Goal: Information Seeking & Learning: Find specific fact

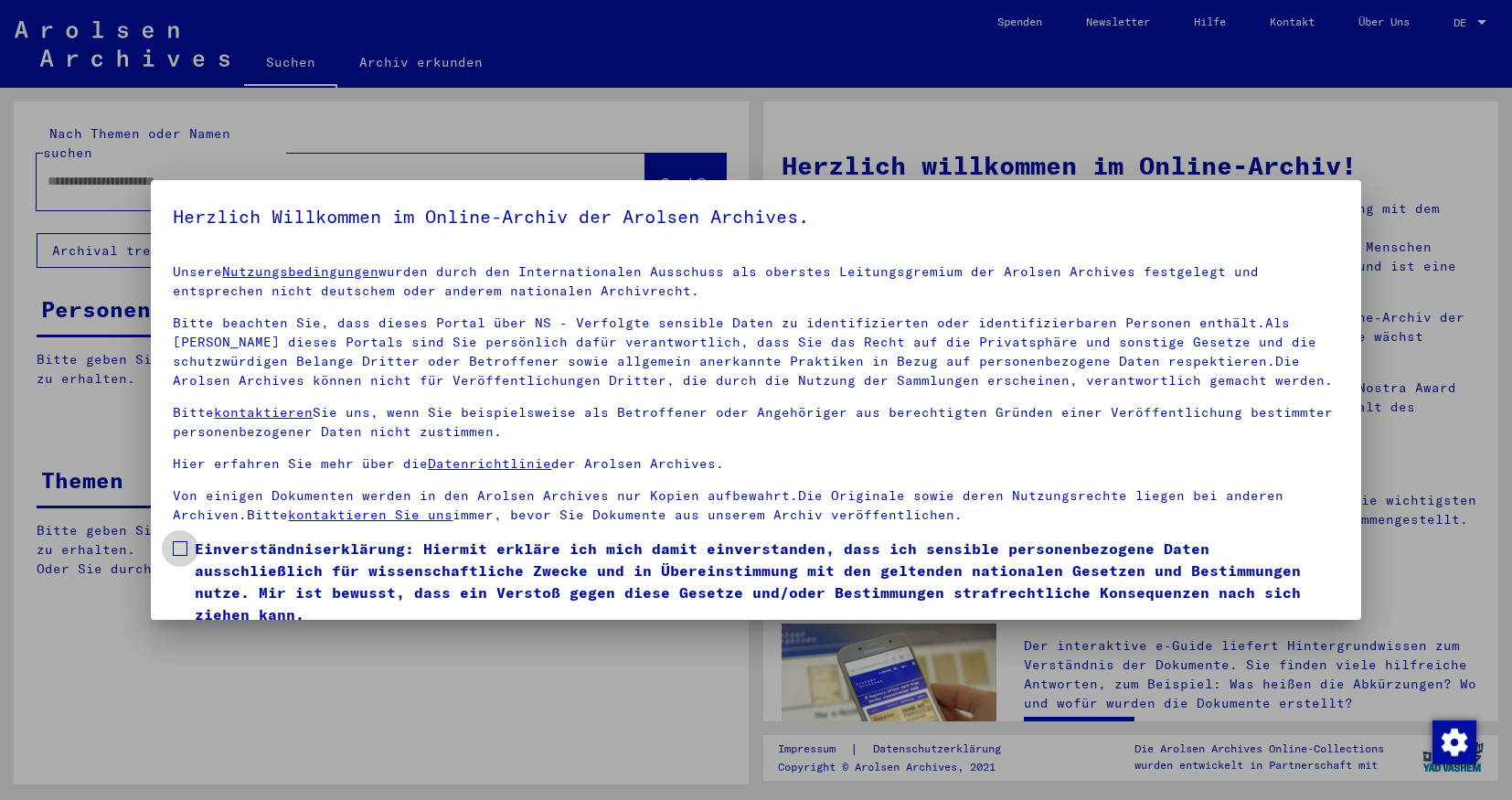
click at [184, 552] on span at bounding box center [180, 549] width 15 height 15
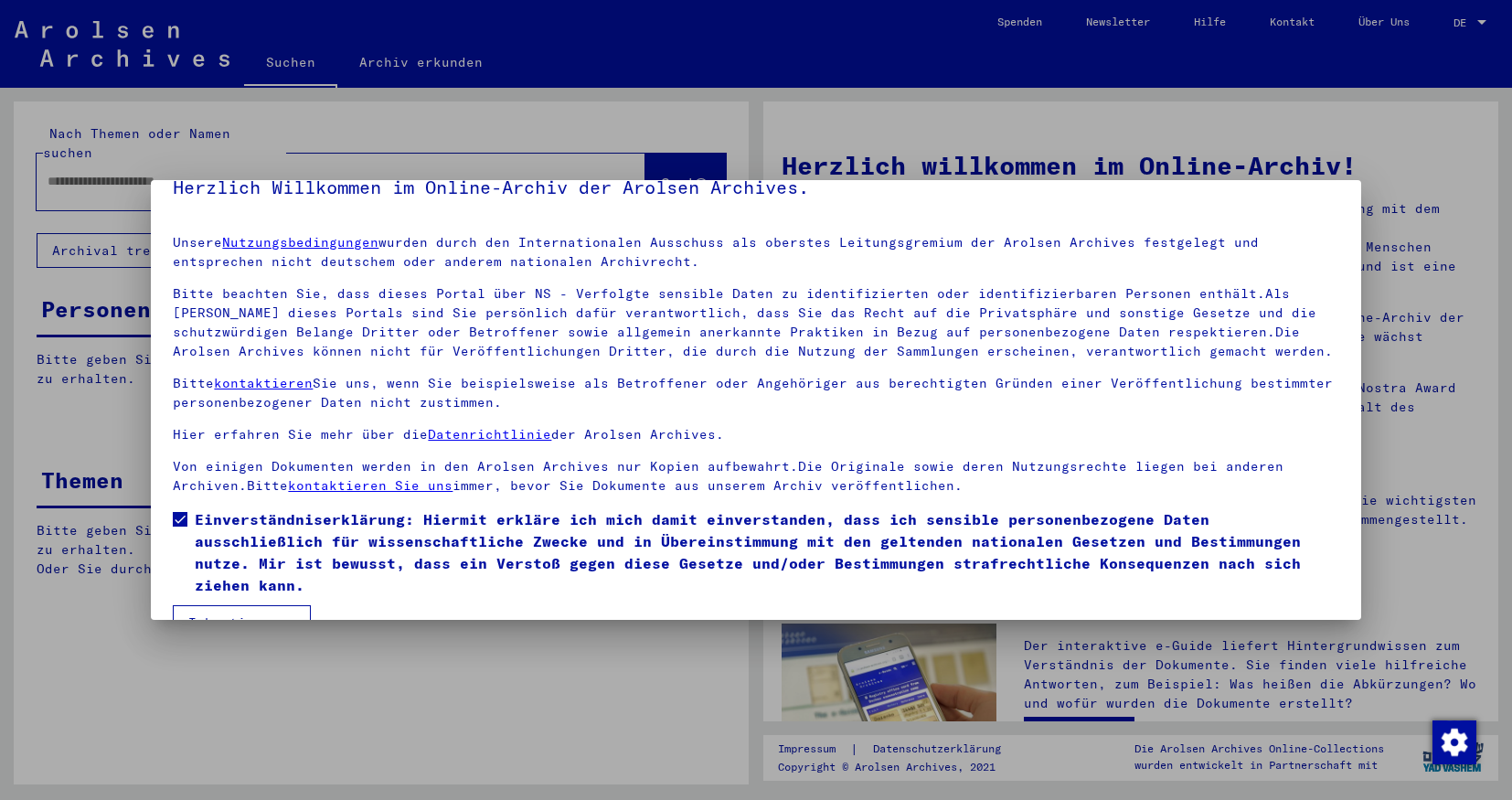
click at [252, 606] on button "Ich stimme zu" at bounding box center [241, 623] width 138 height 35
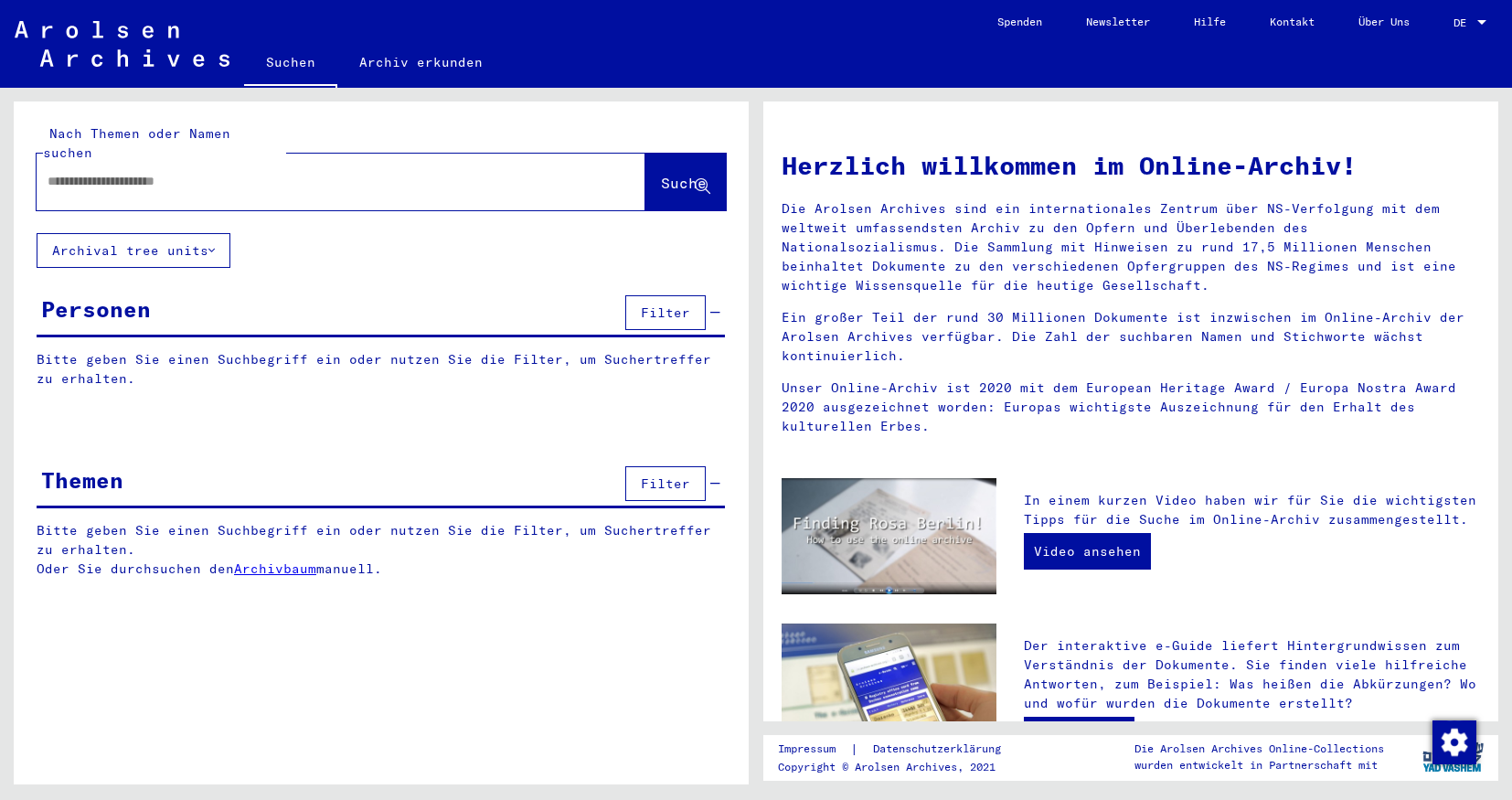
click at [166, 172] on input "text" at bounding box center [319, 181] width 543 height 19
type input "**********"
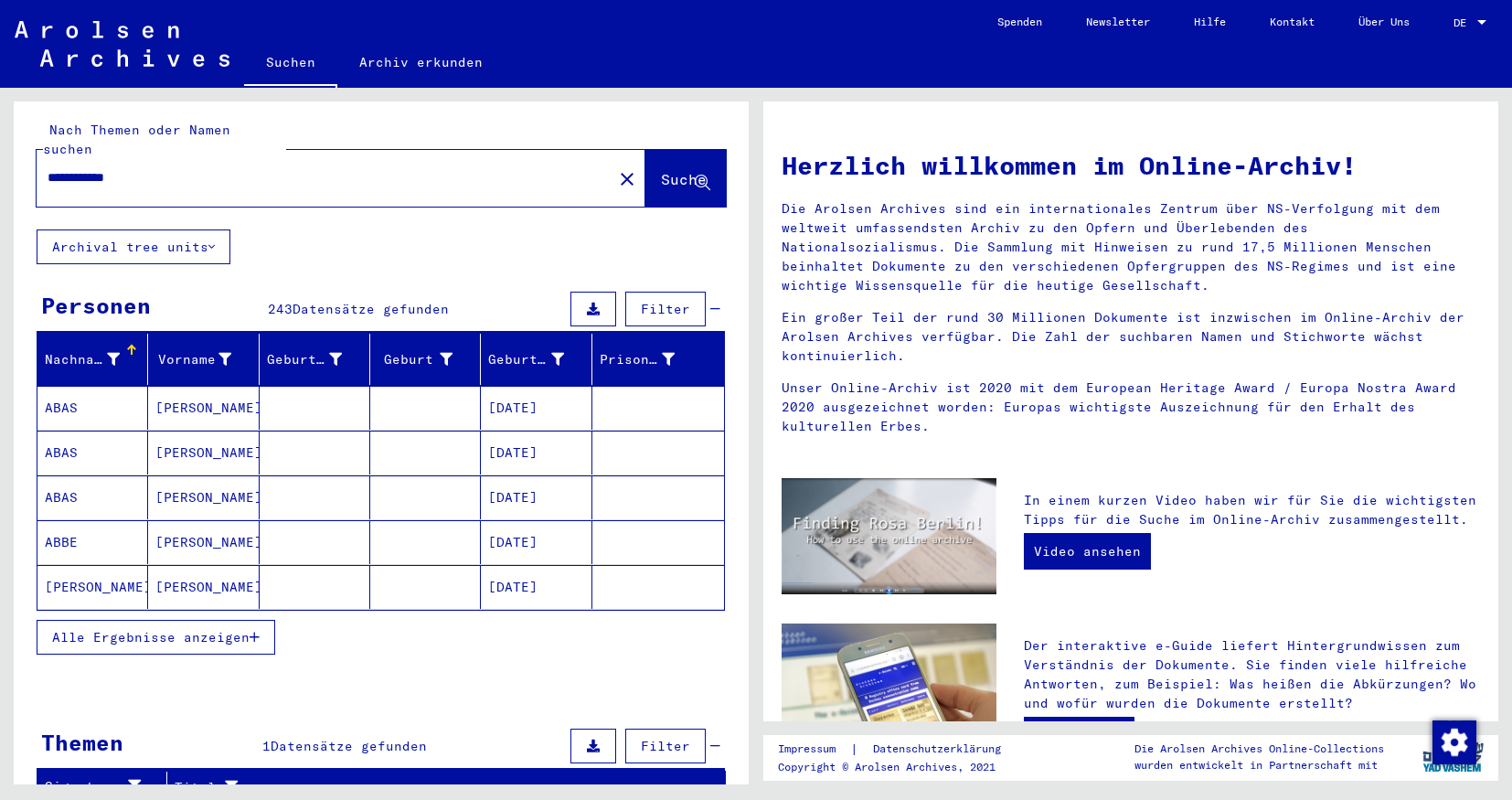
scroll to position [110, 0]
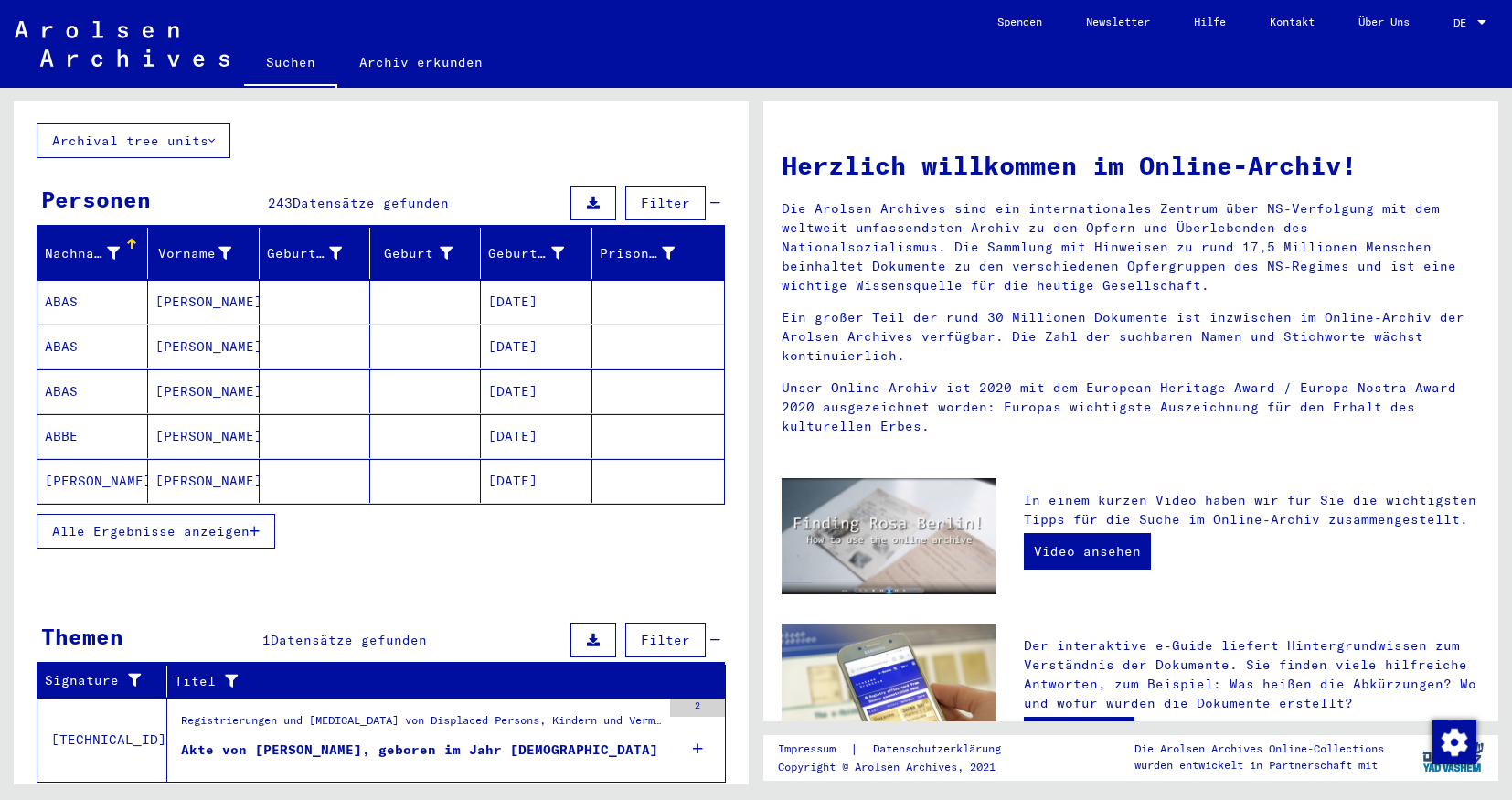
click at [264, 514] on button "Alle Ergebnisse anzeigen" at bounding box center [156, 531] width 239 height 35
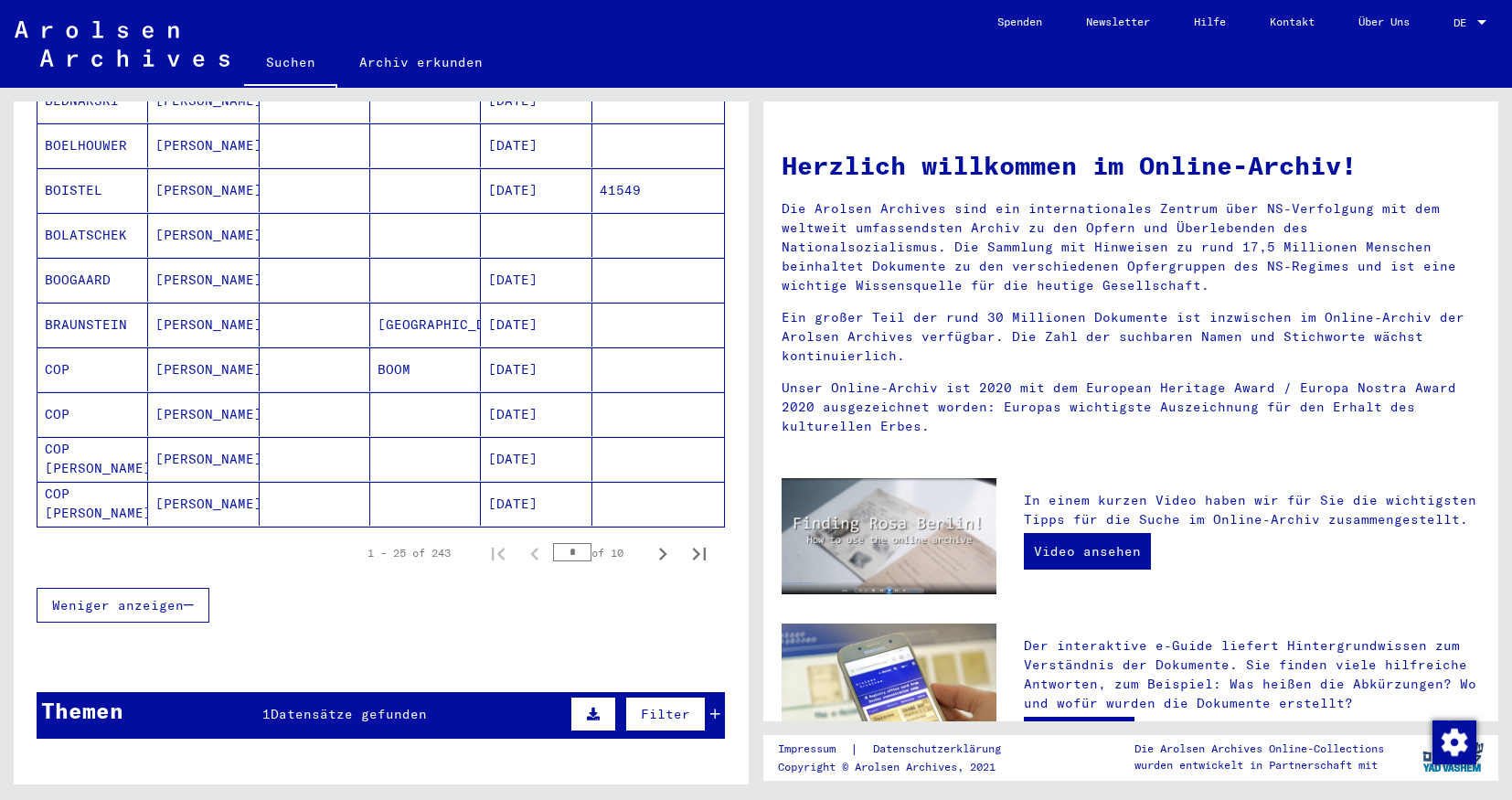
scroll to position [987, 0]
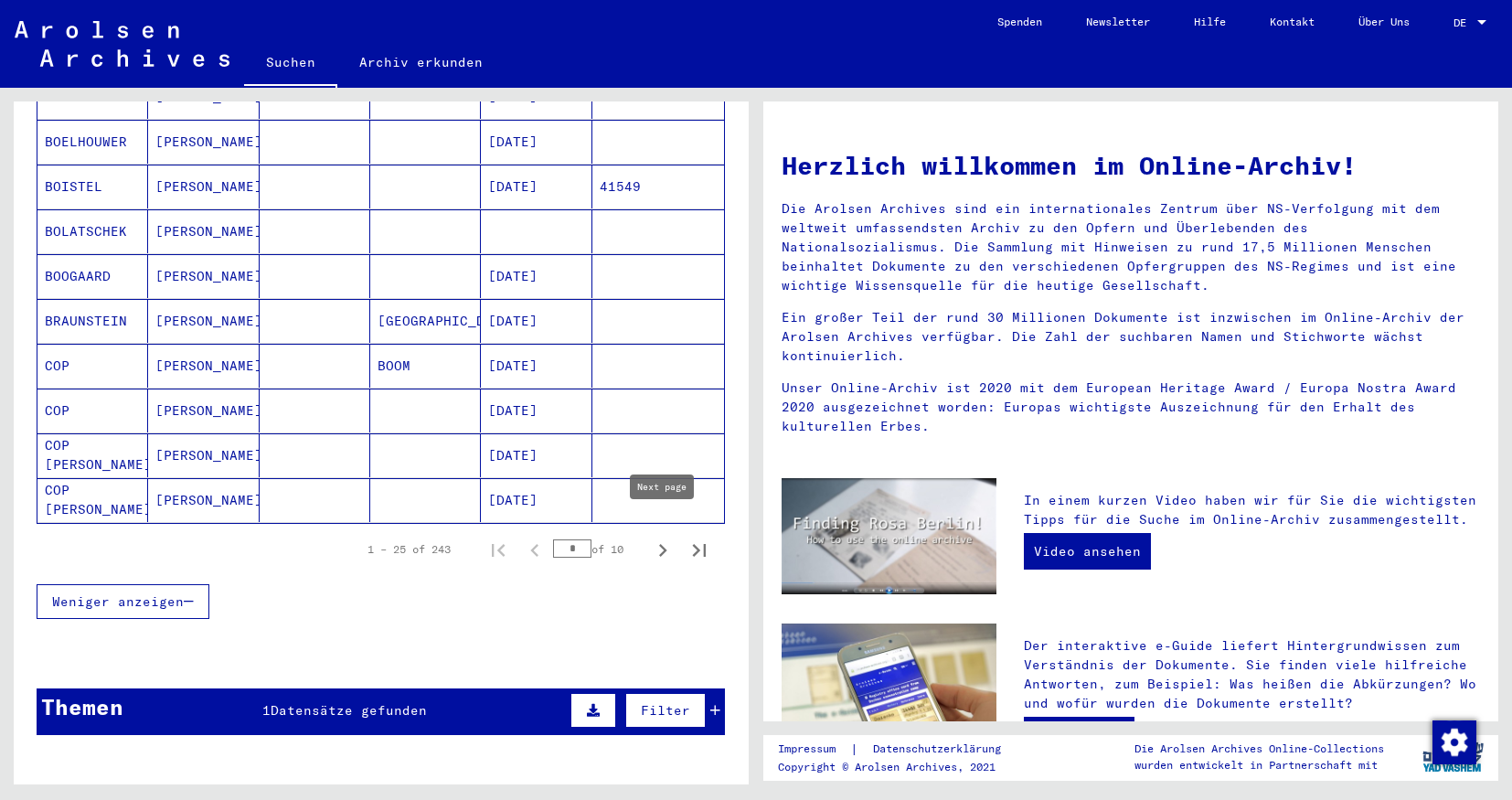
click at [676, 532] on button "Next page" at bounding box center [663, 550] width 37 height 37
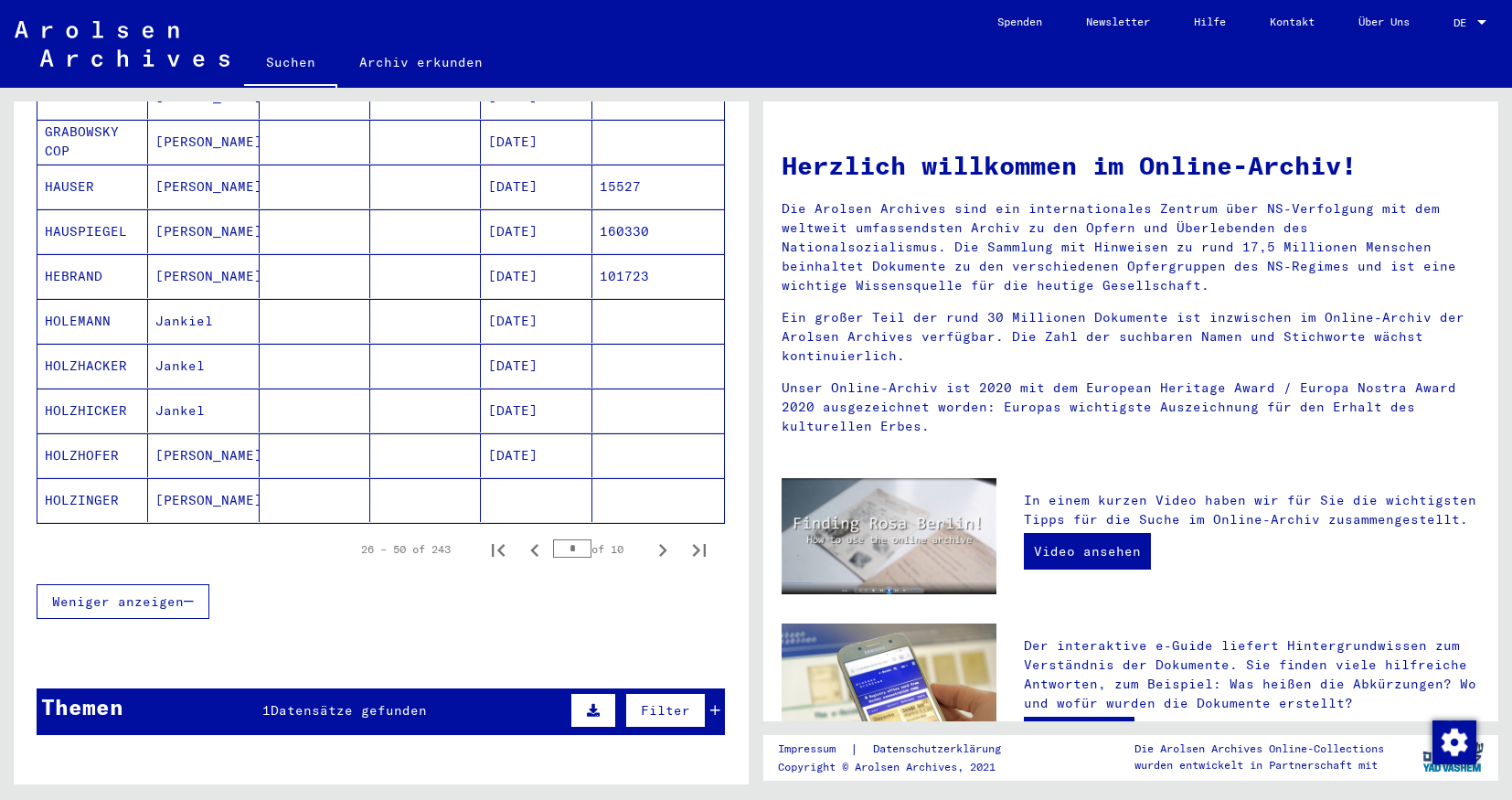
click at [670, 537] on icon "Next page" at bounding box center [662, 550] width 25 height 25
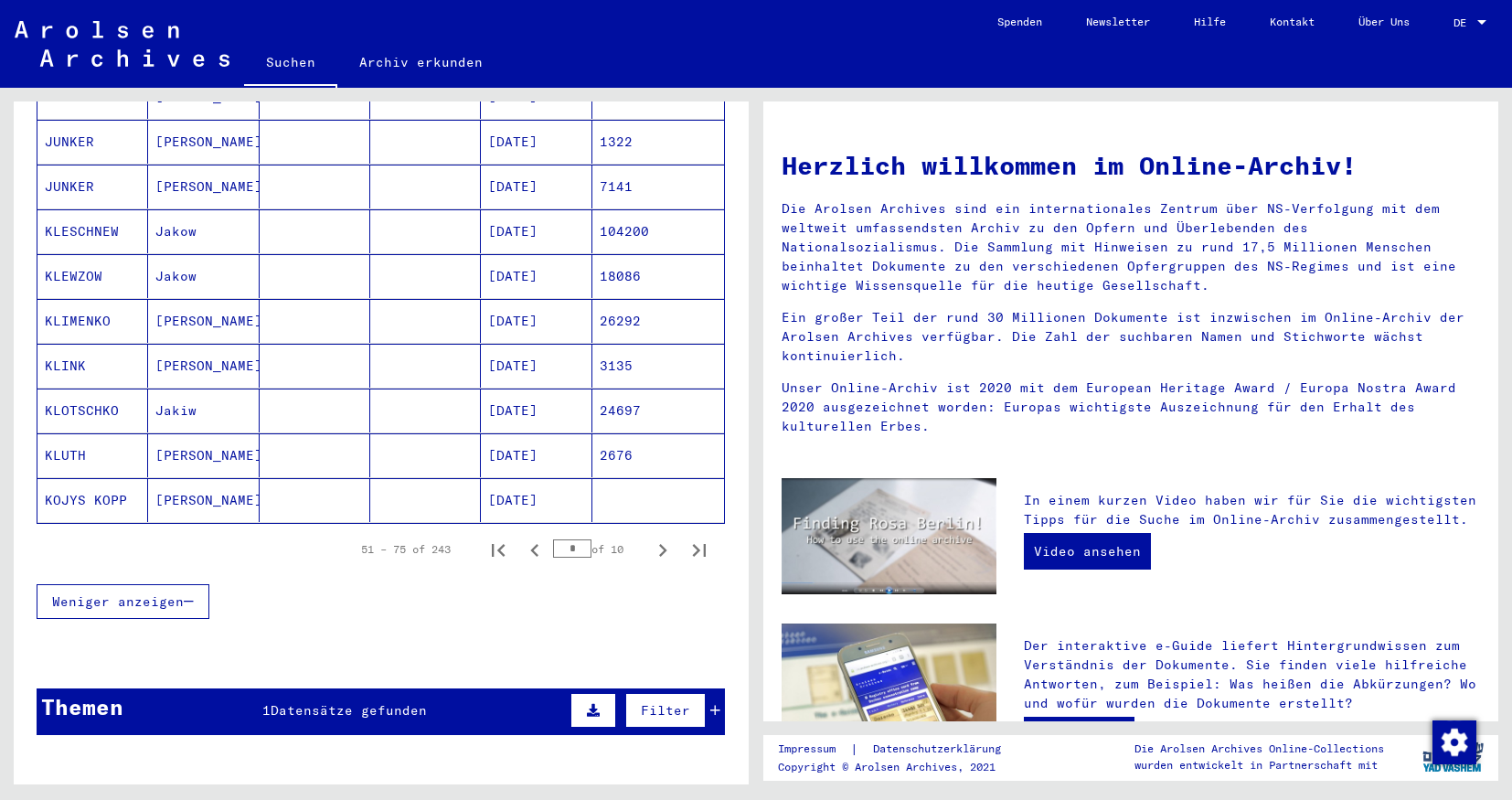
click at [670, 537] on icon "Next page" at bounding box center [662, 550] width 25 height 25
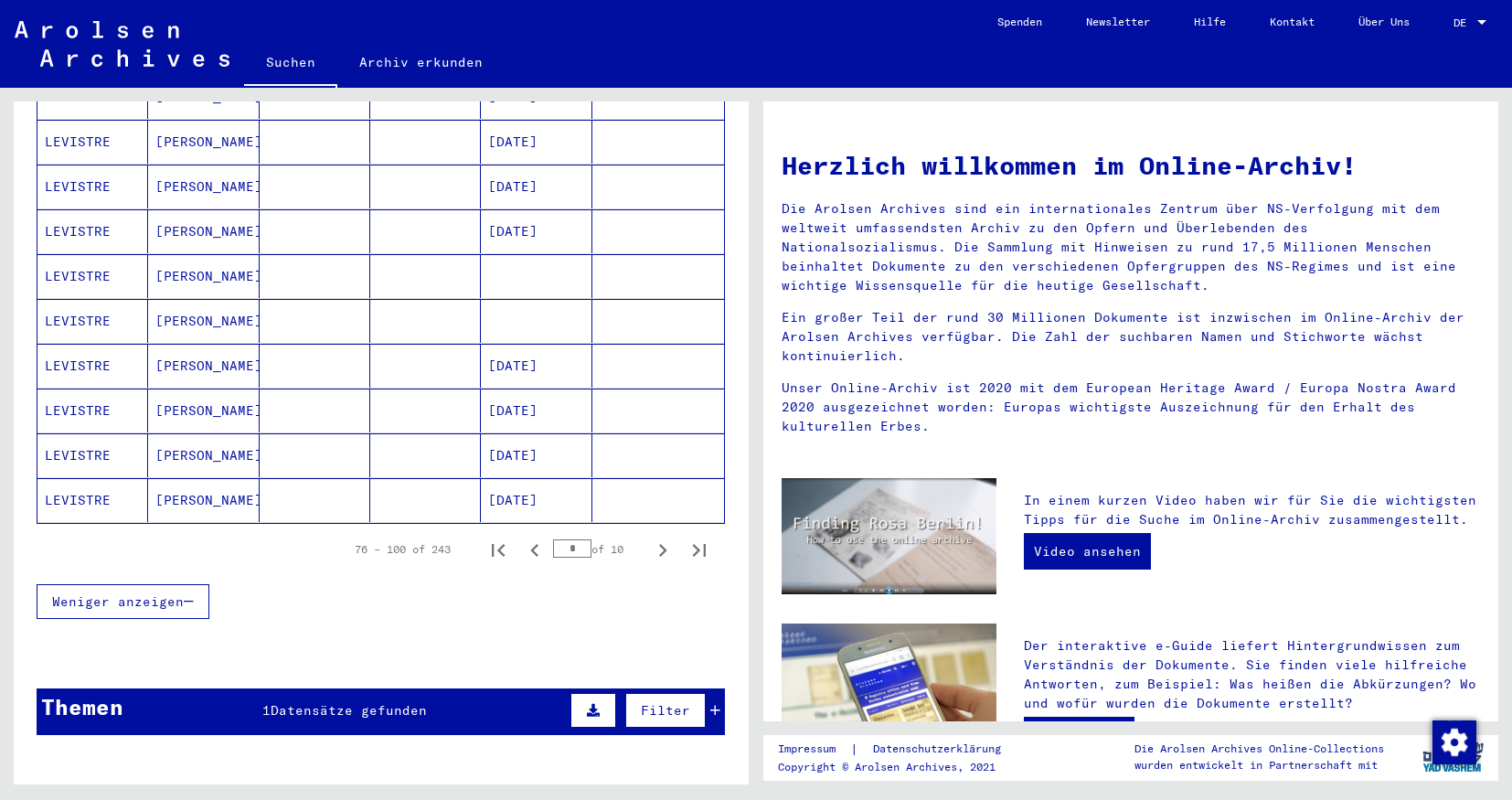
scroll to position [143, 0]
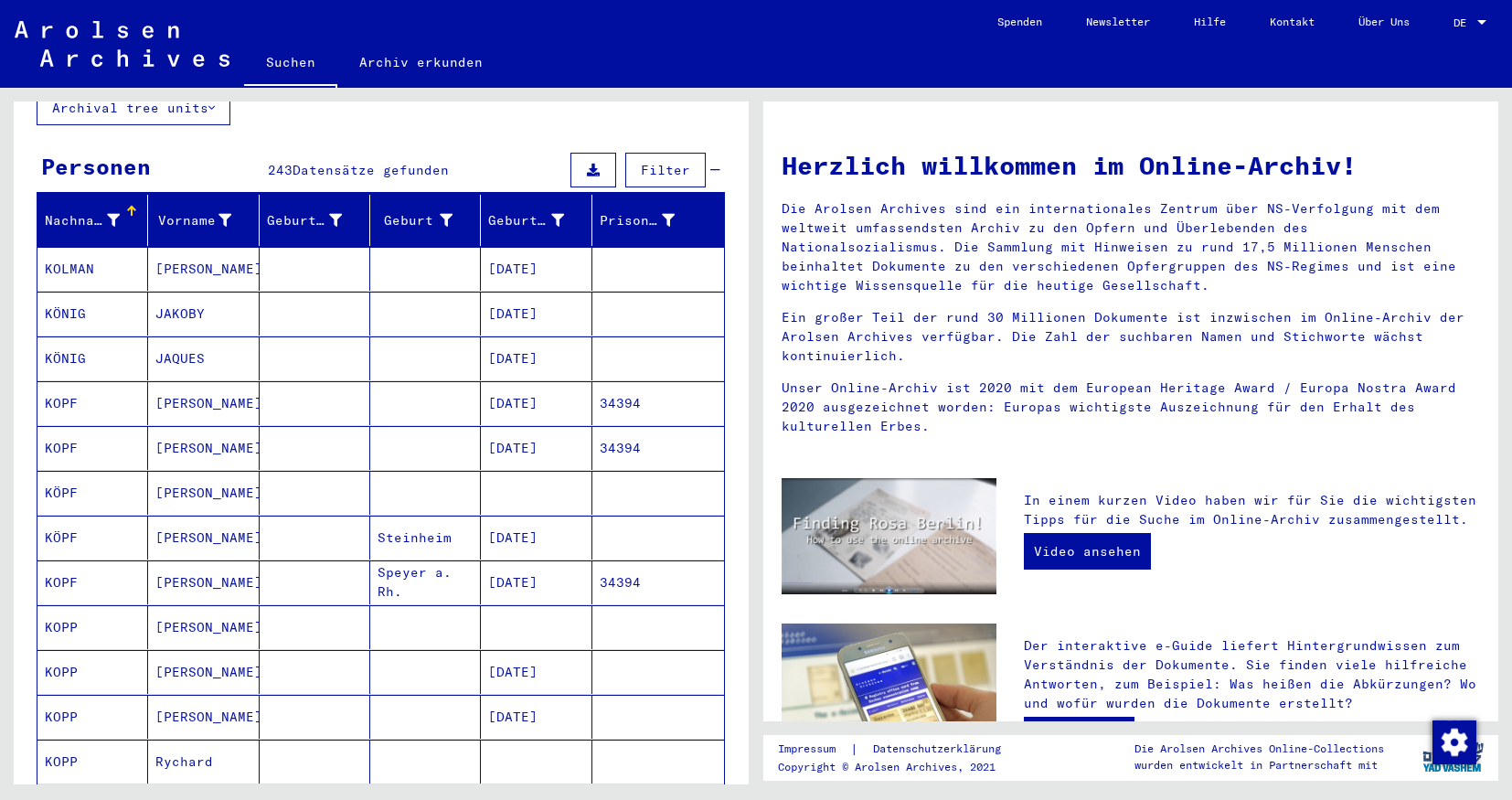
click at [222, 606] on mat-cell "[PERSON_NAME]" at bounding box center [203, 627] width 111 height 44
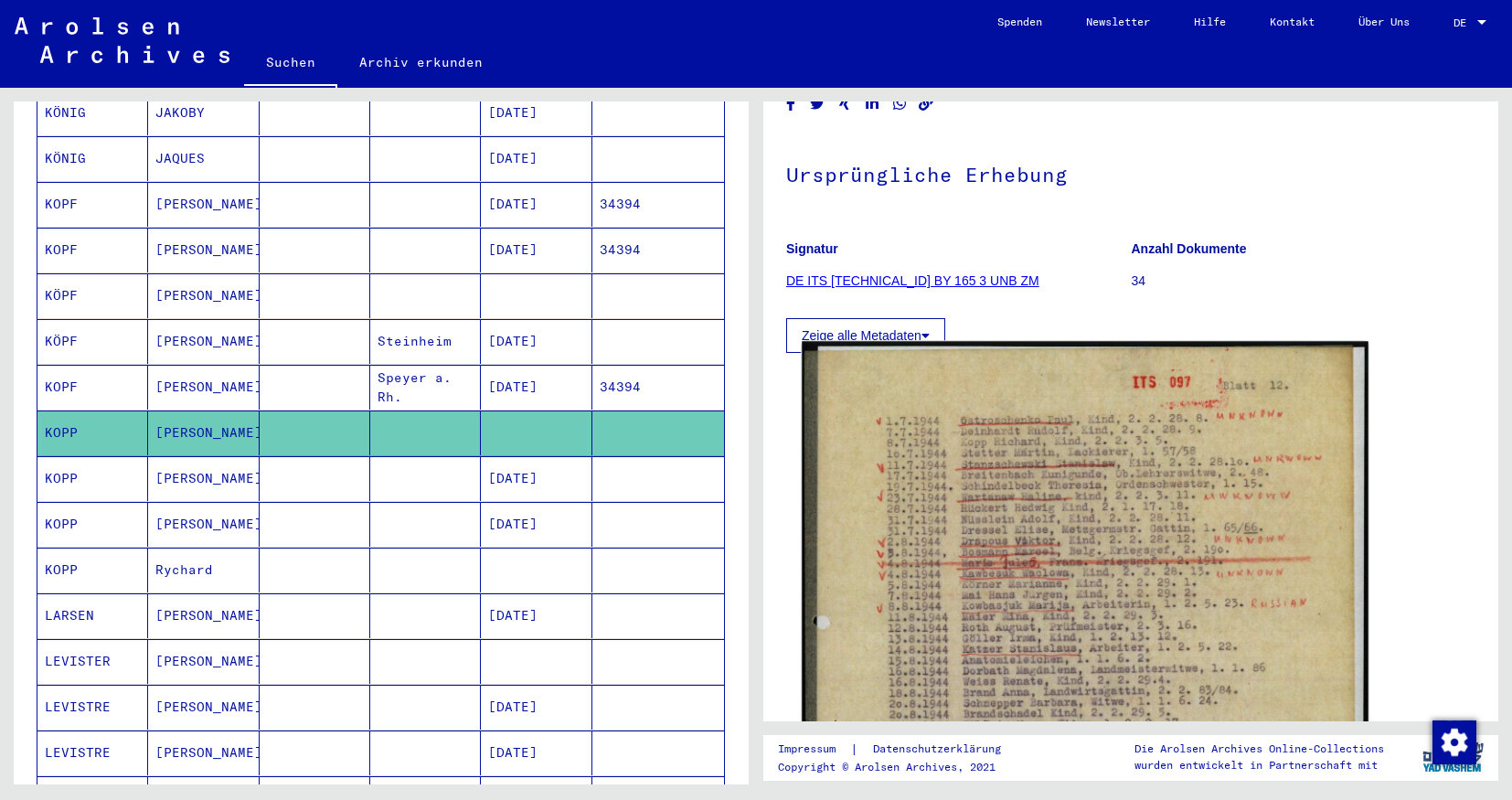
scroll to position [93, 0]
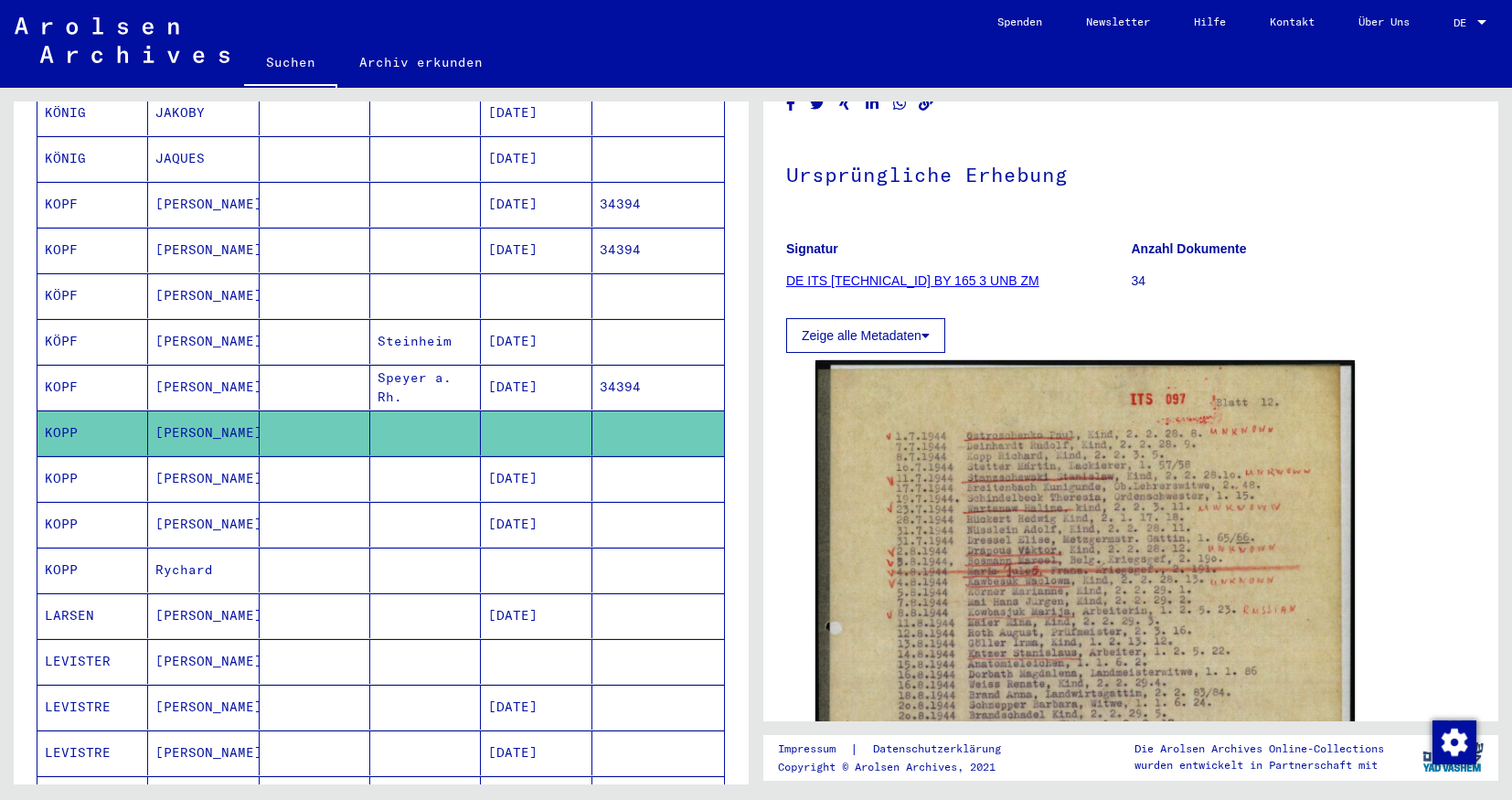
click at [325, 462] on mat-cell at bounding box center [315, 479] width 111 height 45
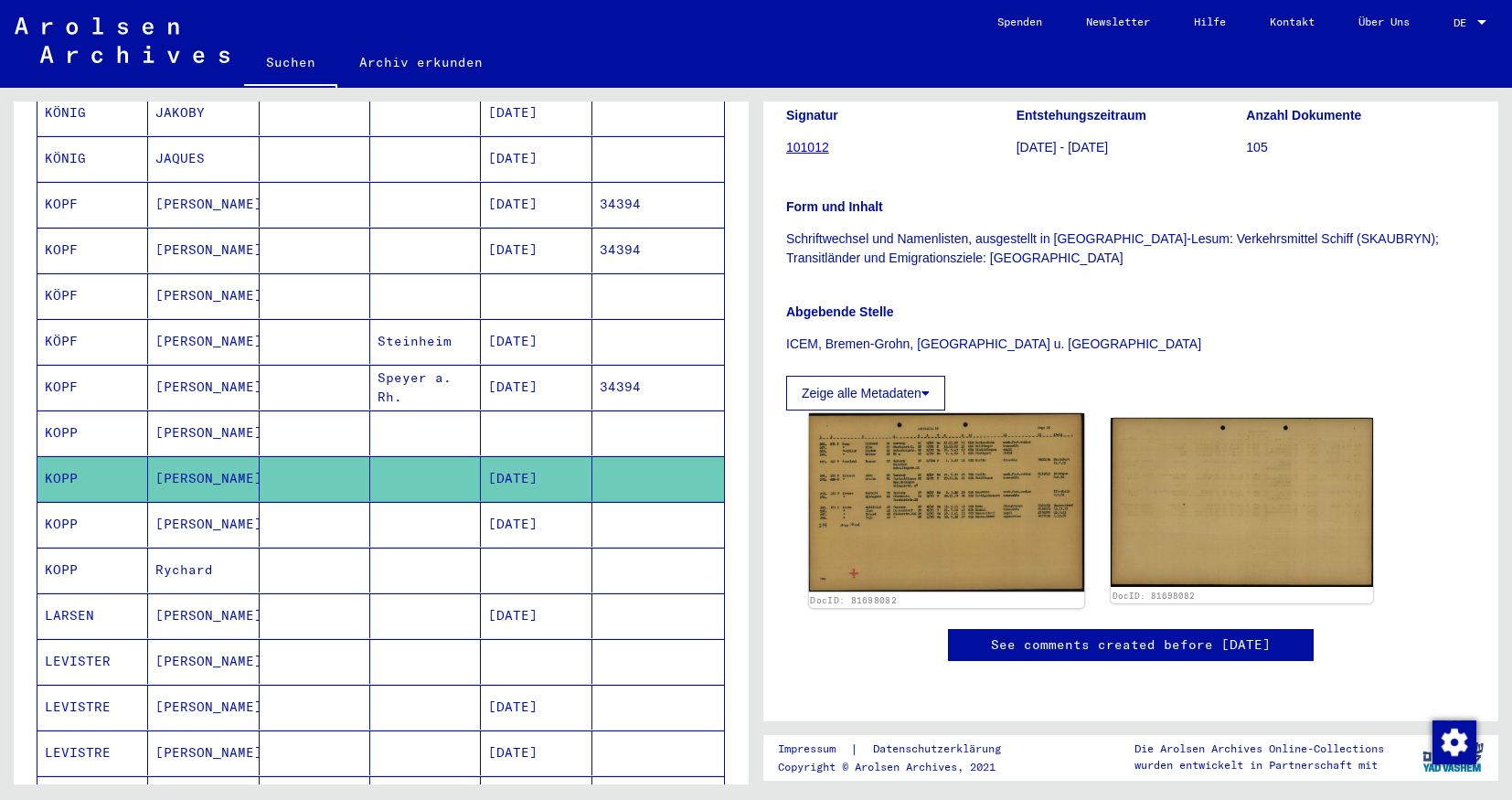
scroll to position [321, 0]
click at [886, 447] on img at bounding box center [947, 503] width 276 height 178
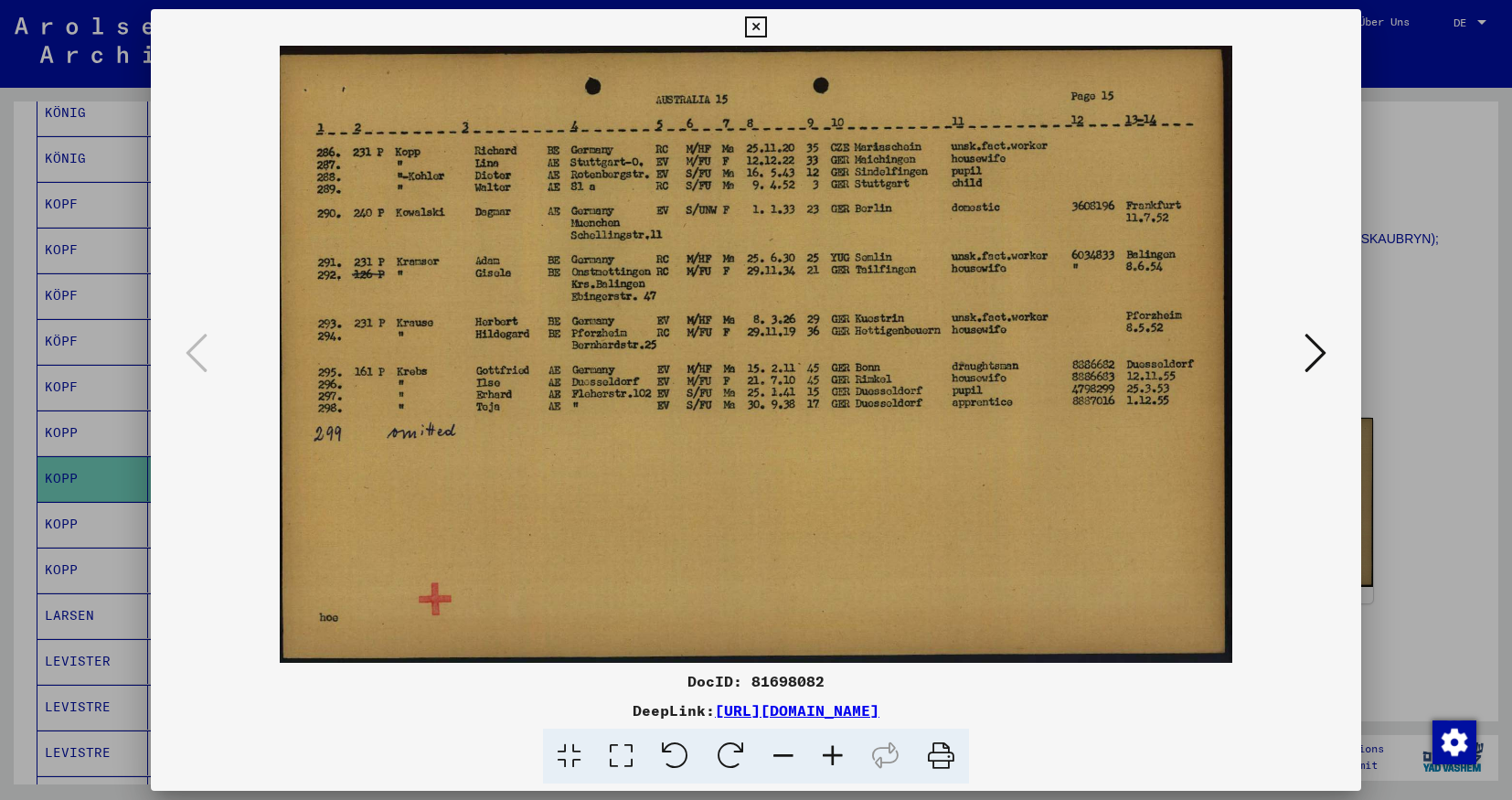
click at [766, 26] on icon at bounding box center [756, 27] width 21 height 22
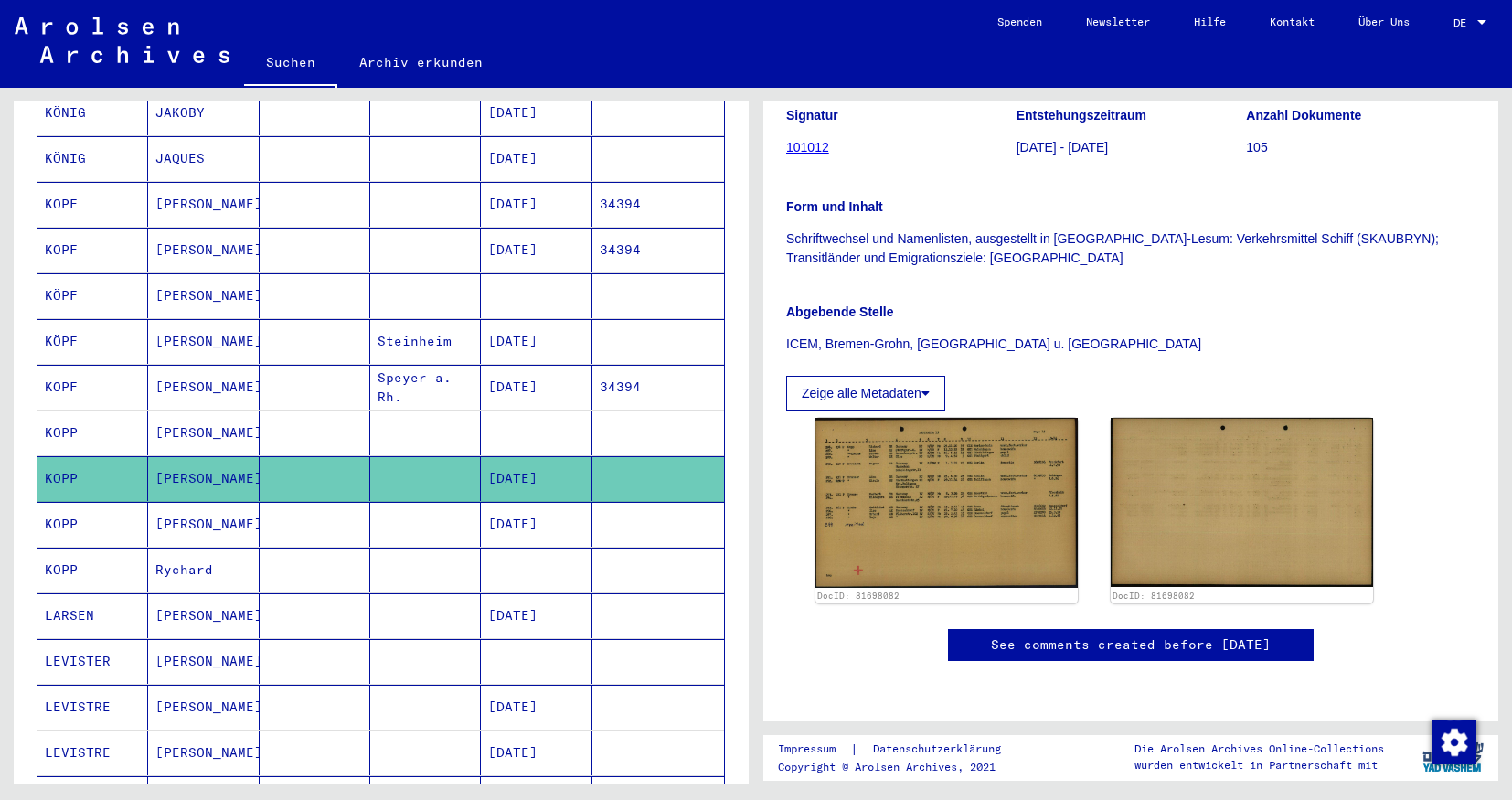
click at [209, 505] on mat-cell "[PERSON_NAME]" at bounding box center [203, 524] width 111 height 45
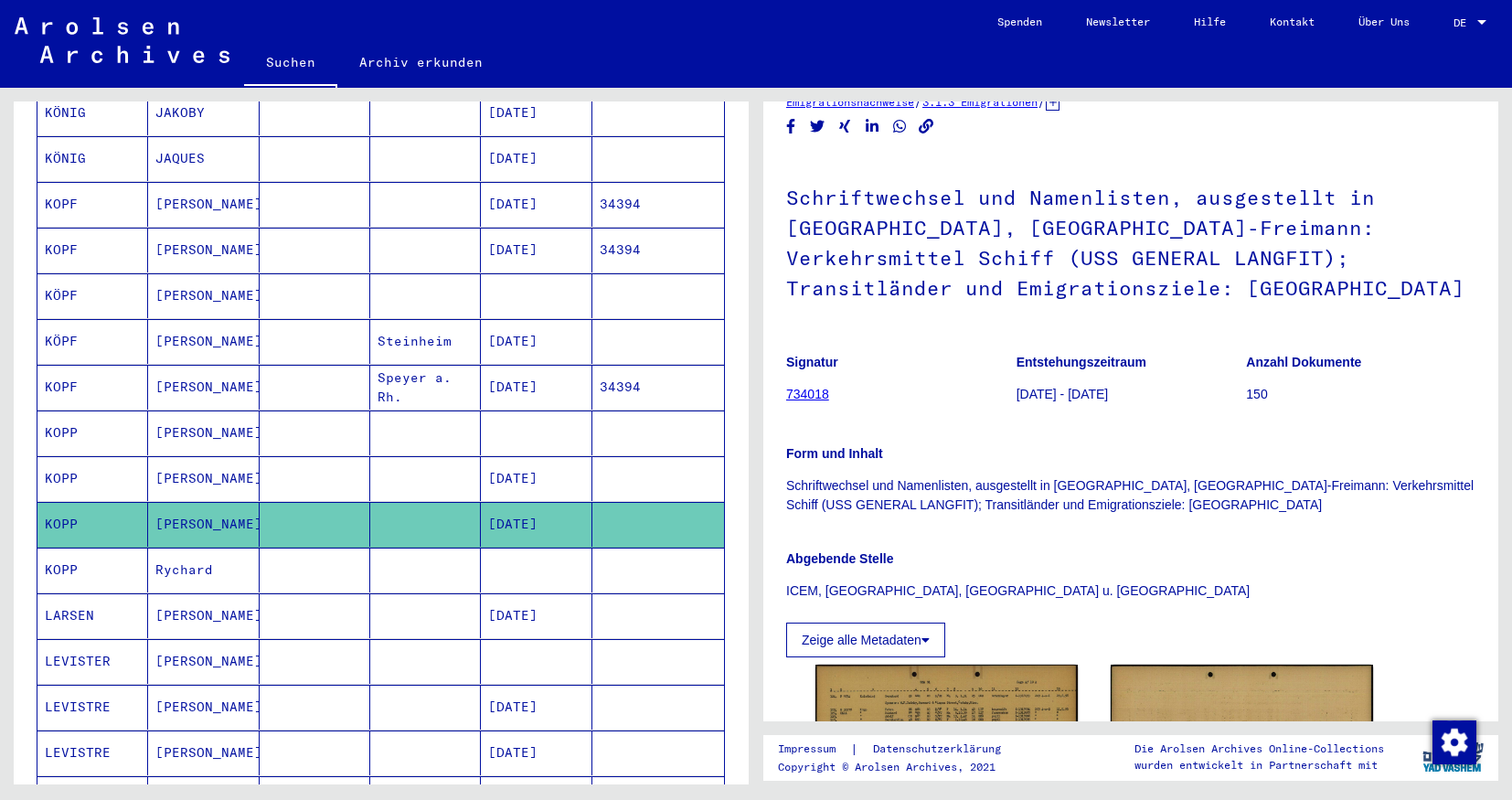
scroll to position [333, 0]
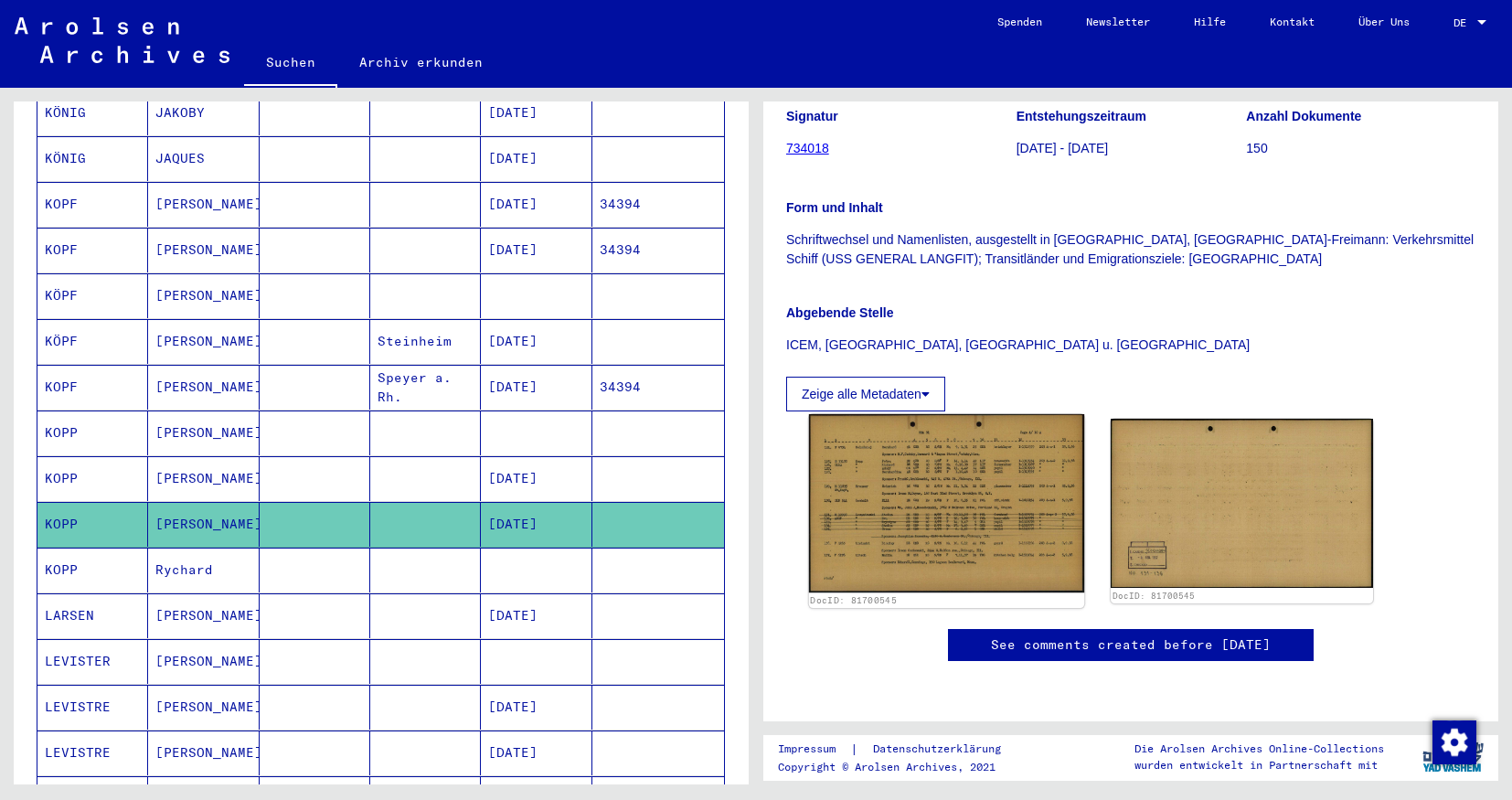
click at [914, 415] on img at bounding box center [947, 504] width 276 height 178
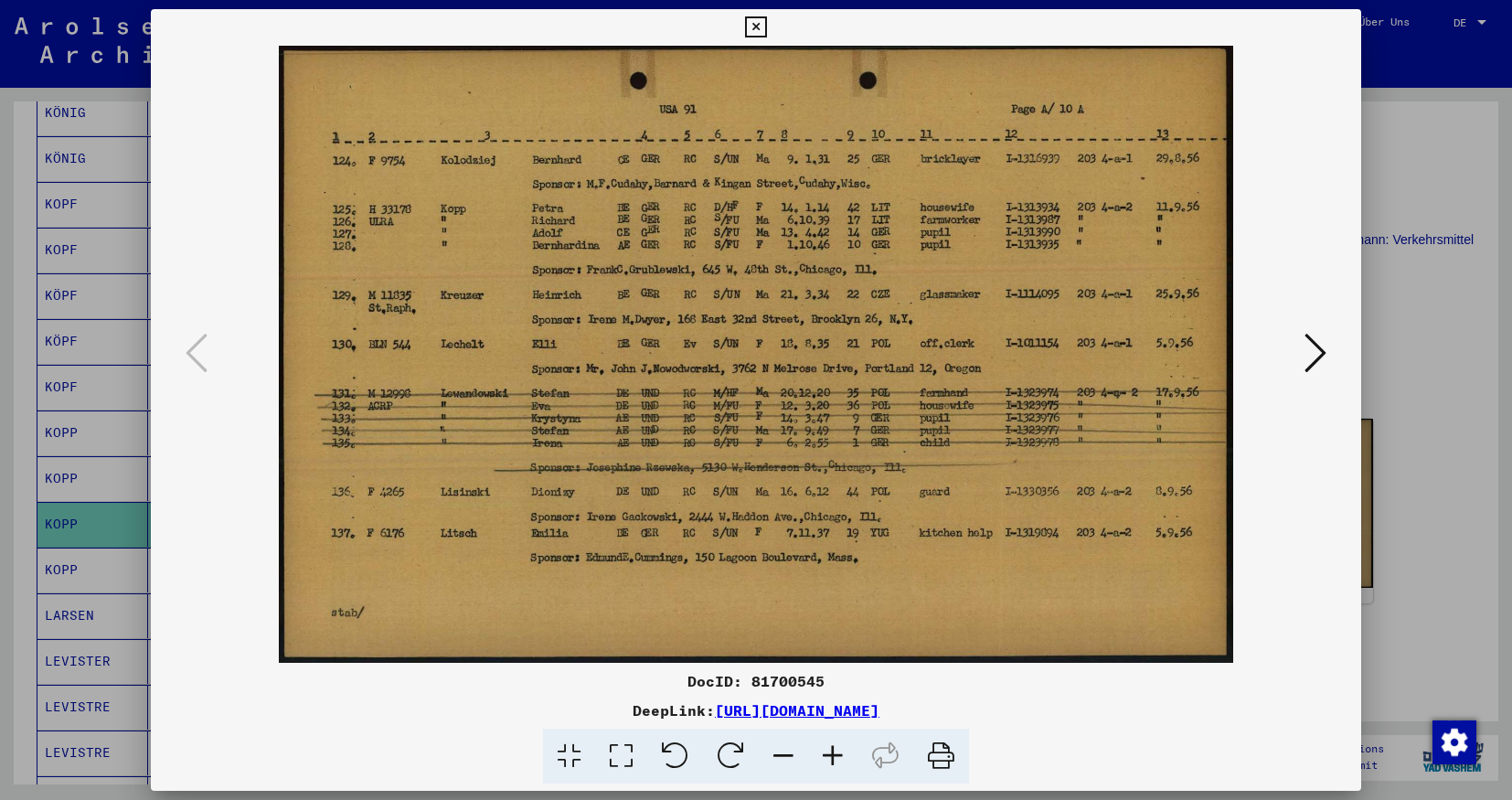
click at [766, 25] on icon at bounding box center [756, 27] width 21 height 22
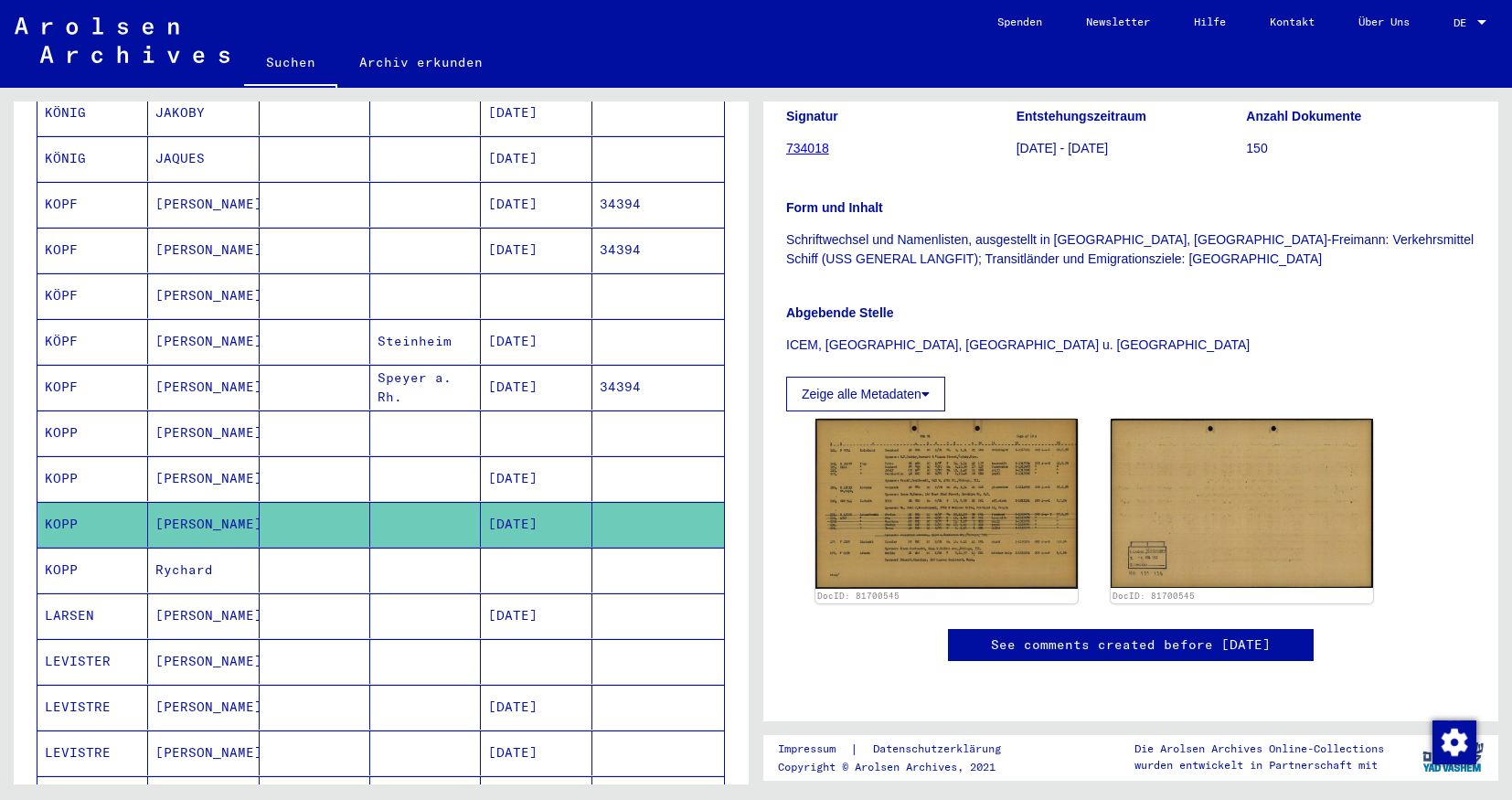
click at [217, 548] on mat-cell "Rychard" at bounding box center [203, 570] width 111 height 45
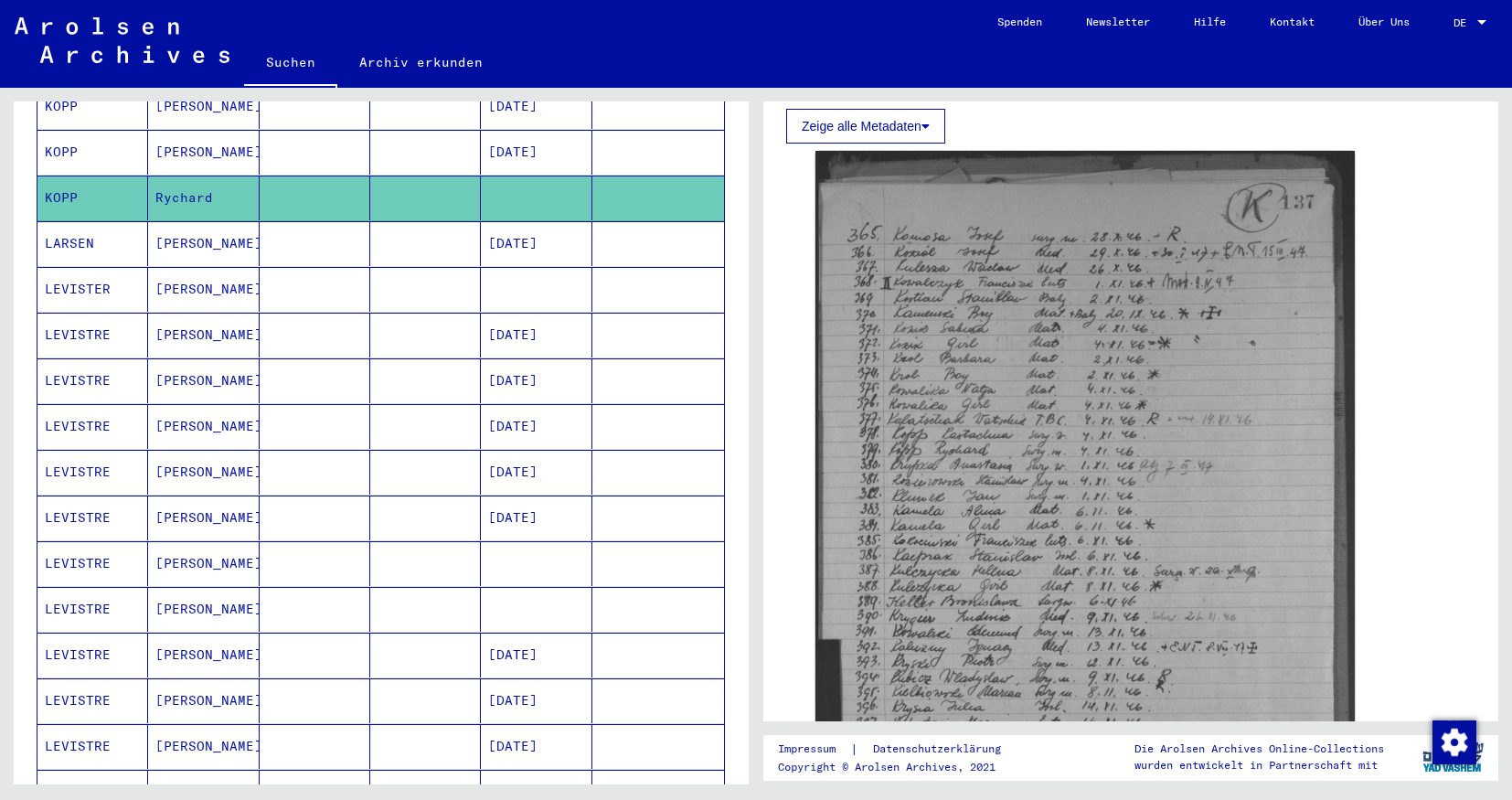
scroll to position [1031, 0]
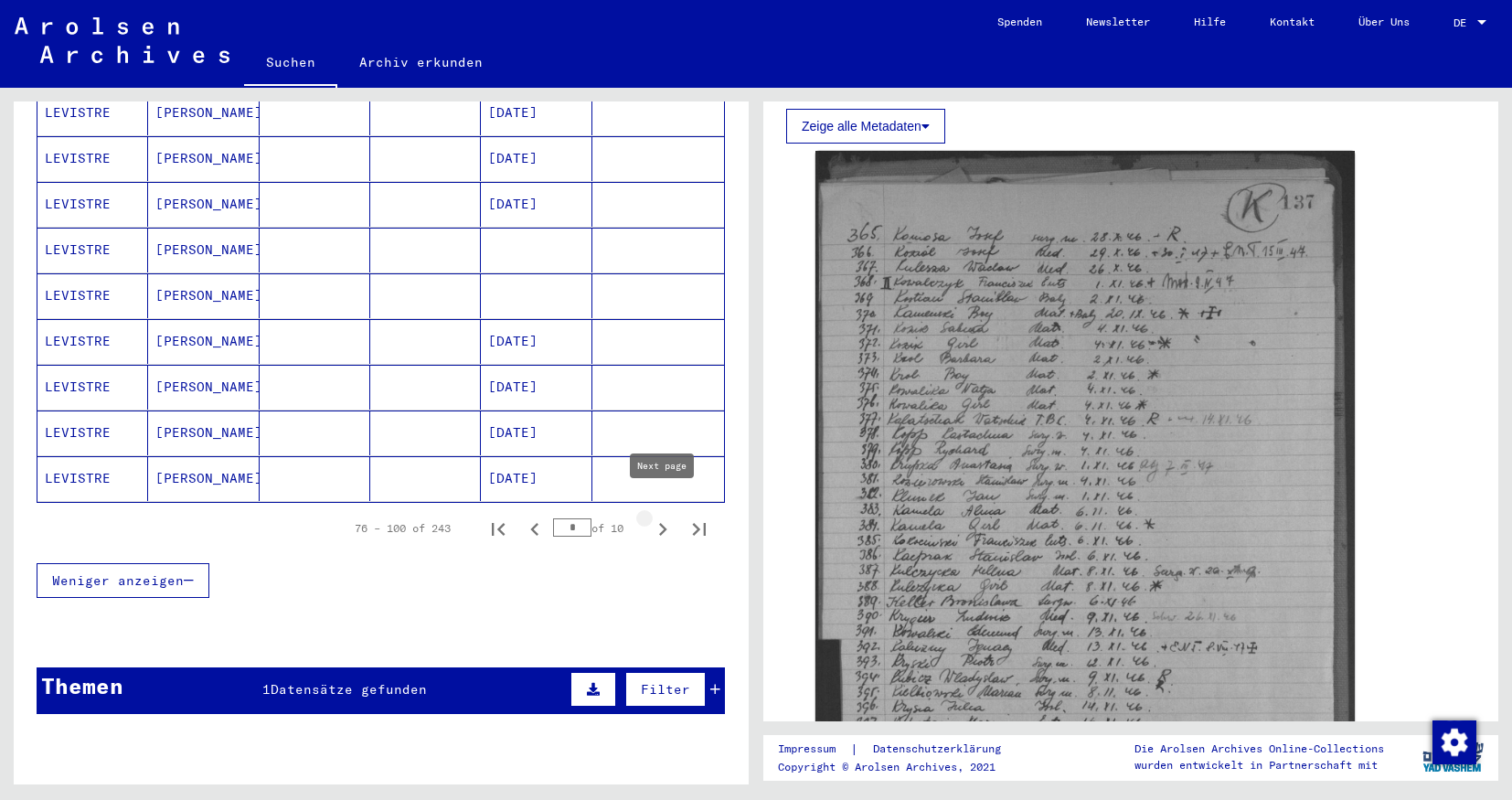
click at [663, 523] on icon "Next page" at bounding box center [663, 530] width 8 height 13
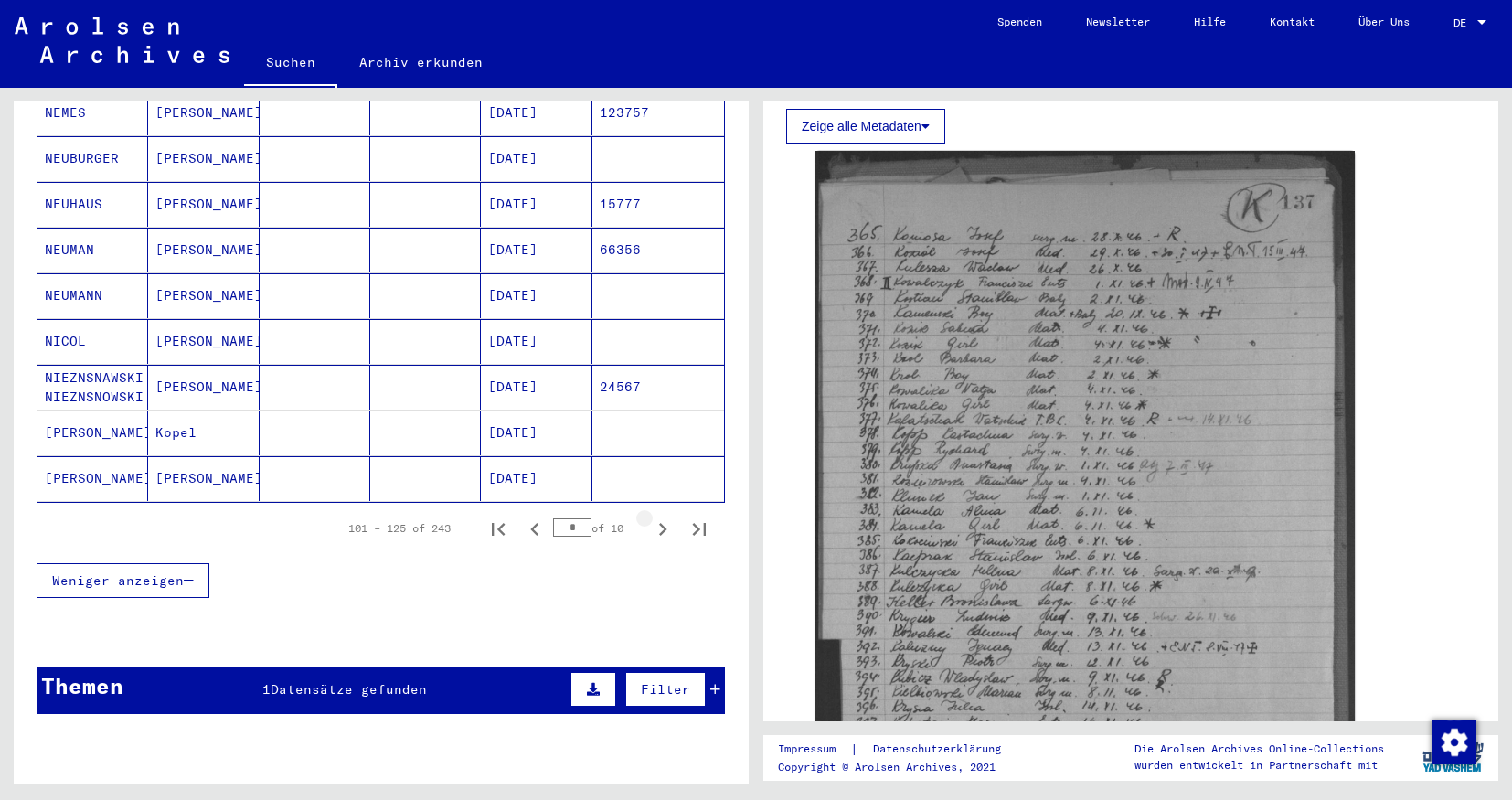
click at [662, 523] on icon "Next page" at bounding box center [663, 530] width 8 height 13
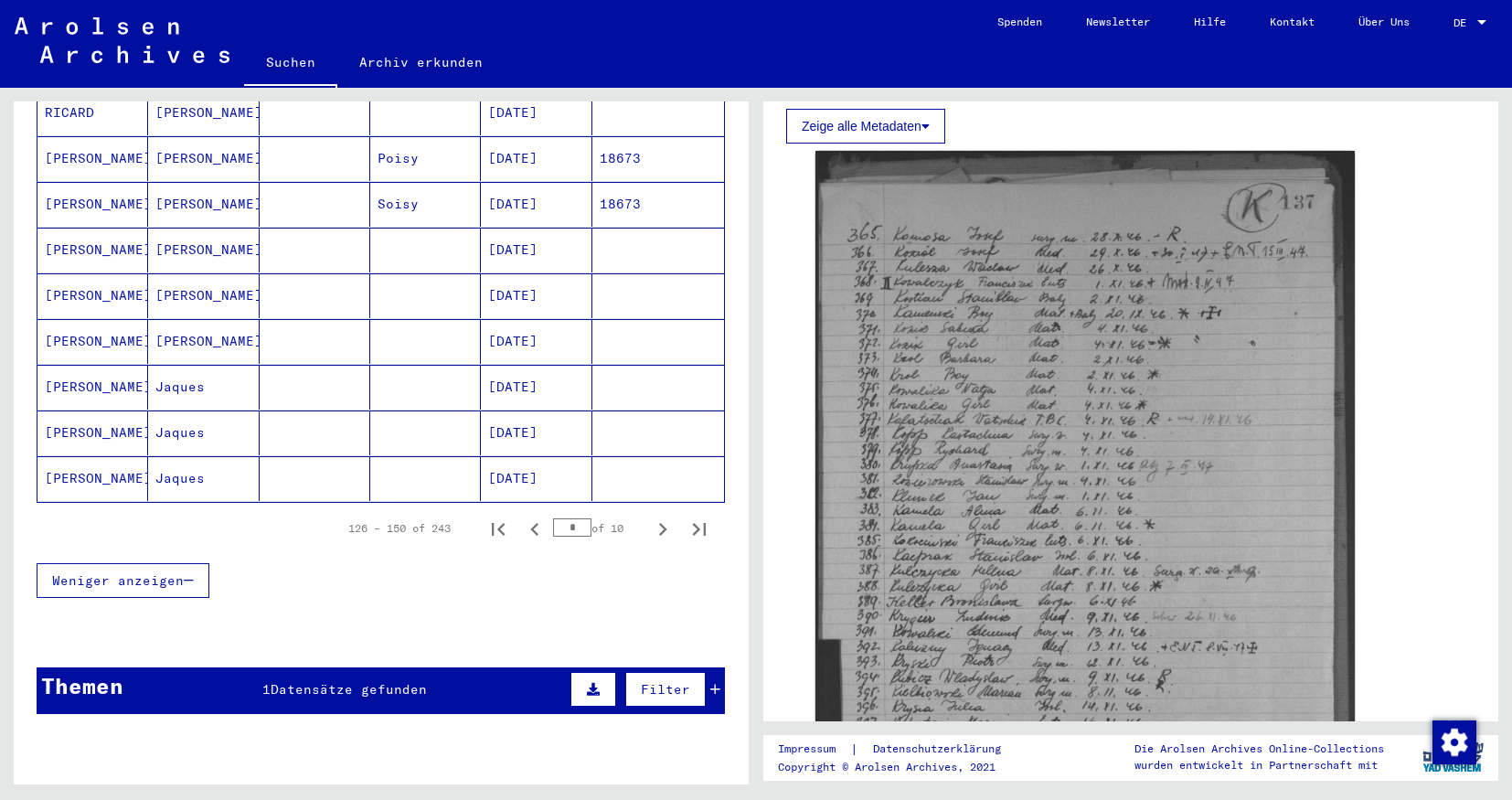
click at [662, 523] on icon "Next page" at bounding box center [663, 530] width 8 height 13
click at [661, 523] on icon "Next page" at bounding box center [663, 530] width 8 height 13
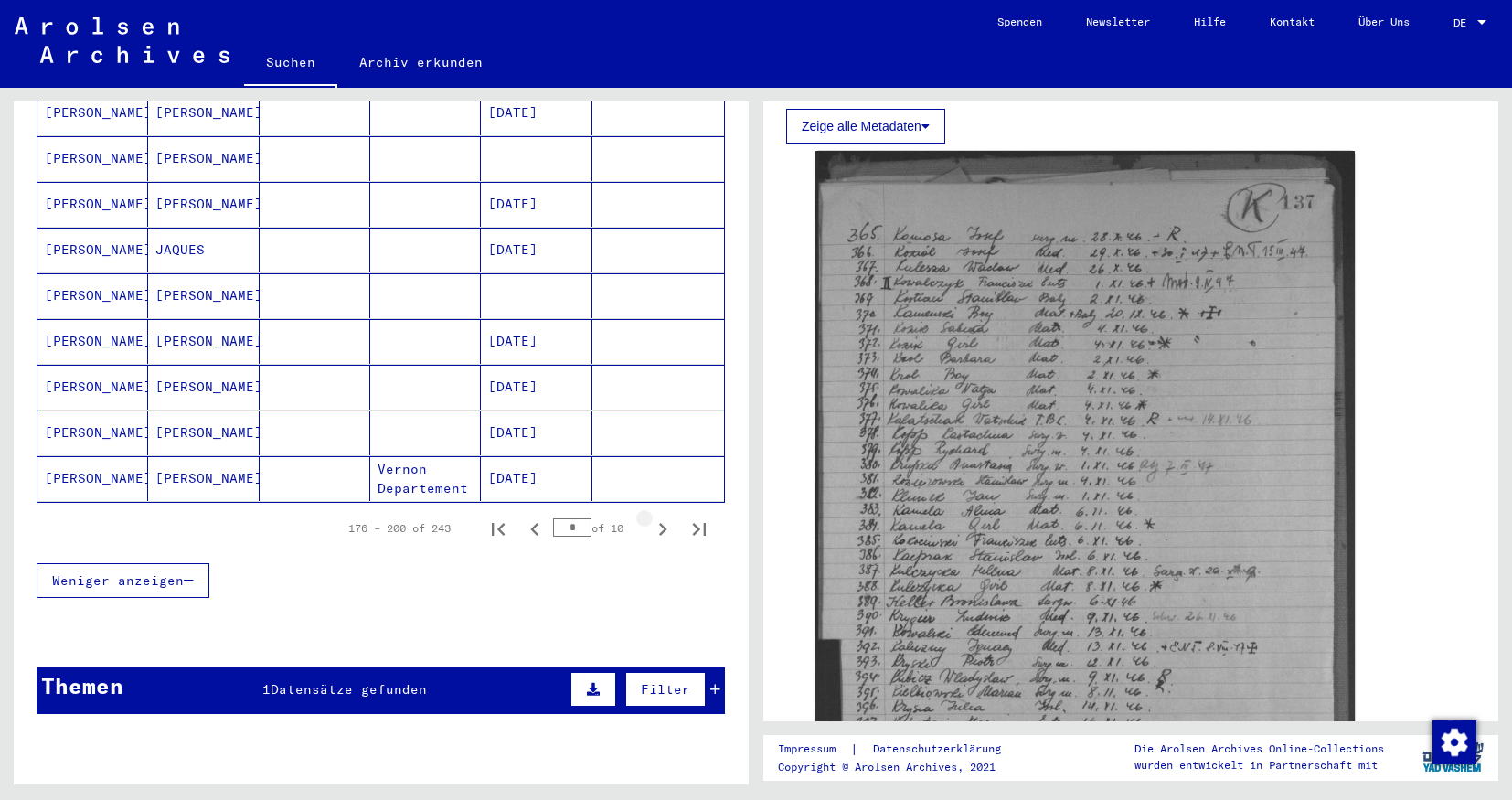
click at [661, 523] on icon "Next page" at bounding box center [663, 530] width 8 height 13
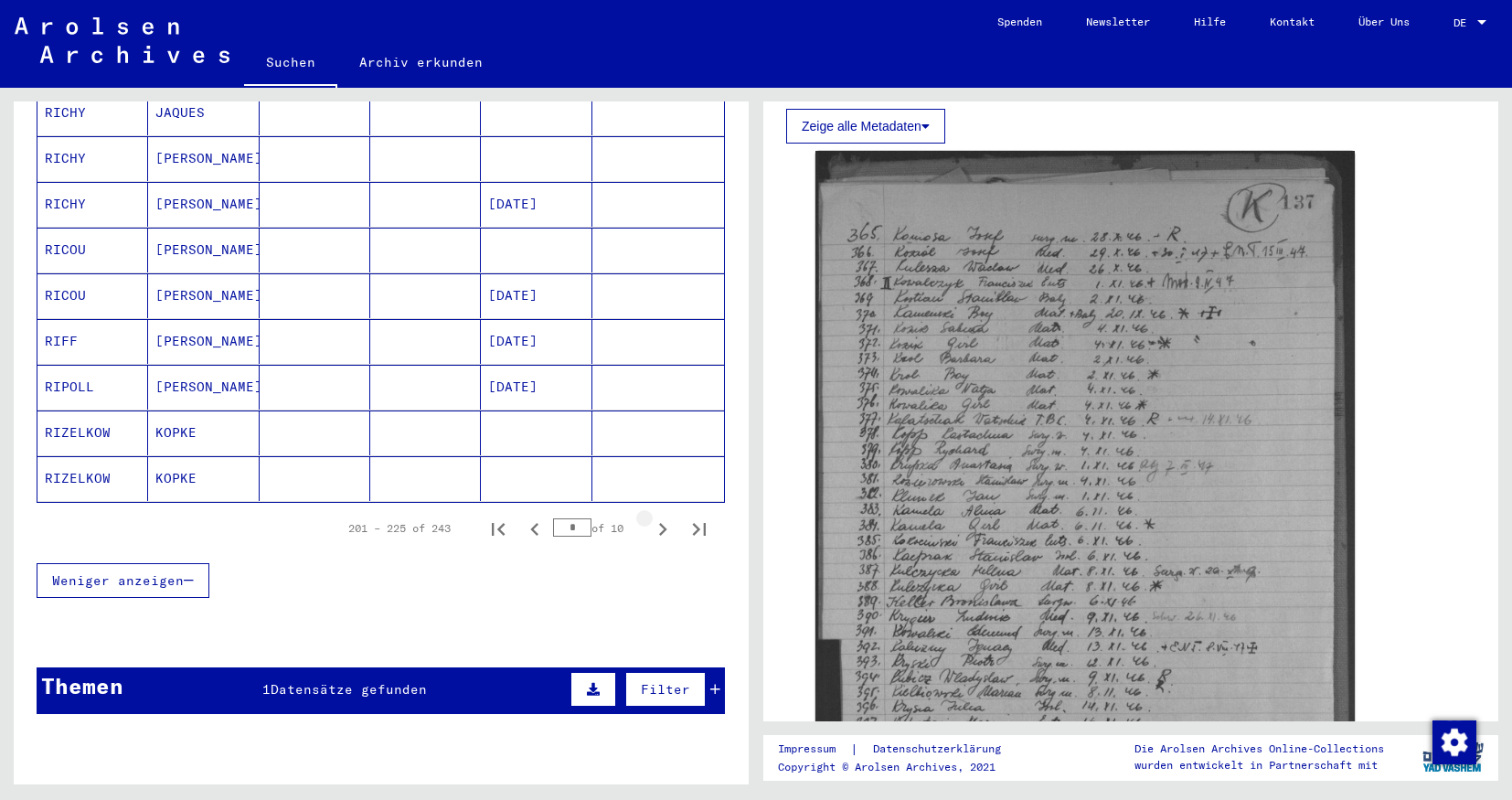
click at [661, 523] on icon "Next page" at bounding box center [663, 530] width 8 height 13
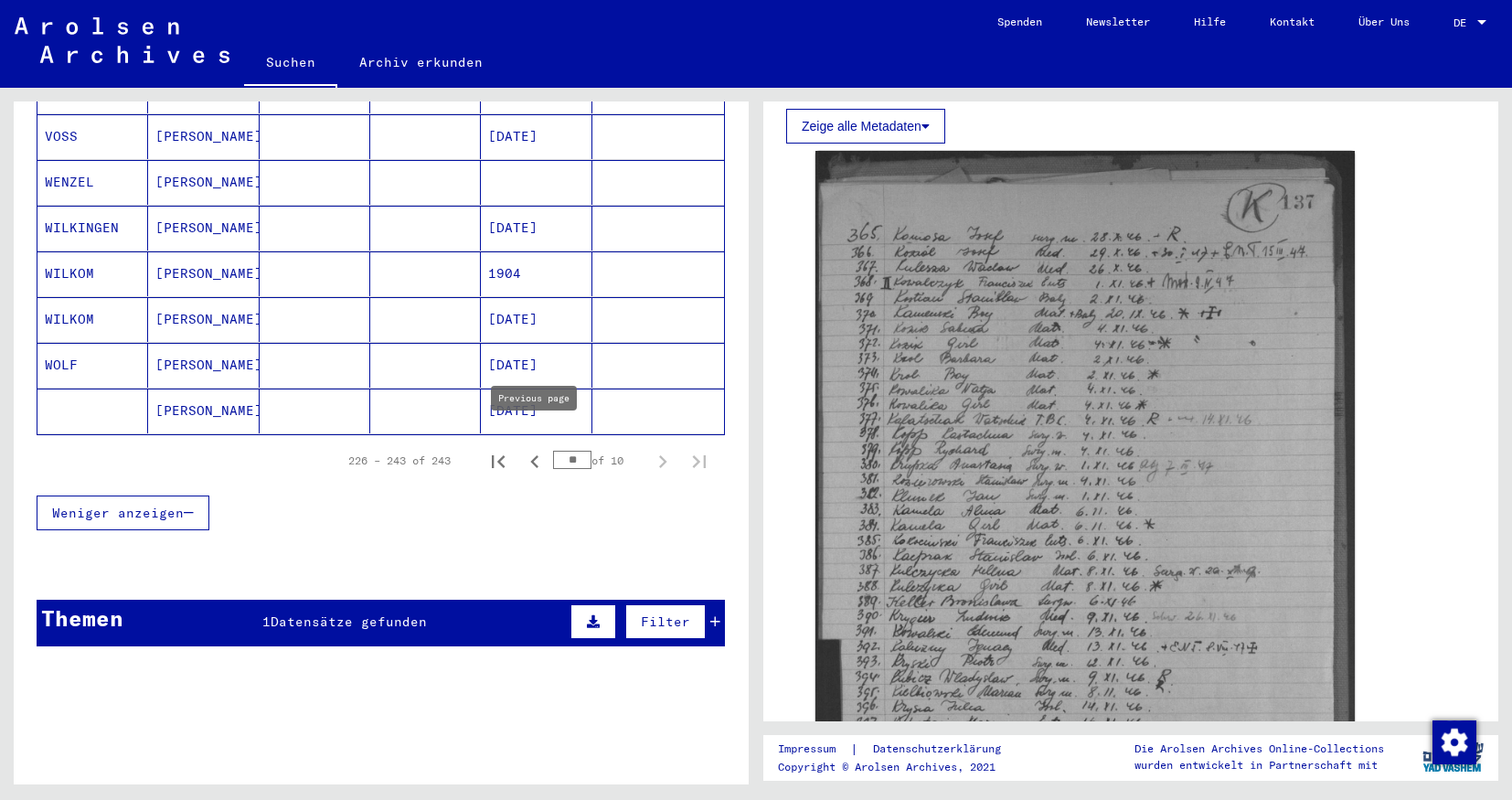
click at [541, 449] on icon "Previous page" at bounding box center [534, 461] width 25 height 25
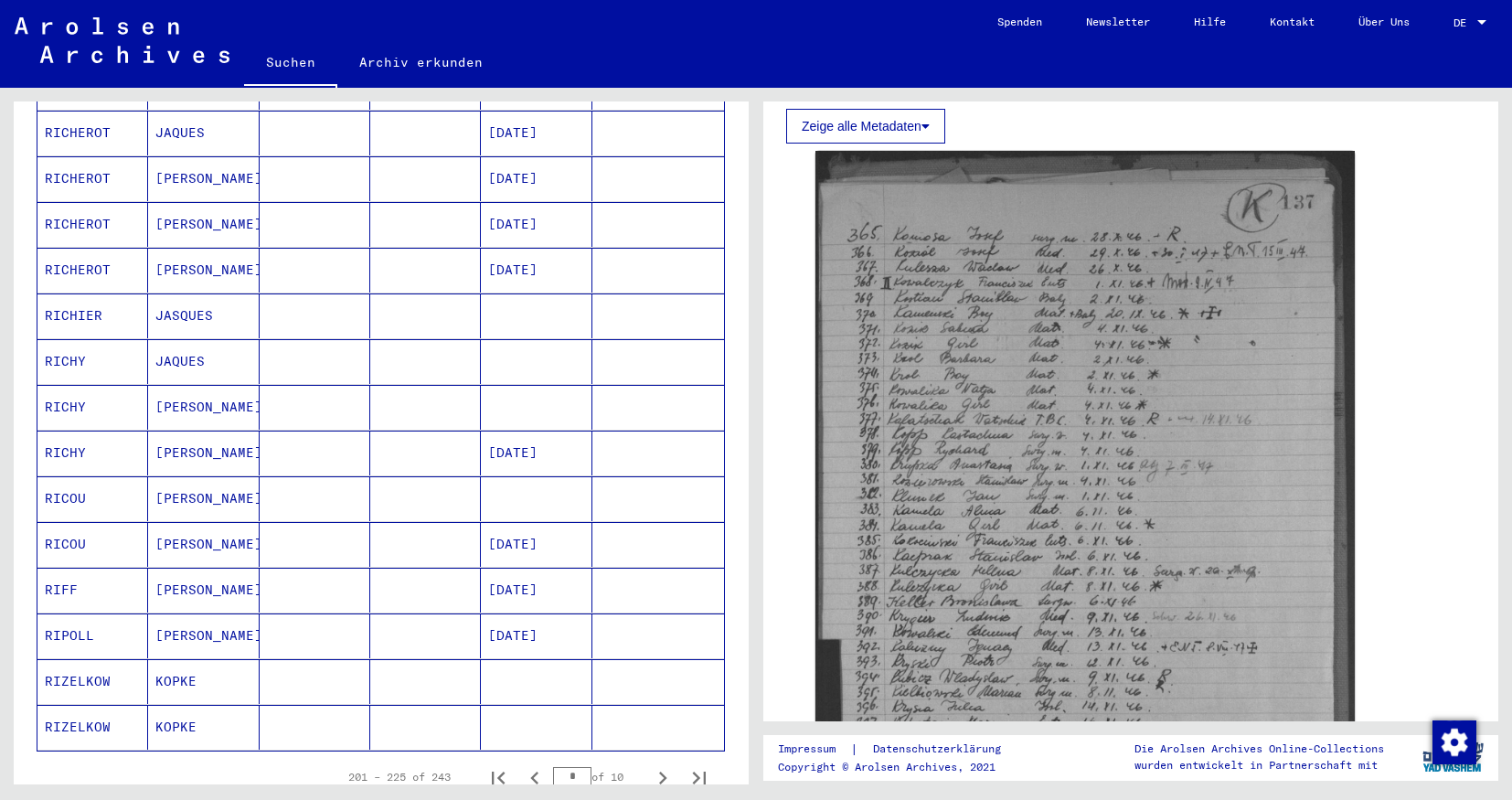
scroll to position [823, 0]
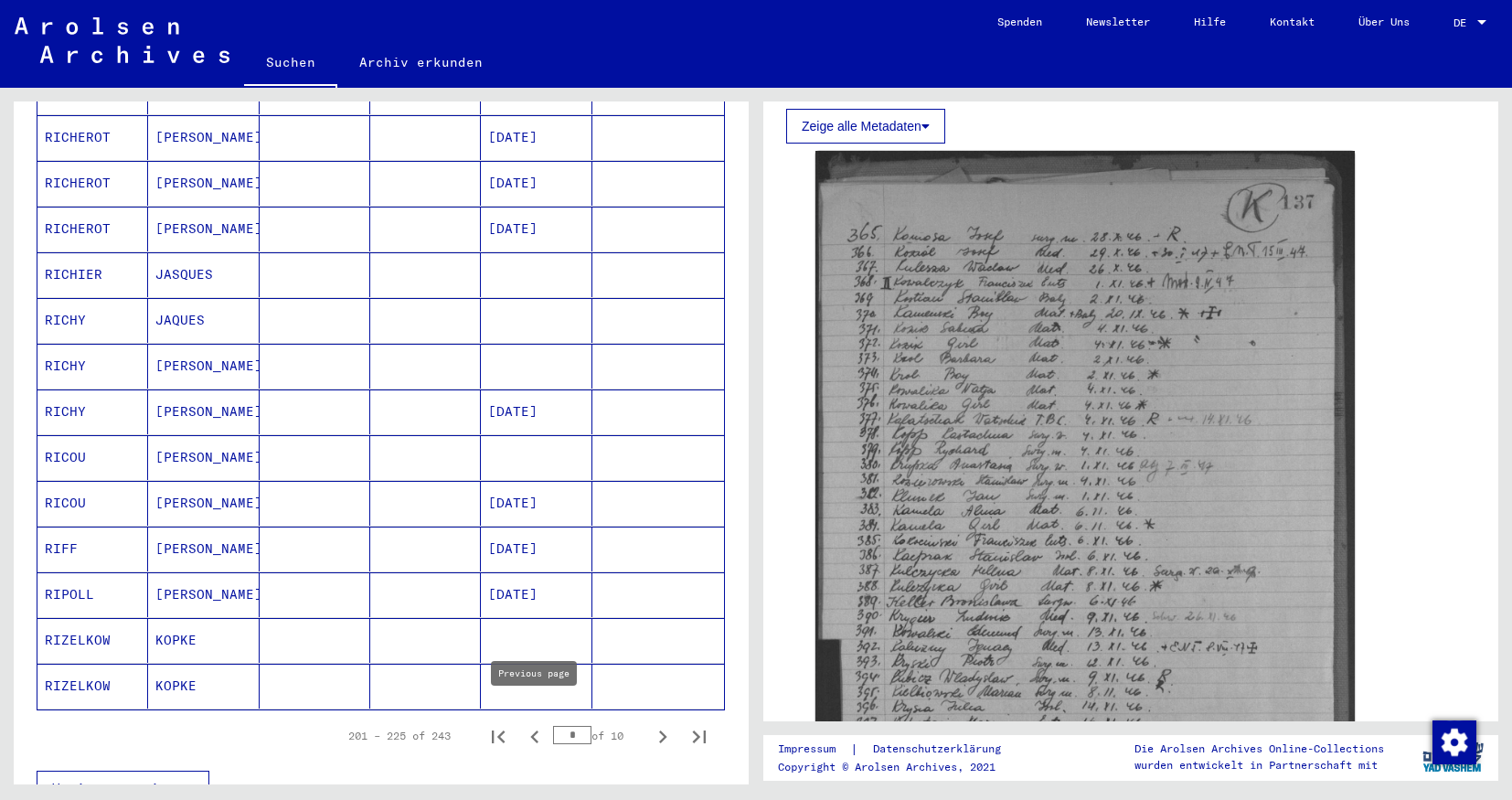
click at [535, 724] on icon "Previous page" at bounding box center [534, 736] width 25 height 25
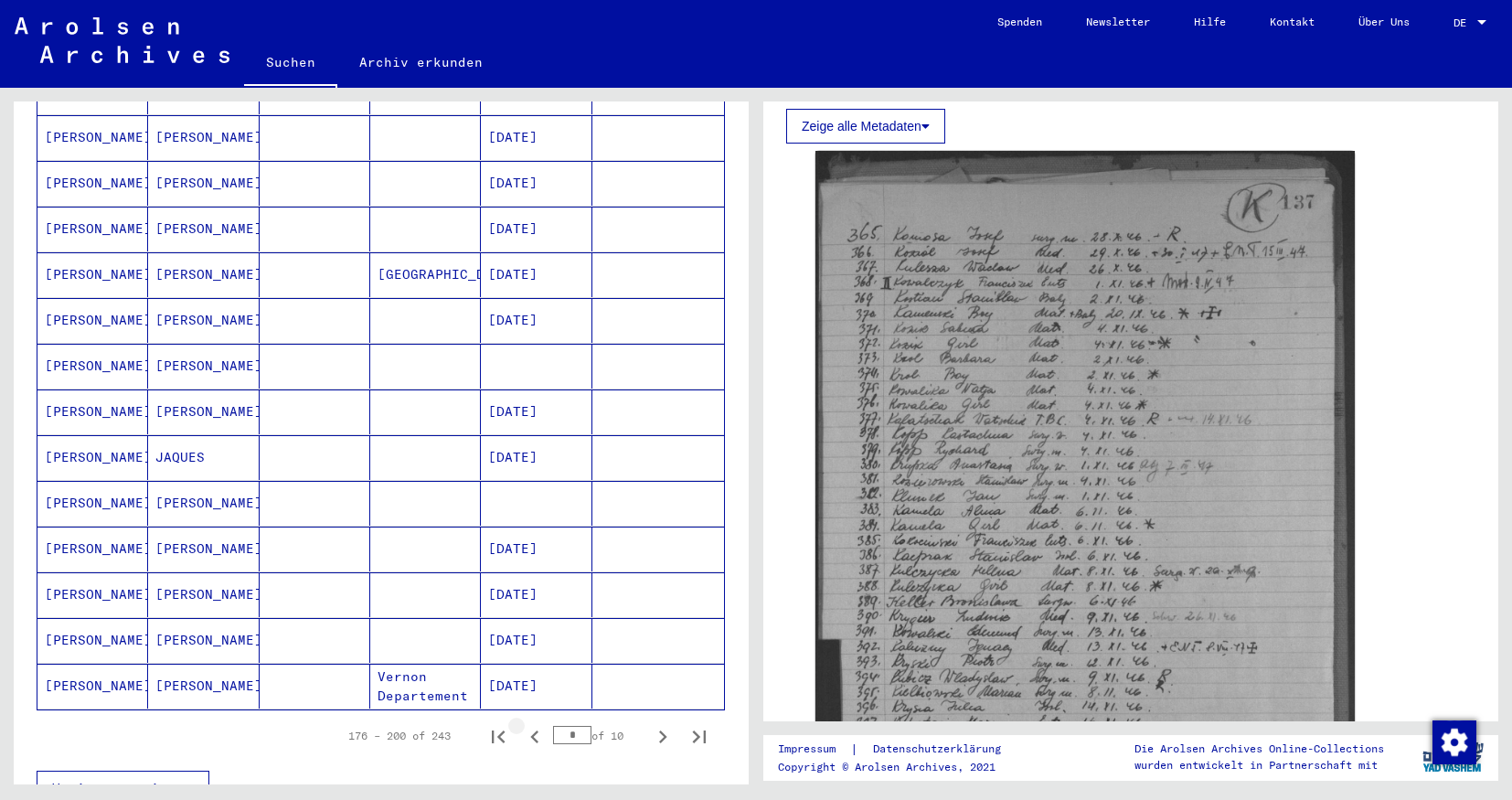
click at [535, 724] on icon "Previous page" at bounding box center [534, 736] width 25 height 25
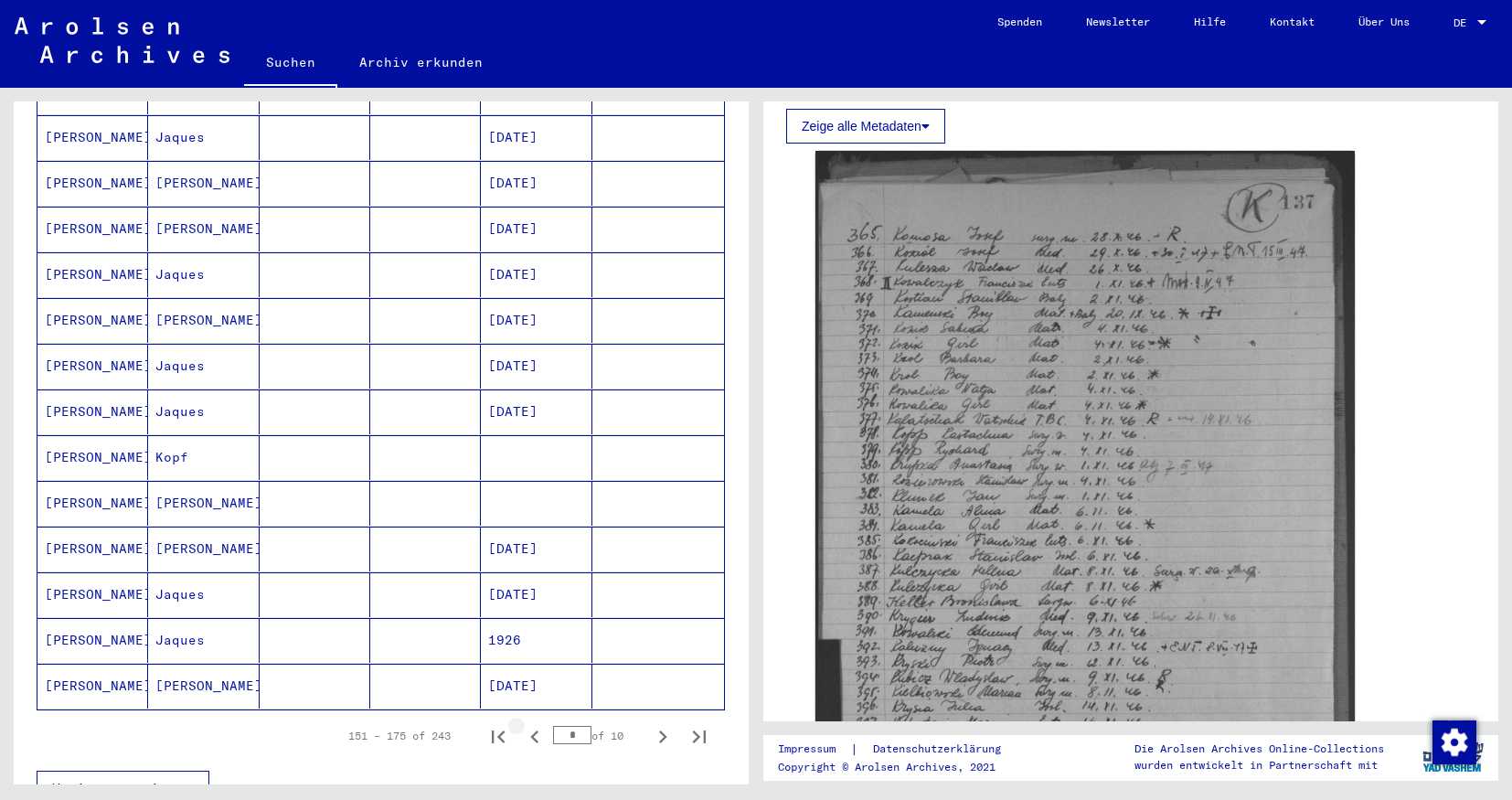
click at [535, 724] on icon "Previous page" at bounding box center [534, 736] width 25 height 25
type input "*"
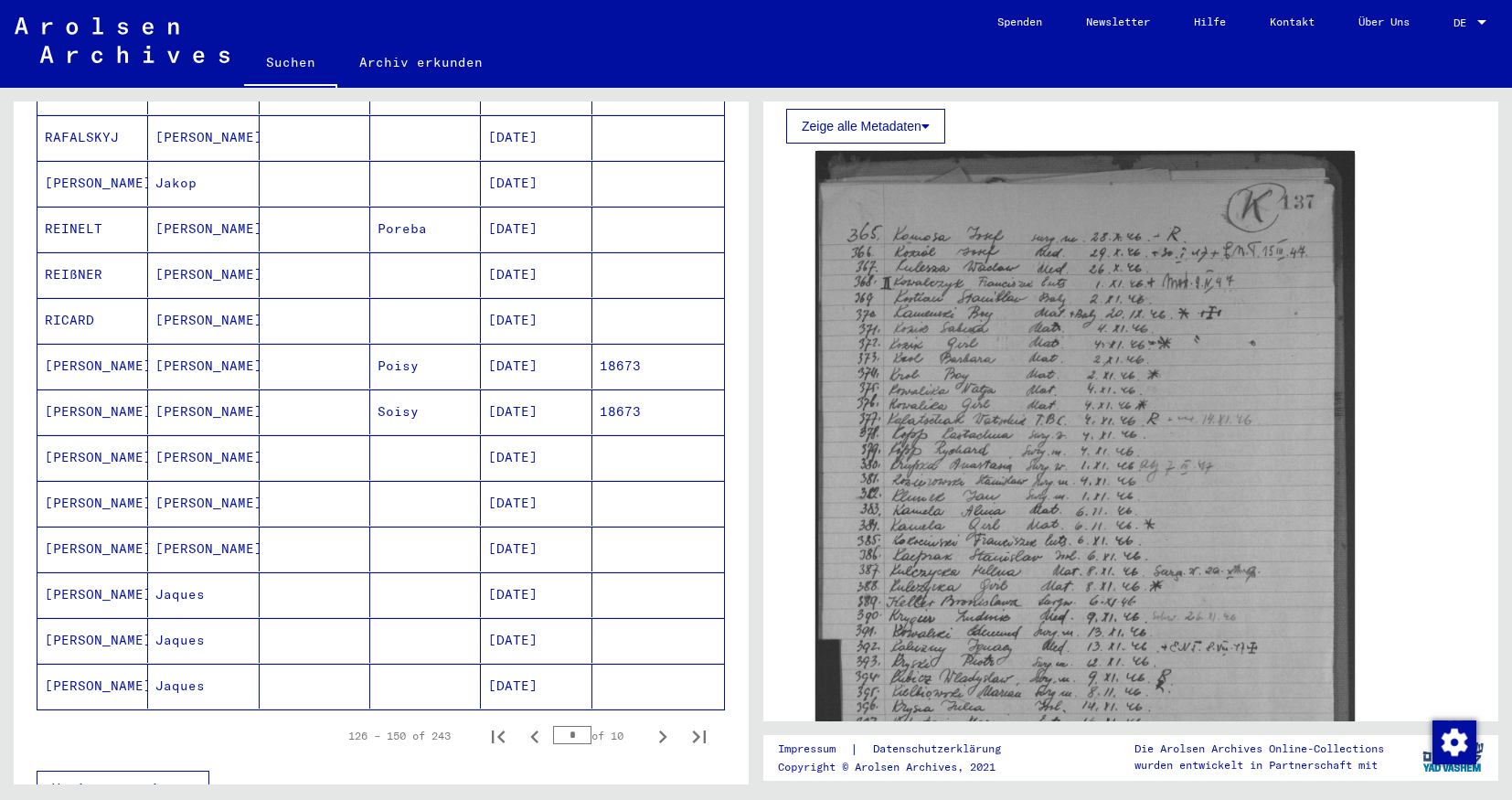
scroll to position [1098, 0]
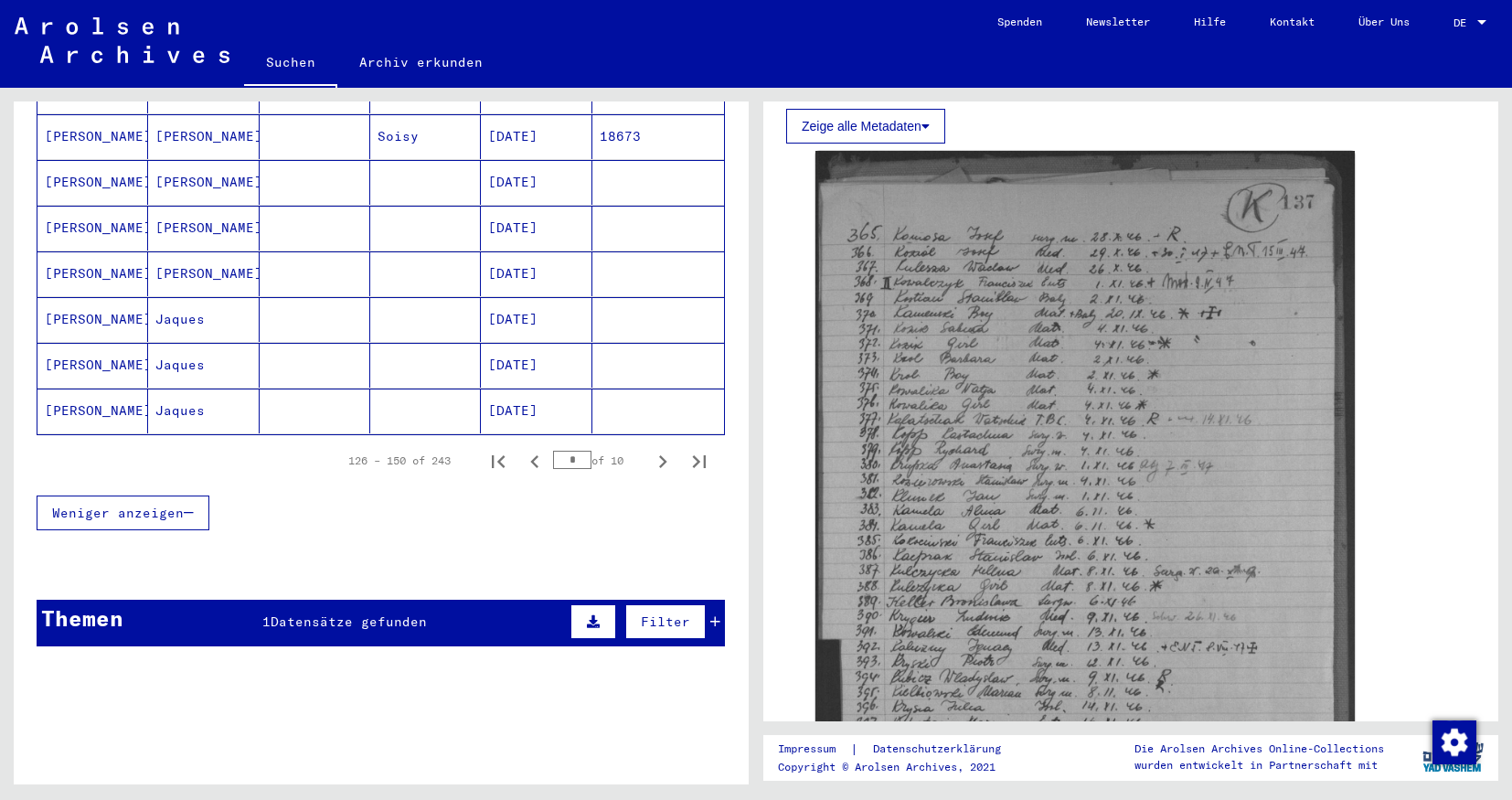
click at [715, 615] on icon at bounding box center [715, 622] width 10 height 13
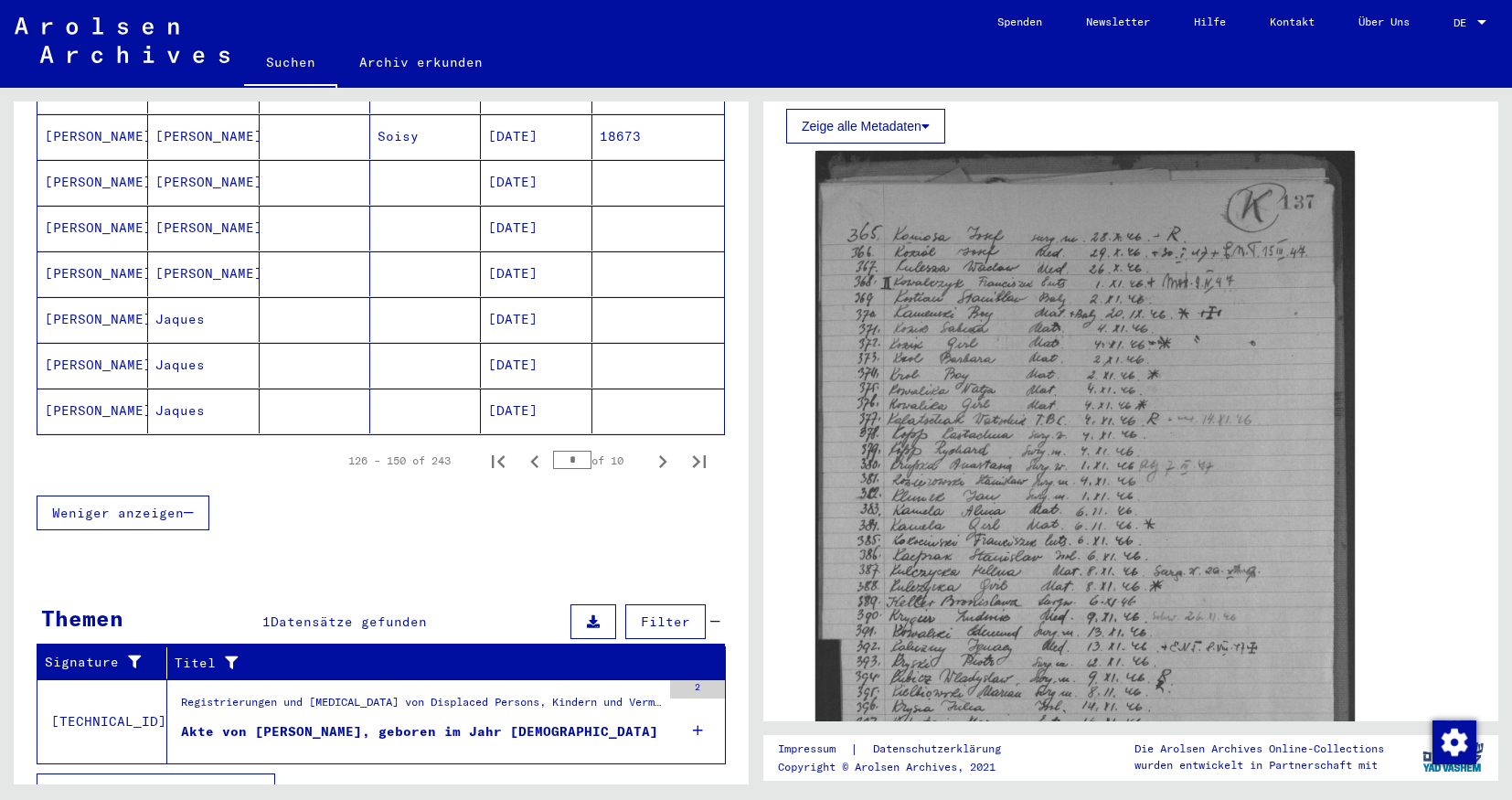
scroll to position [1113, 0]
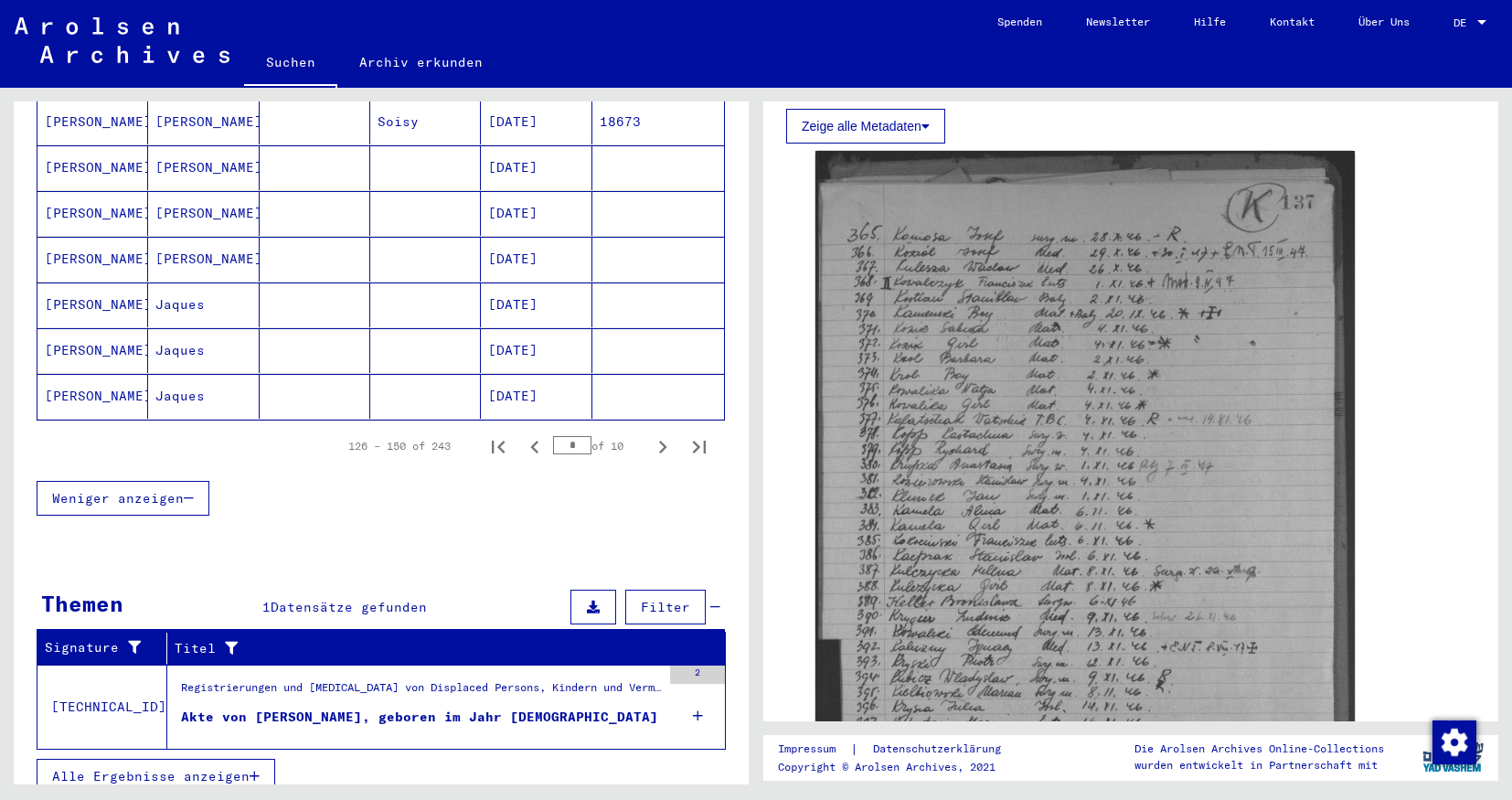
click at [566, 708] on figure "Akte von [PERSON_NAME], geboren im Jahr [DEMOGRAPHIC_DATA]" at bounding box center [421, 721] width 480 height 27
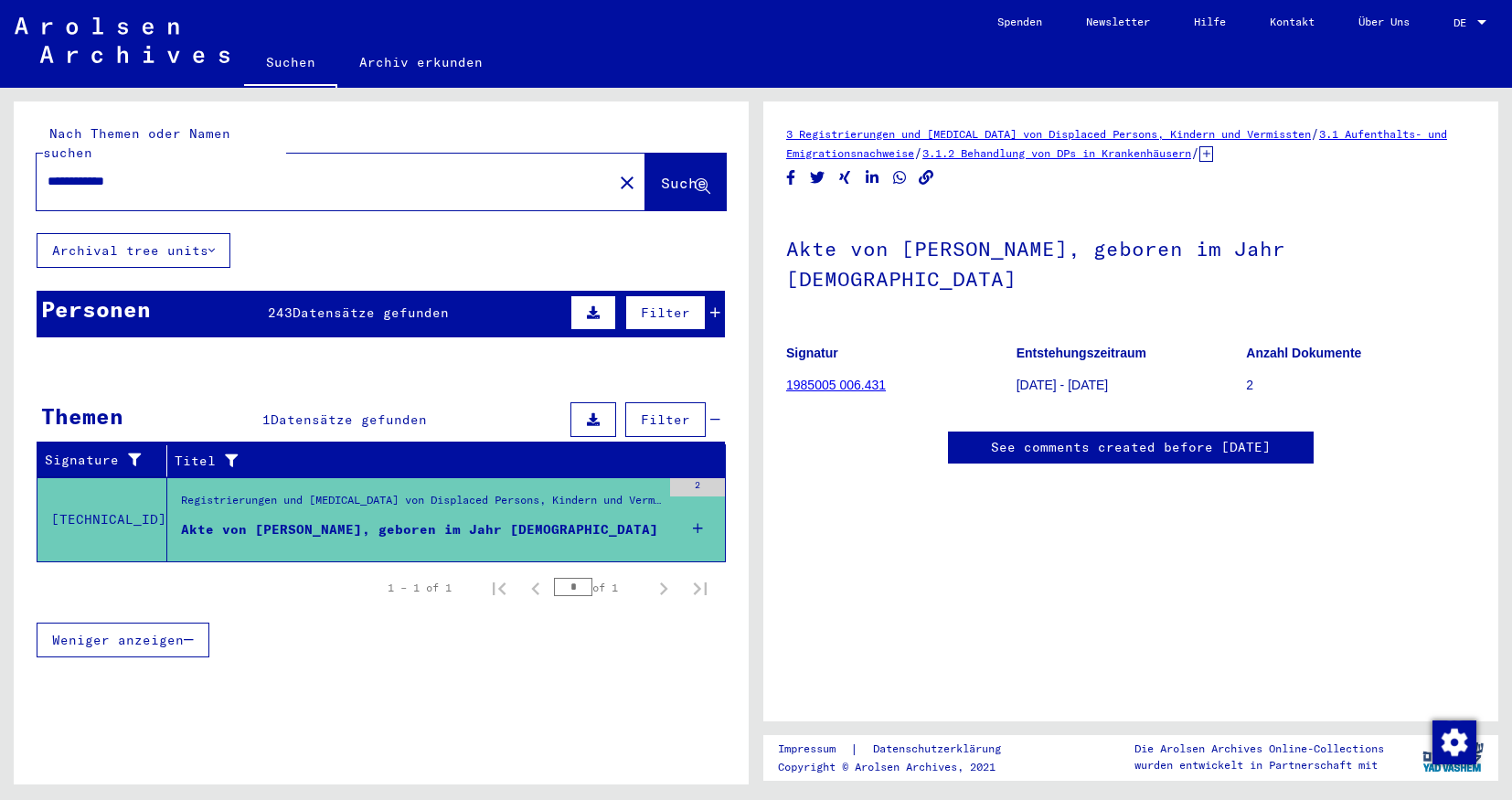
click at [712, 307] on icon at bounding box center [715, 313] width 10 height 13
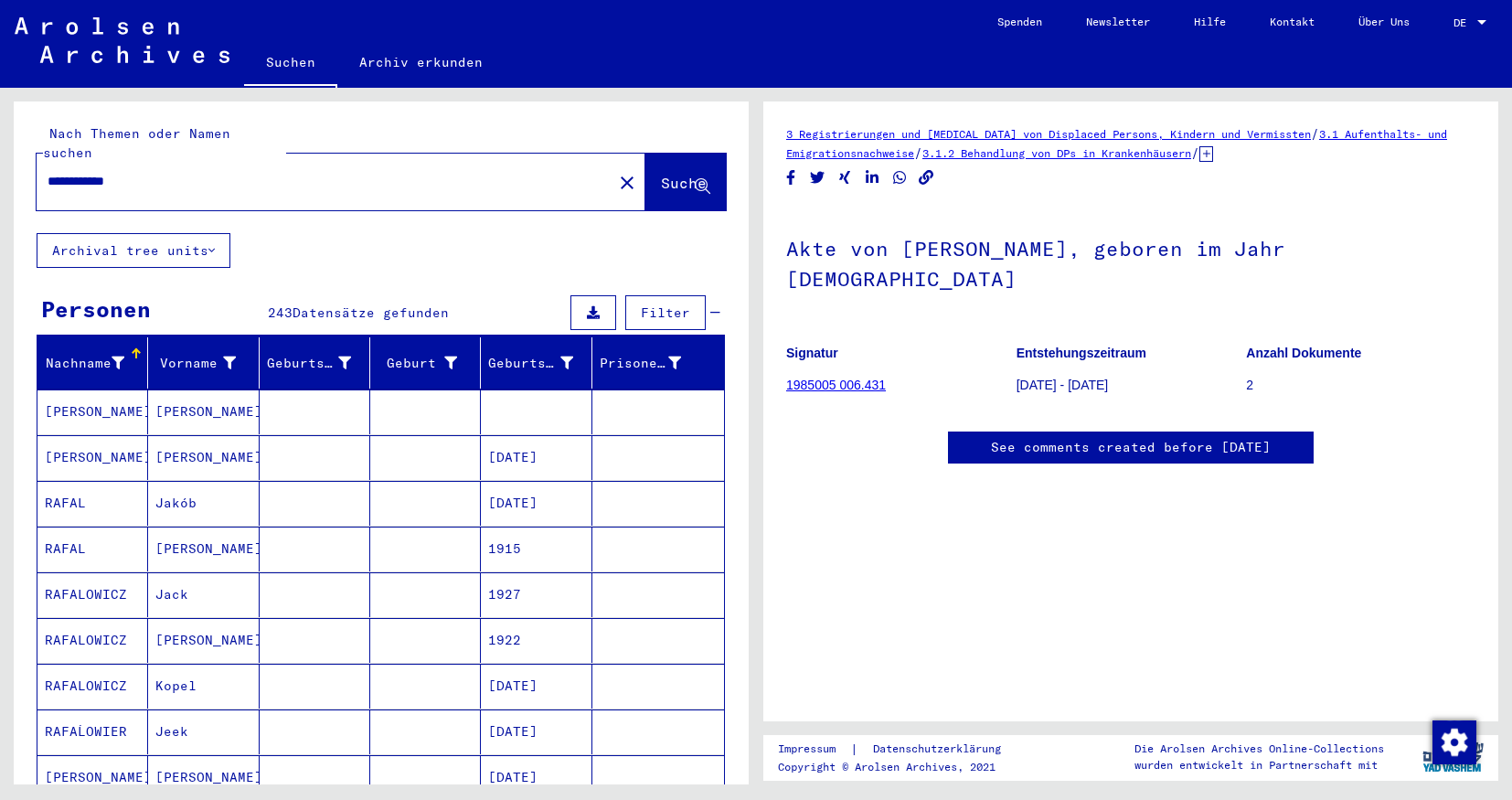
click at [75, 172] on input "**********" at bounding box center [324, 181] width 554 height 19
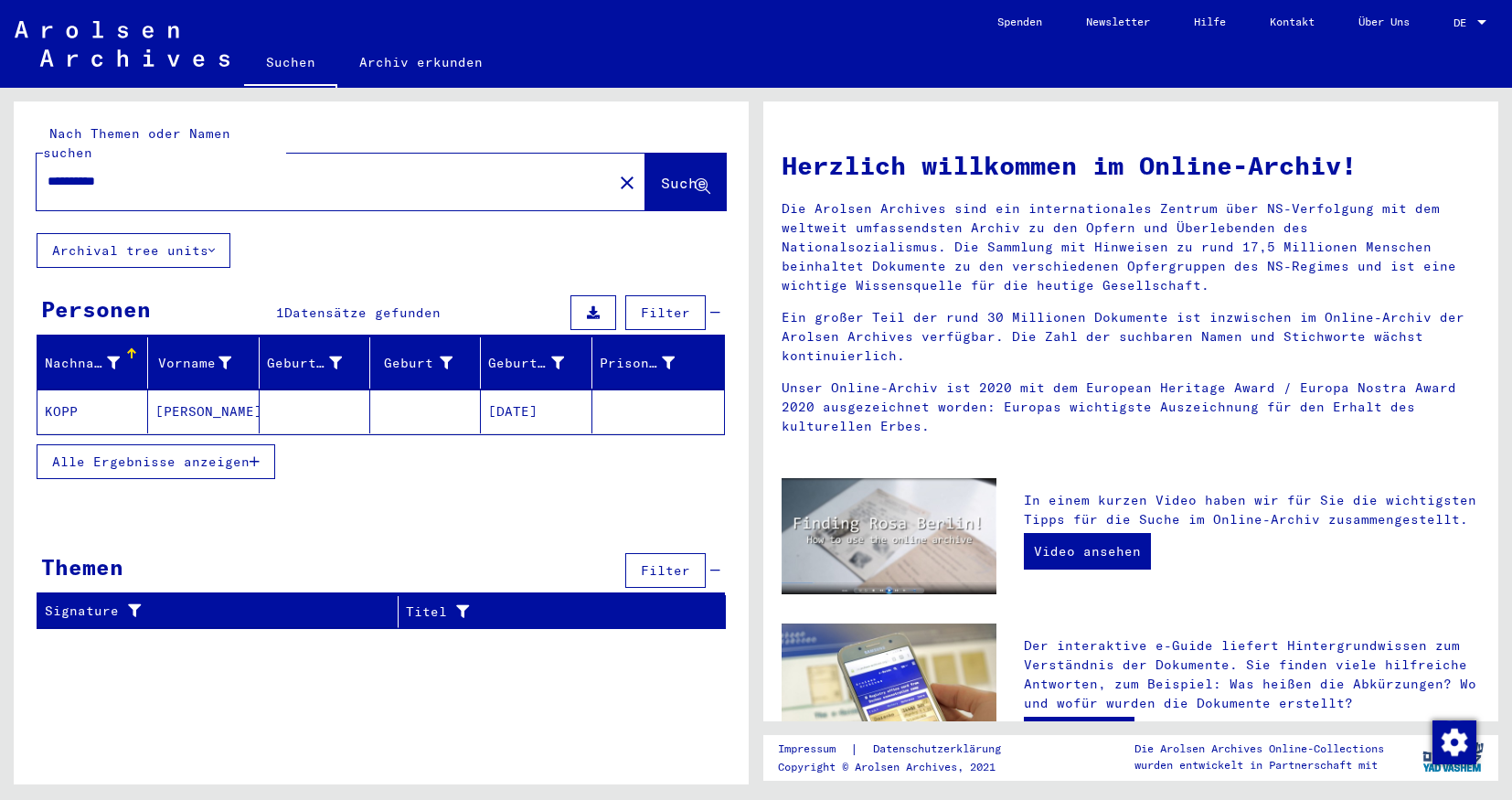
click at [277, 389] on mat-cell at bounding box center [315, 411] width 111 height 44
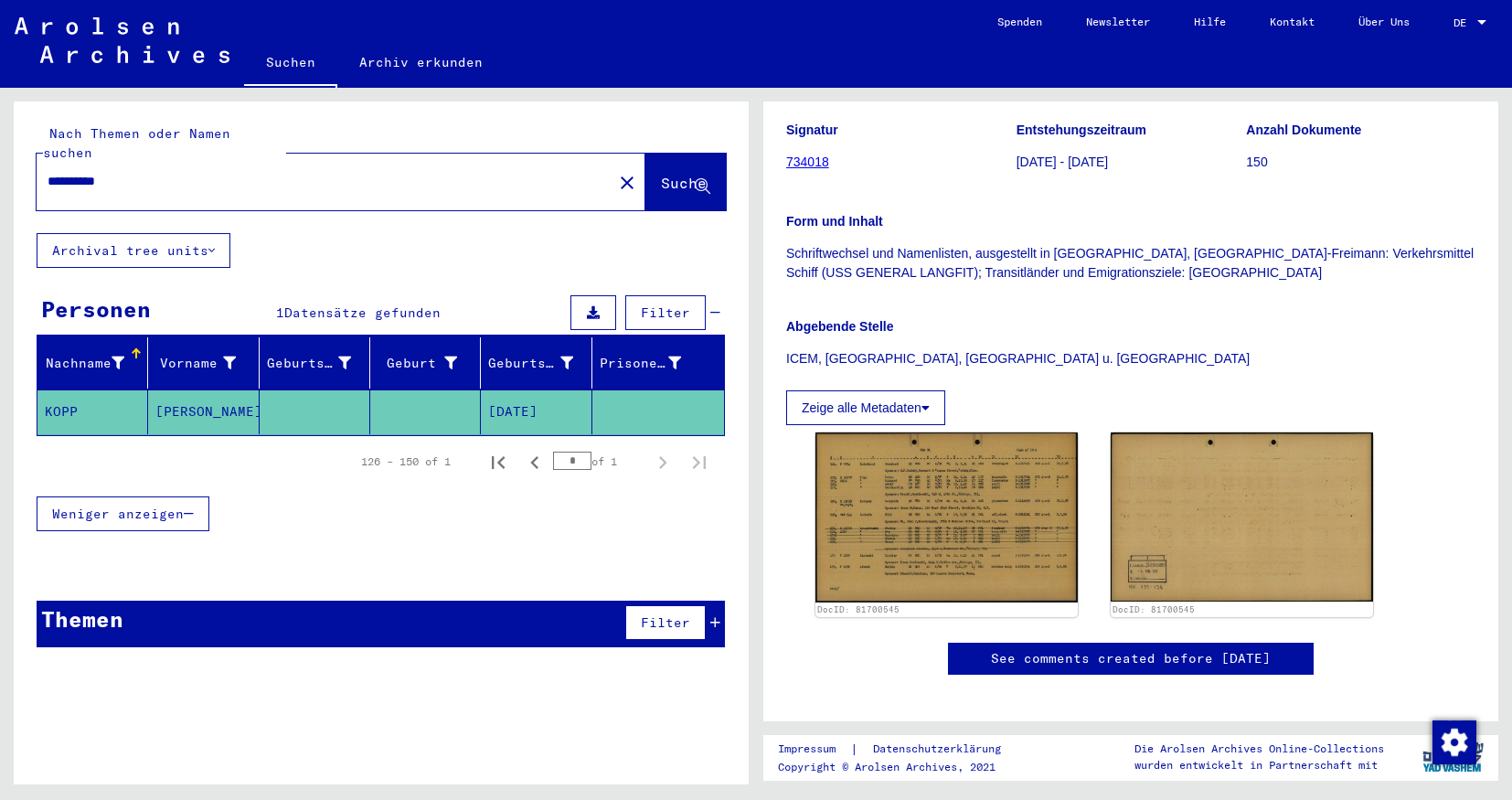
scroll to position [287, 0]
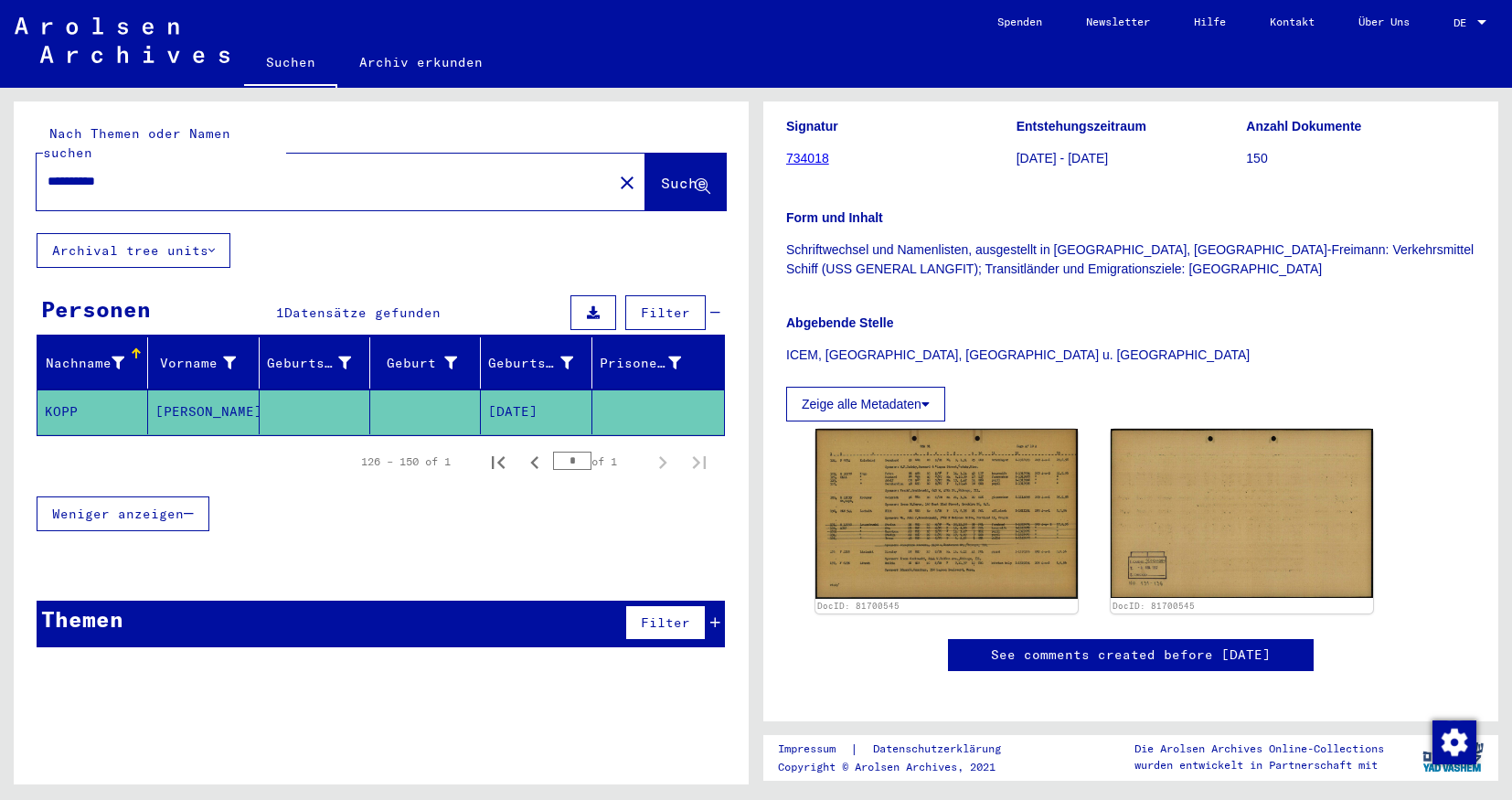
click at [74, 172] on input "**********" at bounding box center [324, 181] width 554 height 19
type input "**********"
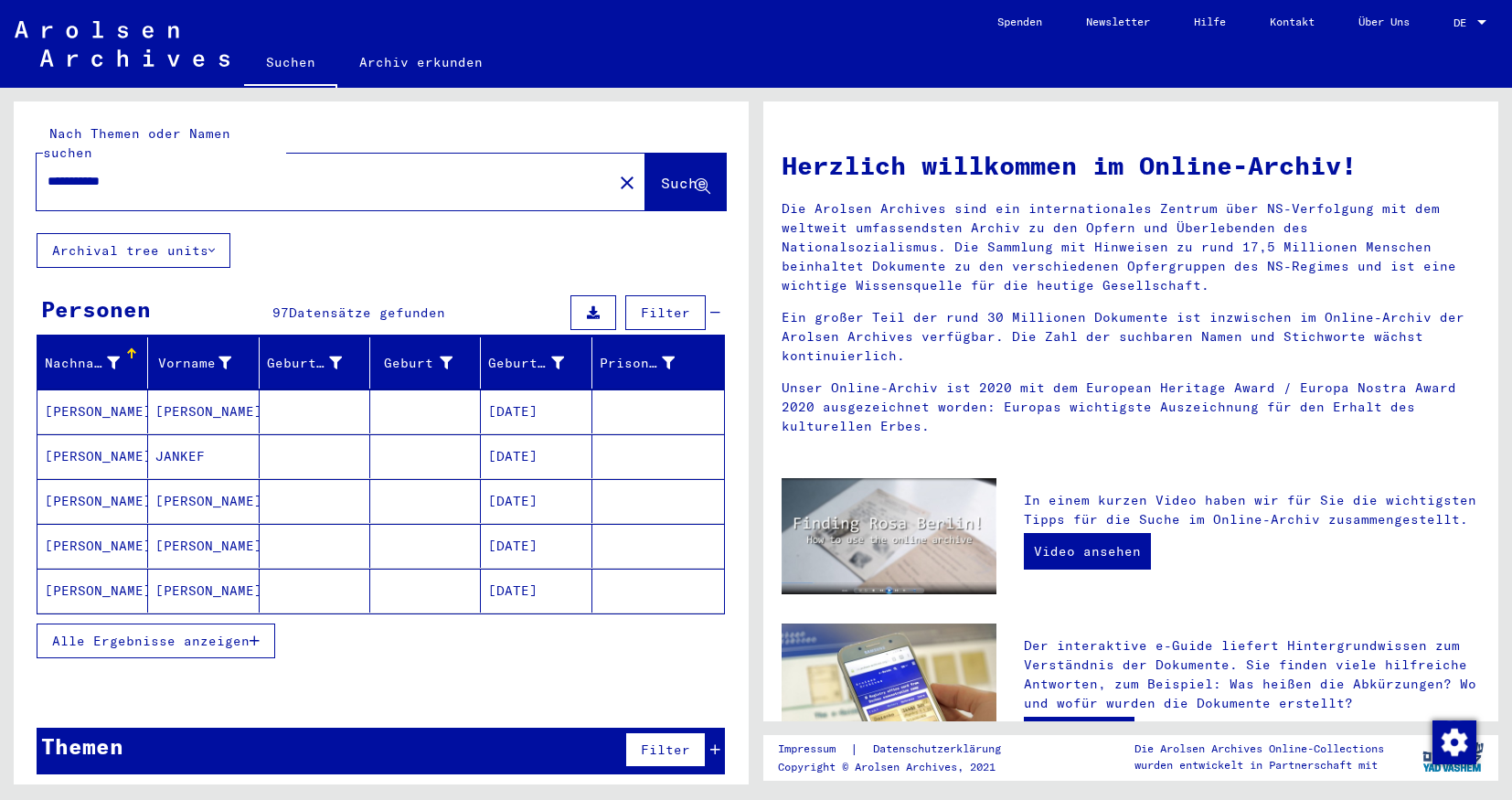
click at [264, 624] on button "Alle Ergebnisse anzeigen" at bounding box center [156, 641] width 239 height 35
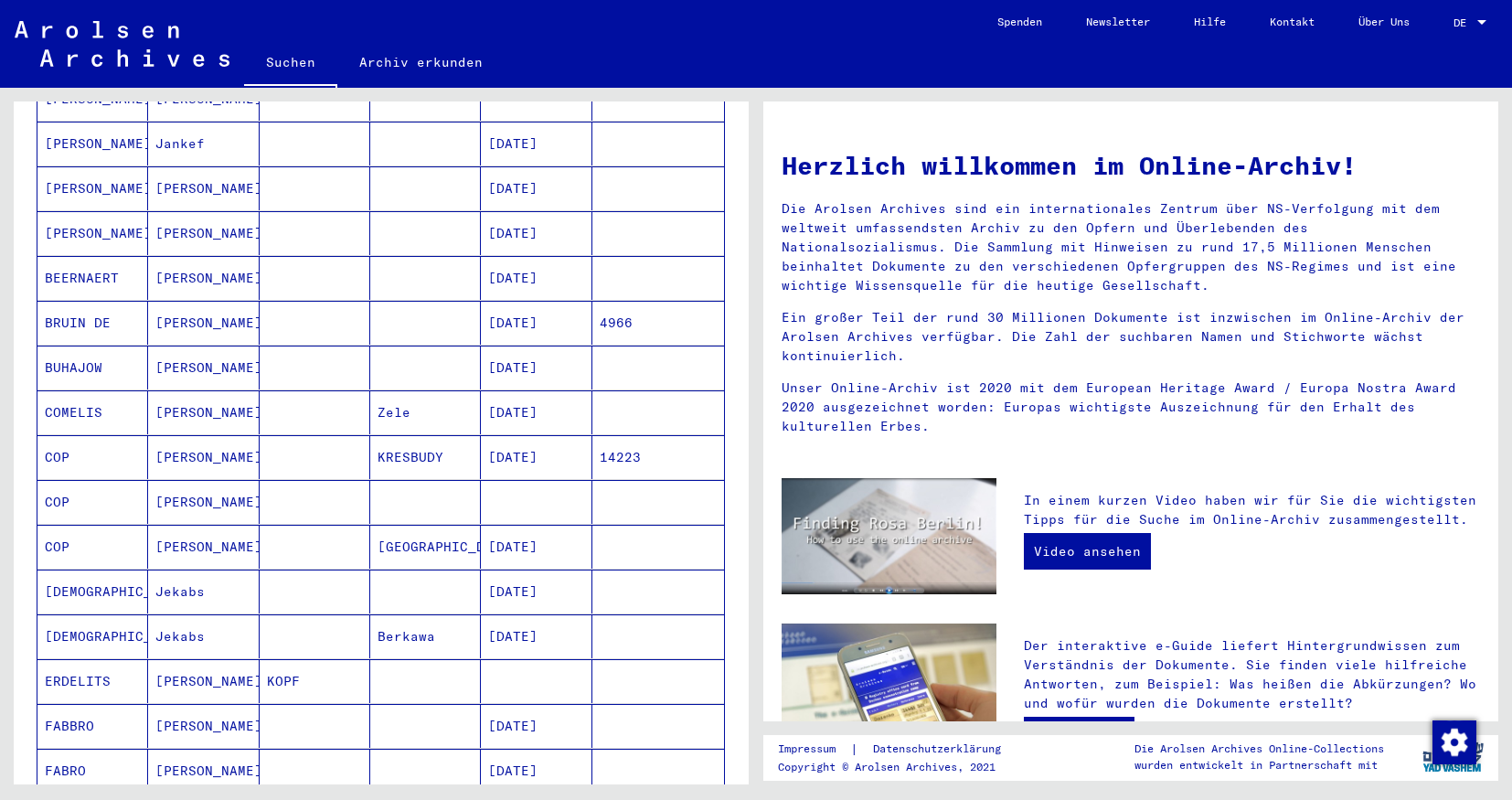
scroll to position [892, 0]
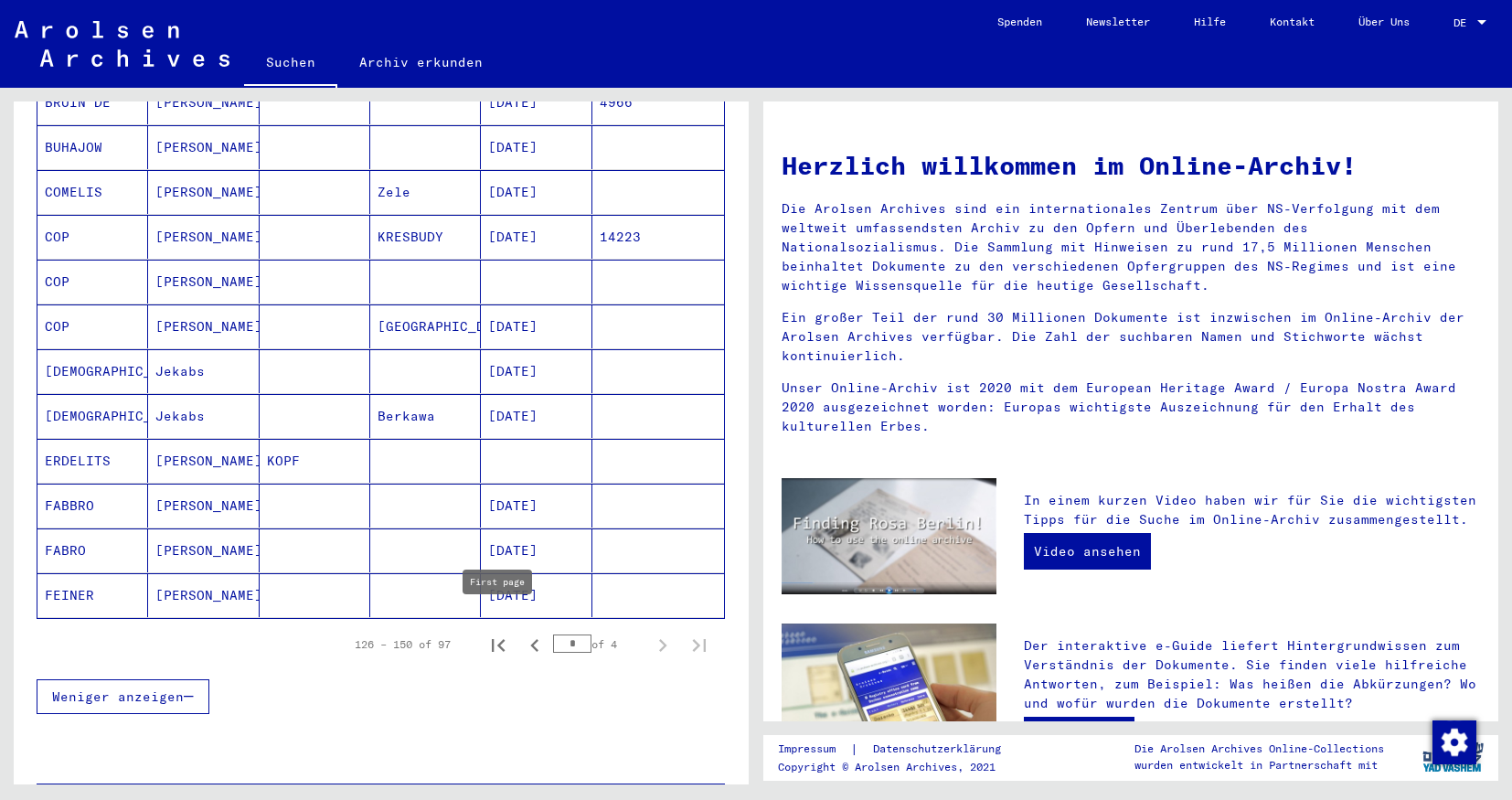
click at [501, 640] on icon "First page" at bounding box center [499, 646] width 13 height 13
click at [651, 633] on icon "Next page" at bounding box center [662, 645] width 25 height 25
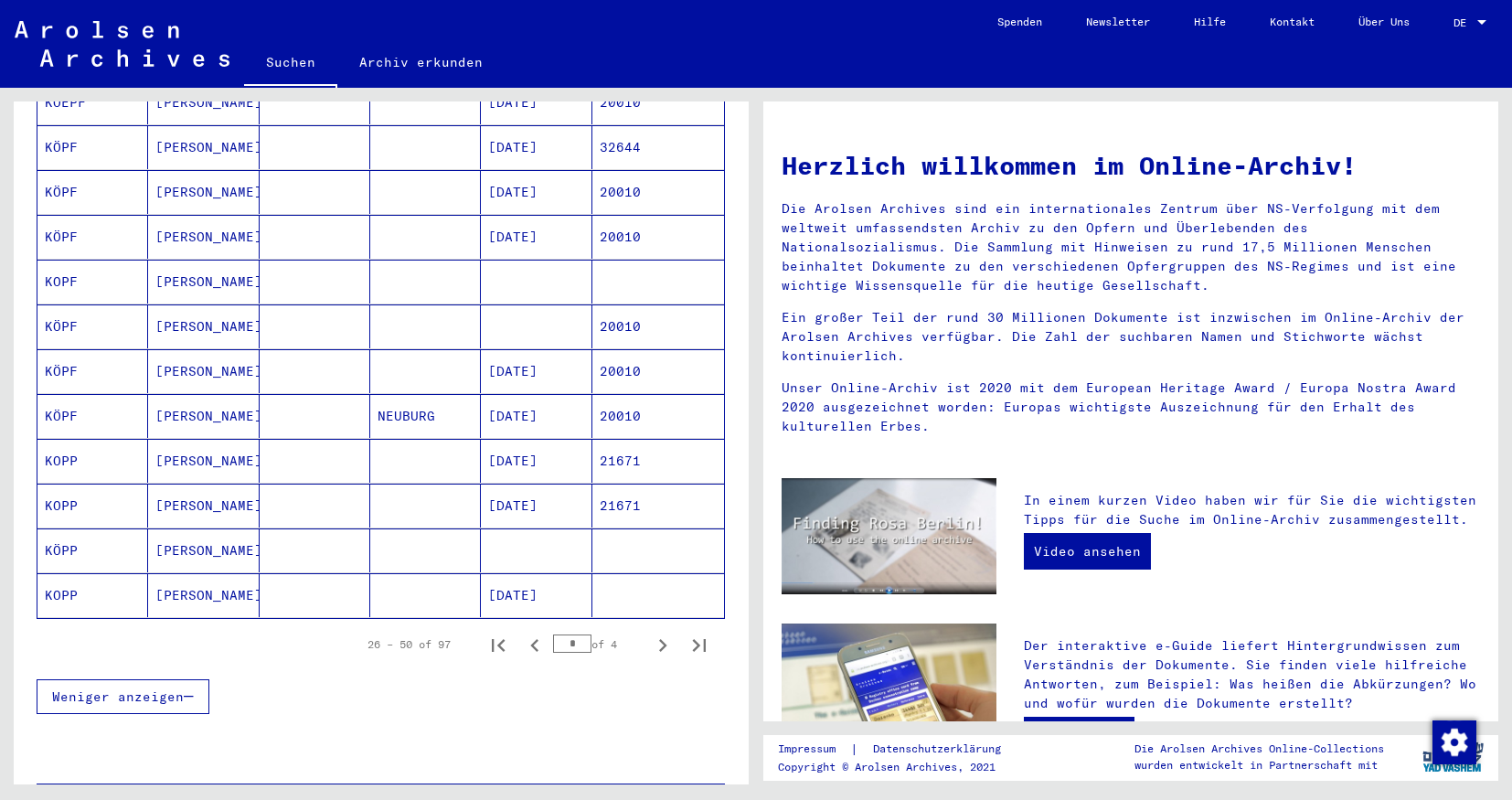
click at [210, 573] on mat-cell "[PERSON_NAME]" at bounding box center [203, 595] width 111 height 44
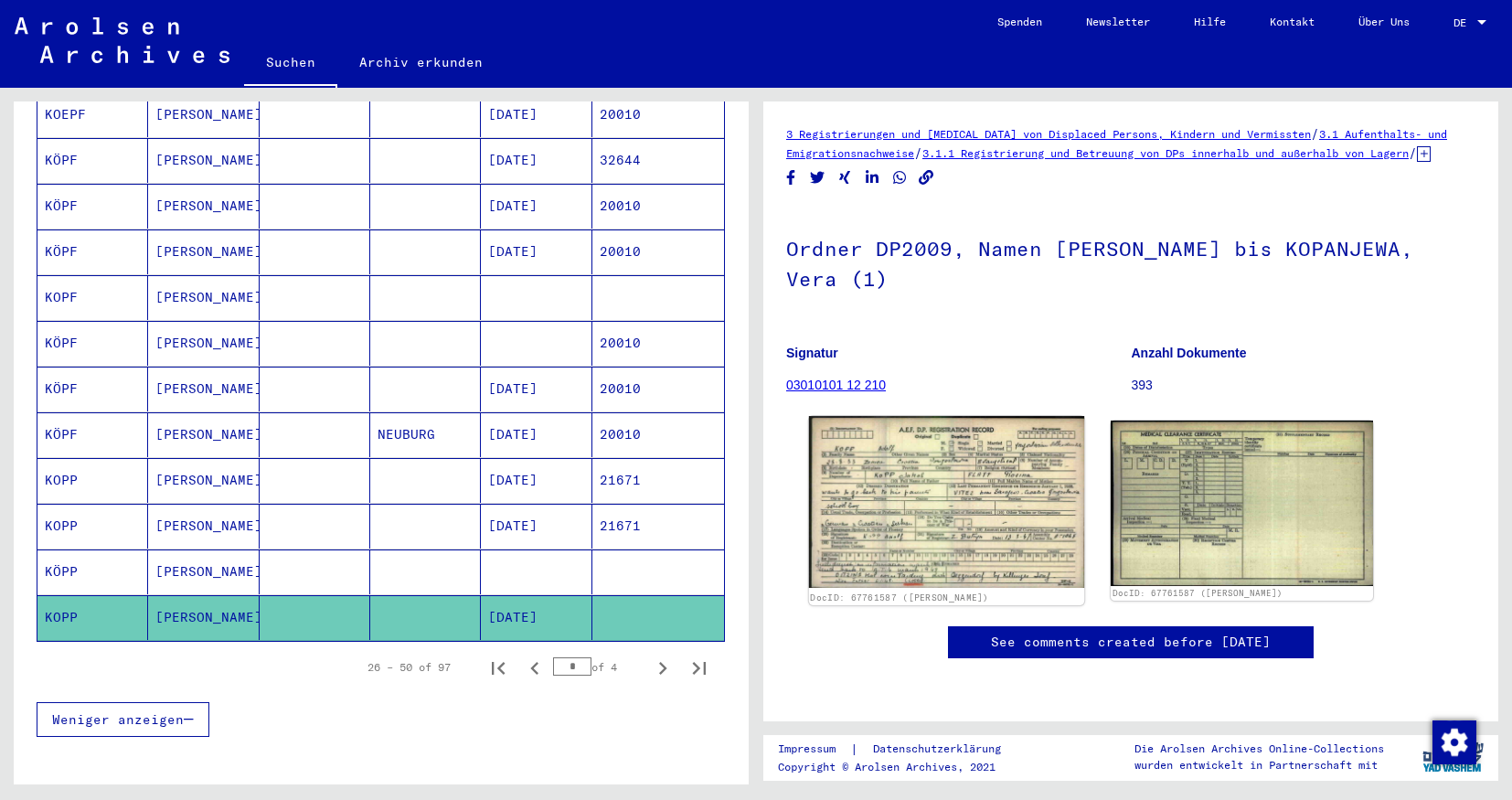
scroll to position [8, 0]
click at [917, 531] on img at bounding box center [947, 502] width 276 height 172
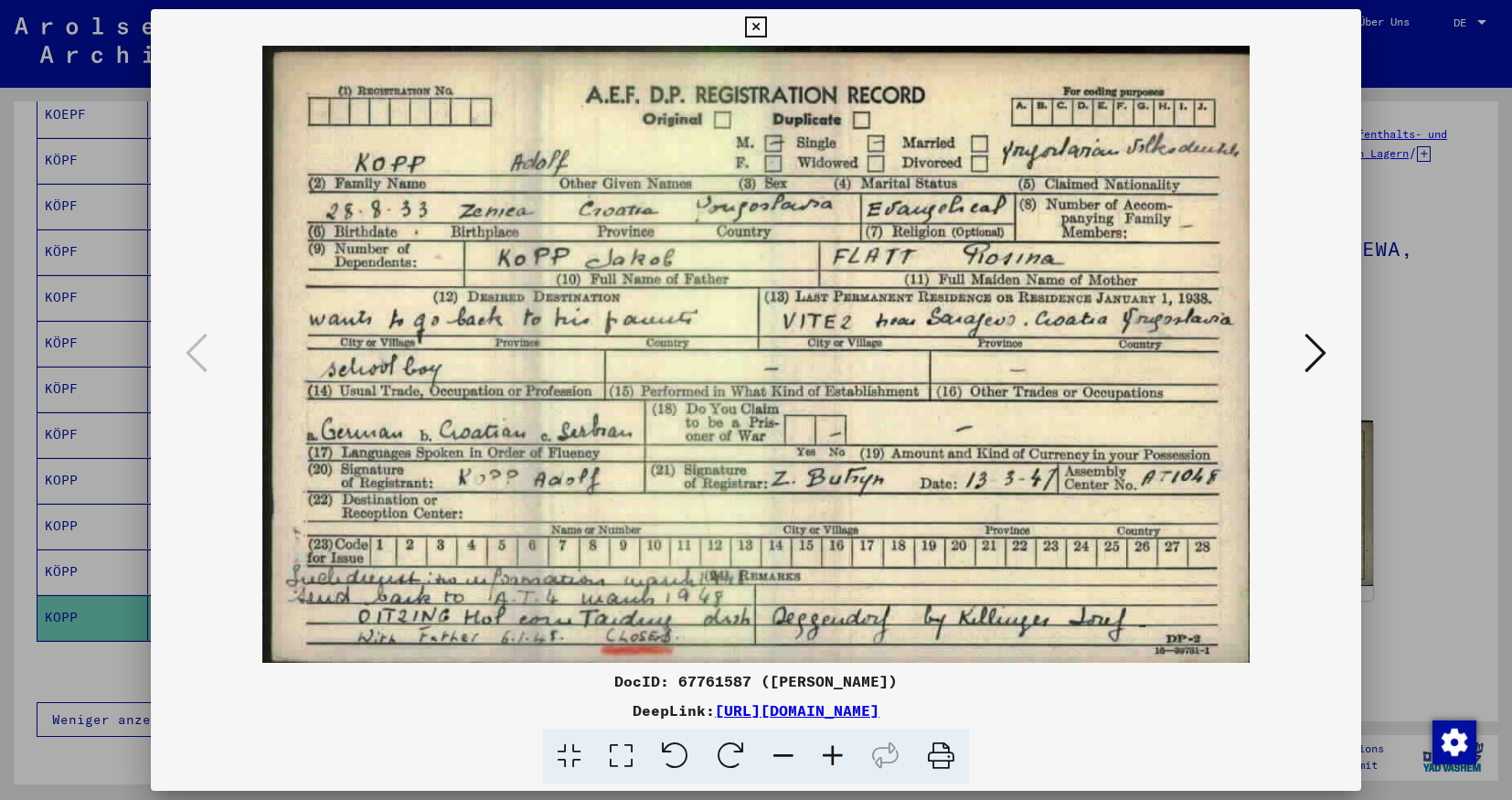
click at [766, 24] on icon at bounding box center [756, 27] width 21 height 22
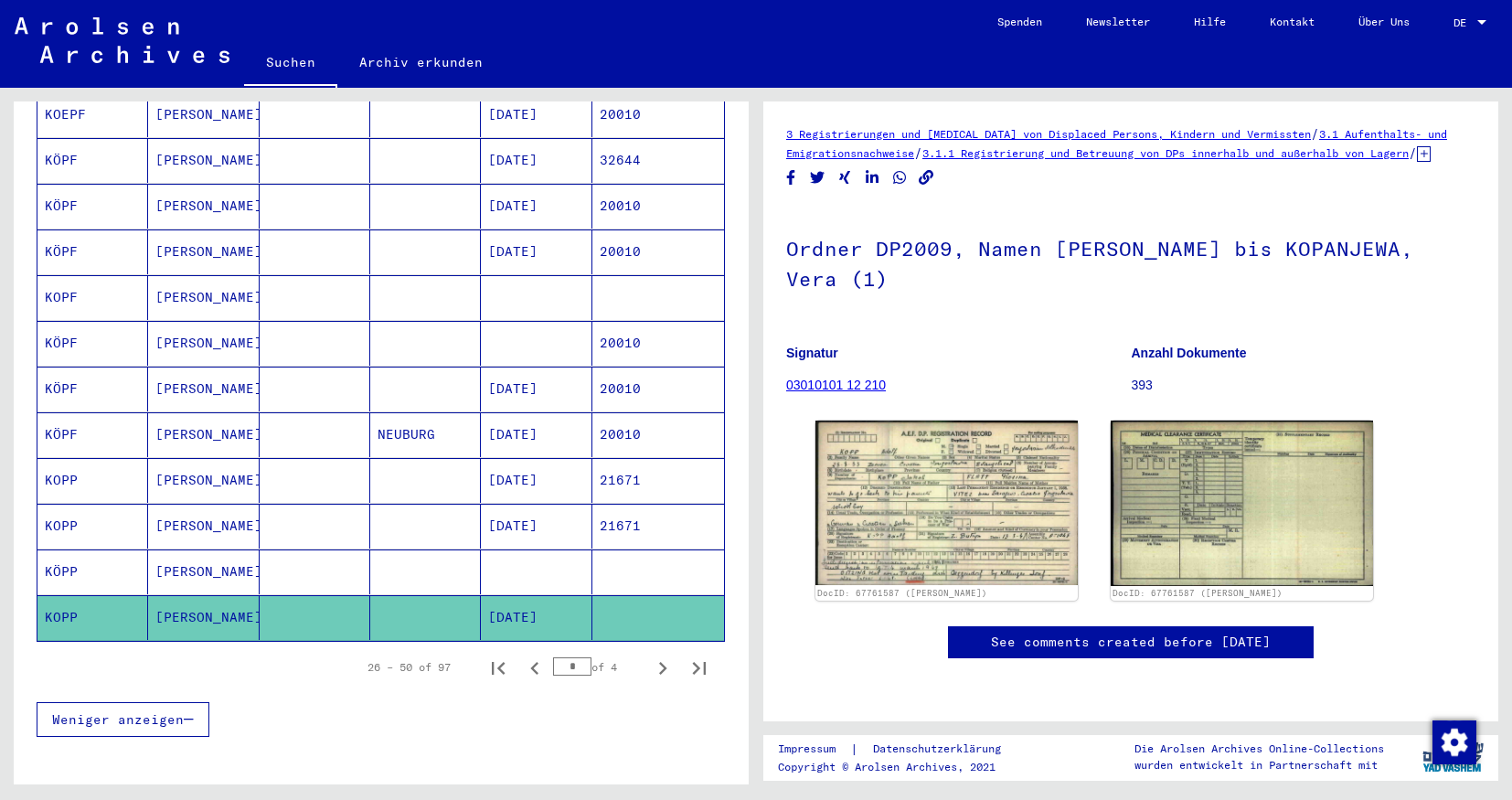
click at [287, 550] on mat-cell at bounding box center [315, 572] width 111 height 45
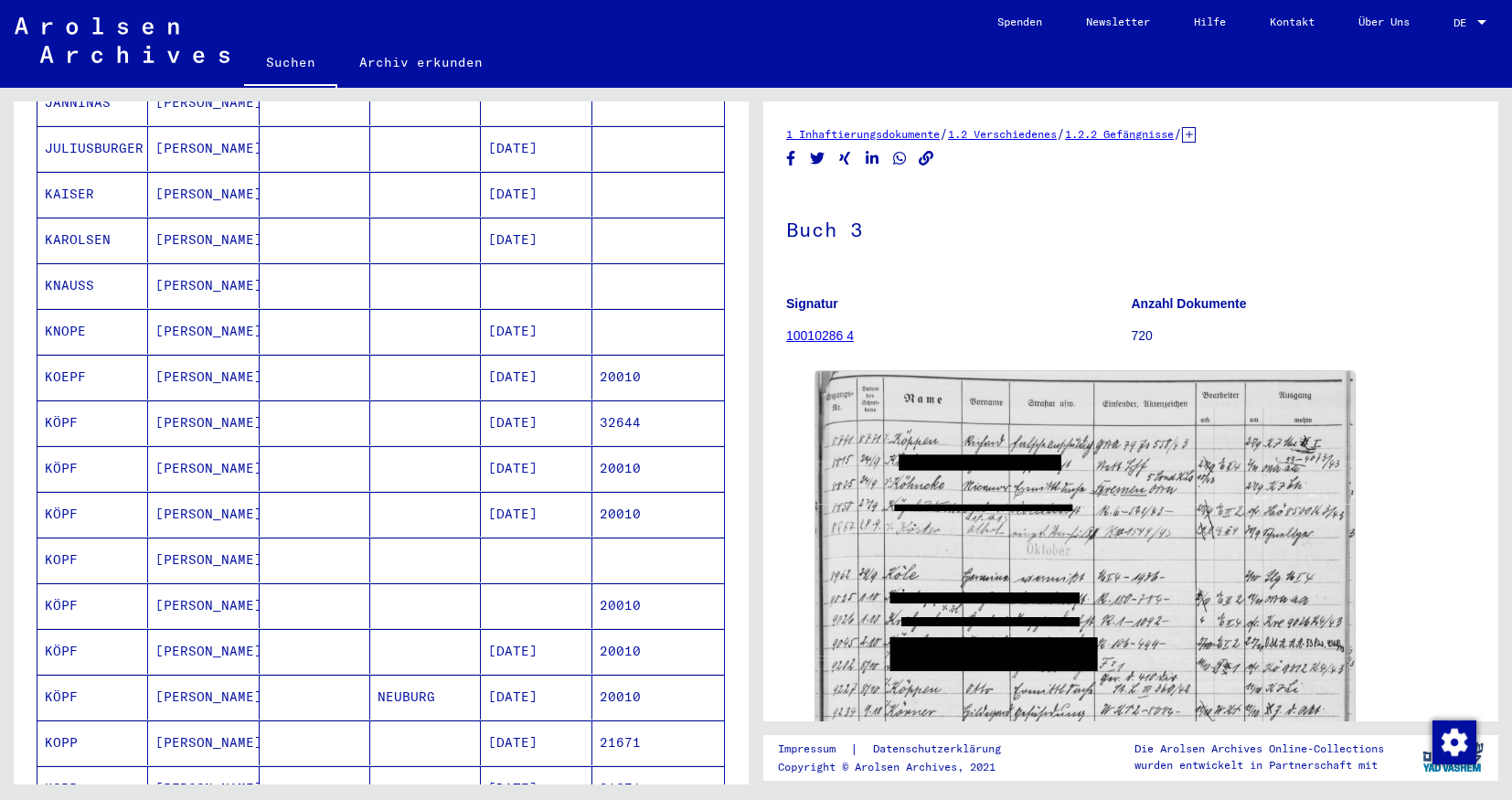
scroll to position [838, 0]
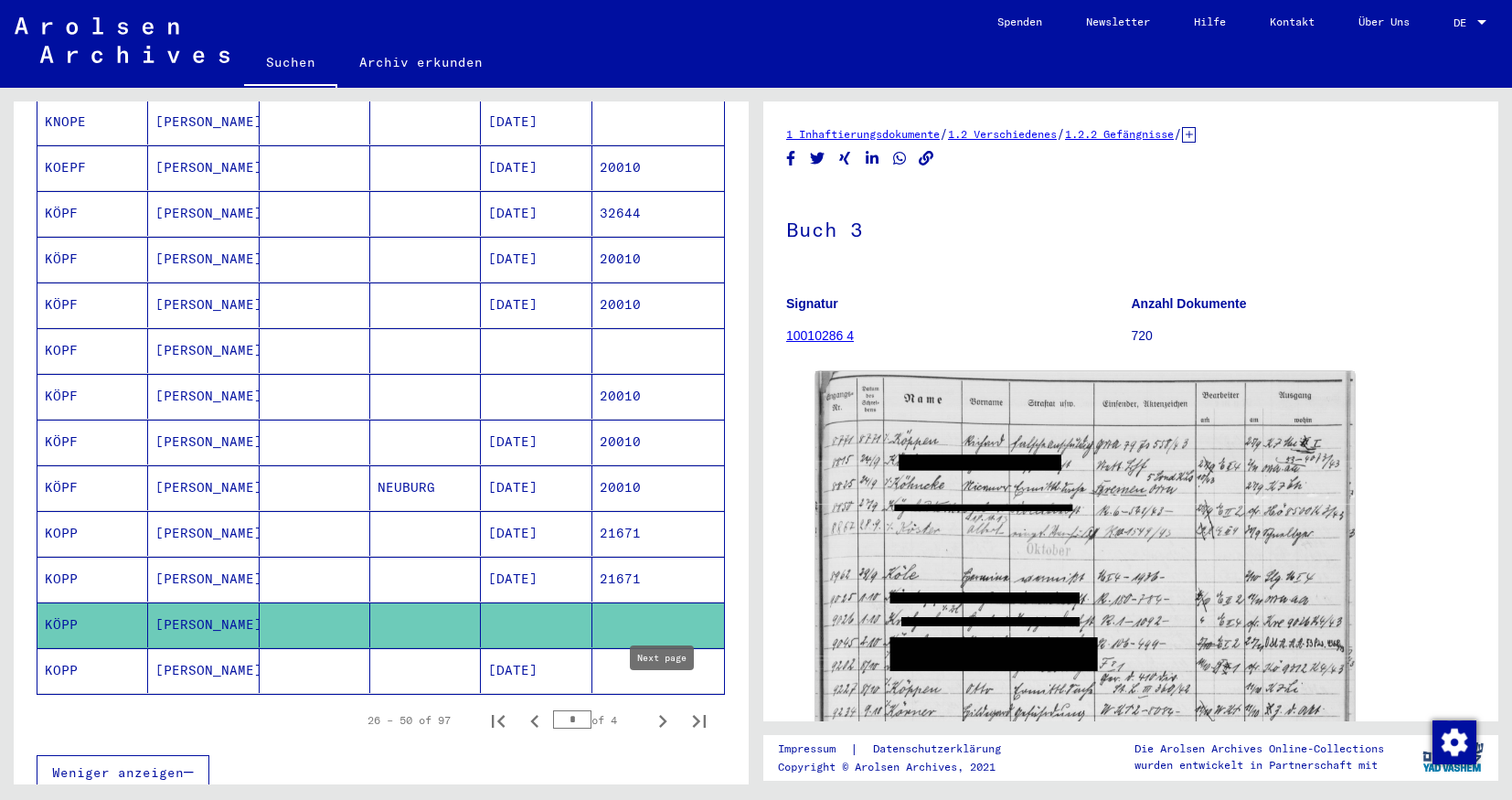
click at [663, 716] on icon "Next page" at bounding box center [663, 722] width 8 height 13
type input "*"
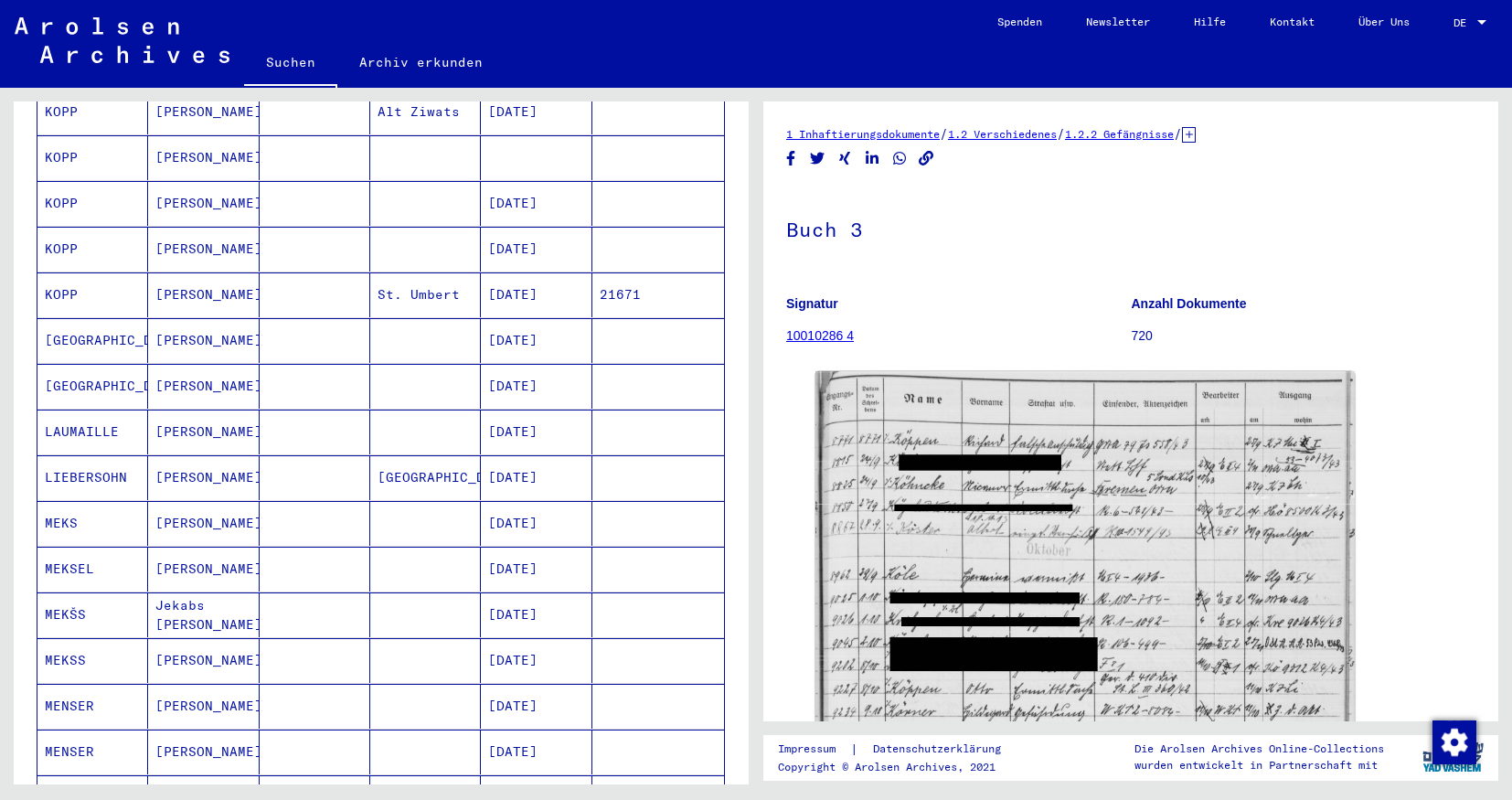
scroll to position [177, 0]
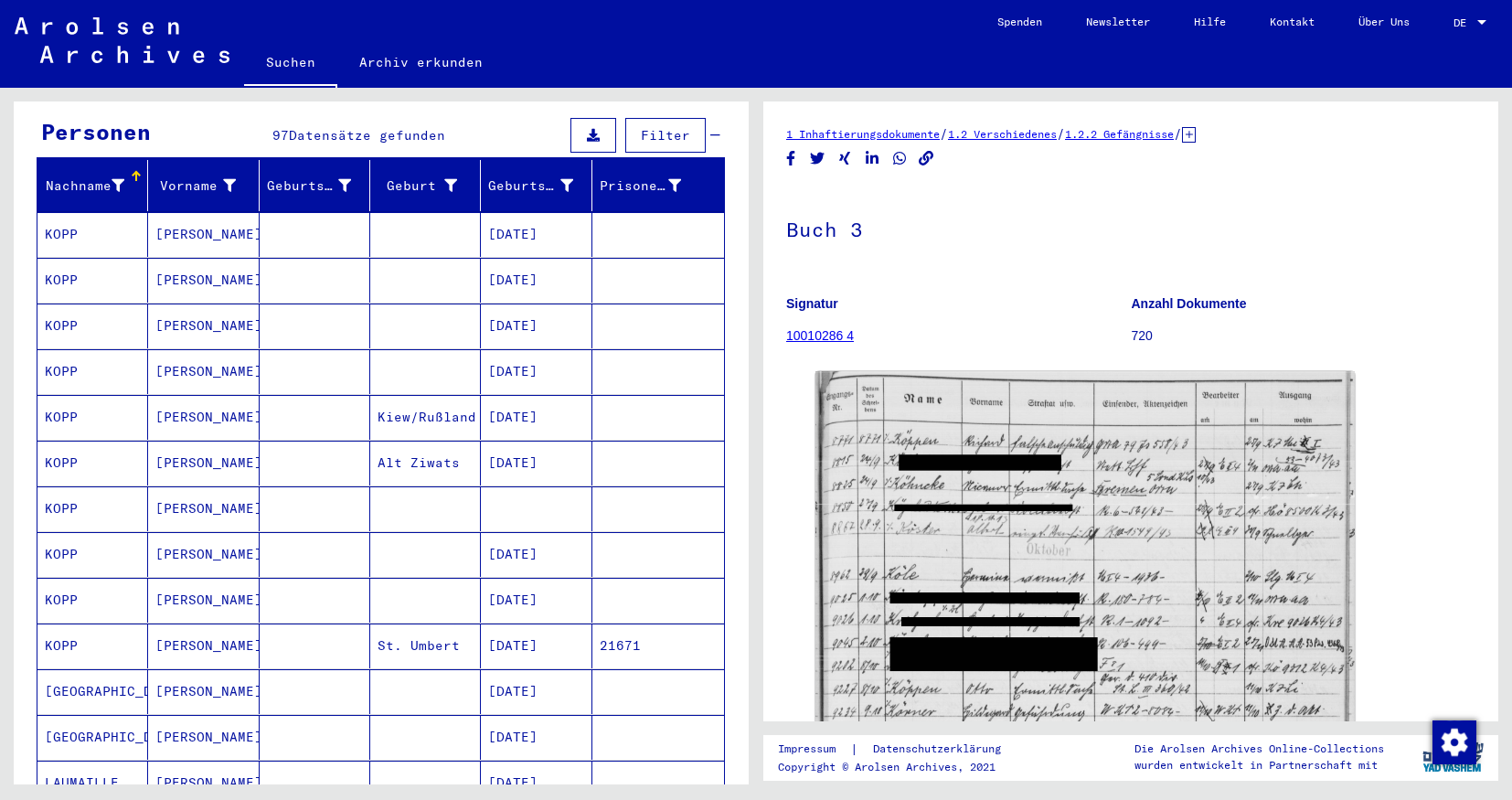
click at [319, 212] on mat-cell at bounding box center [315, 234] width 111 height 45
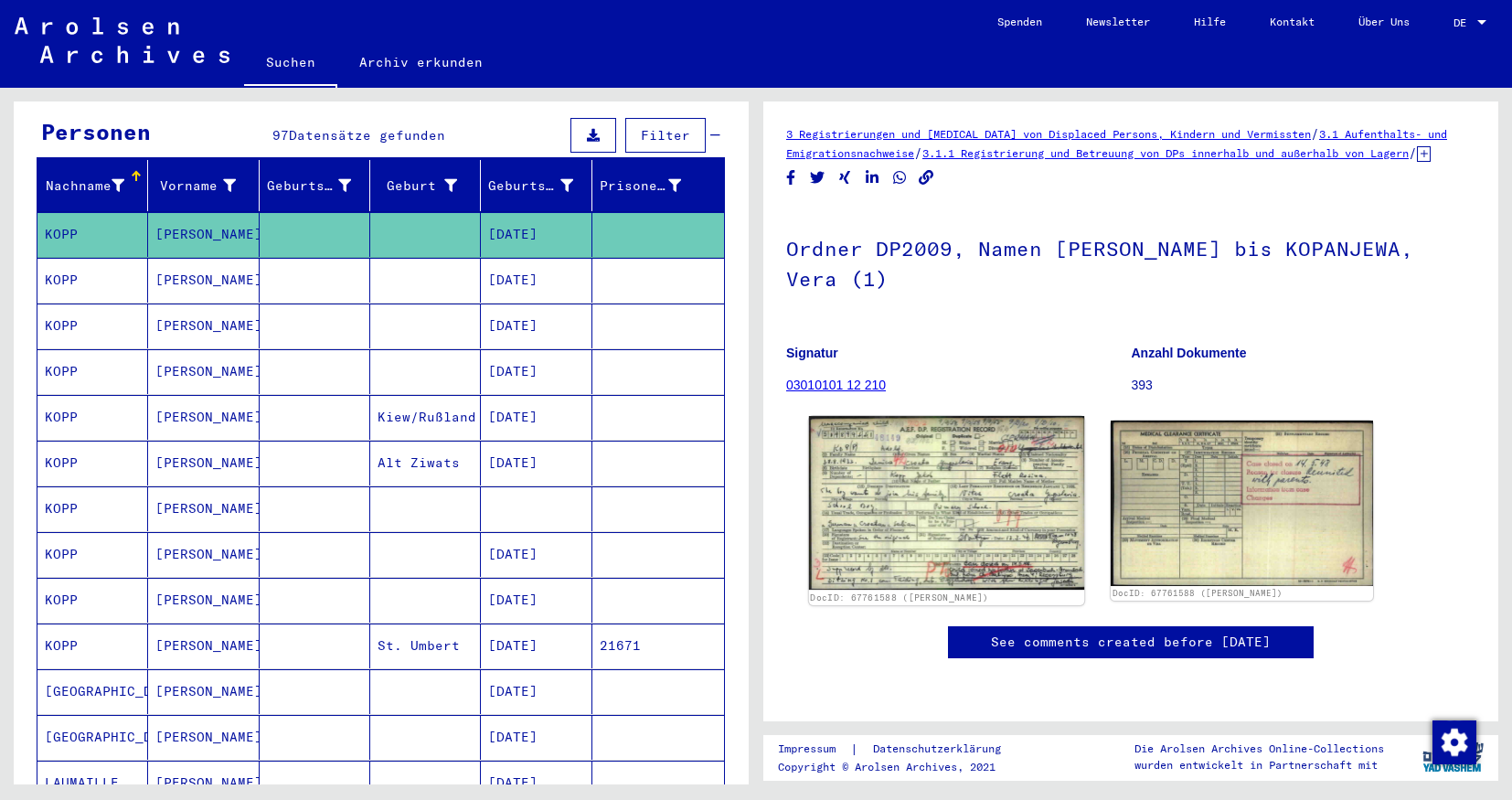
click at [863, 510] on img at bounding box center [947, 503] width 276 height 174
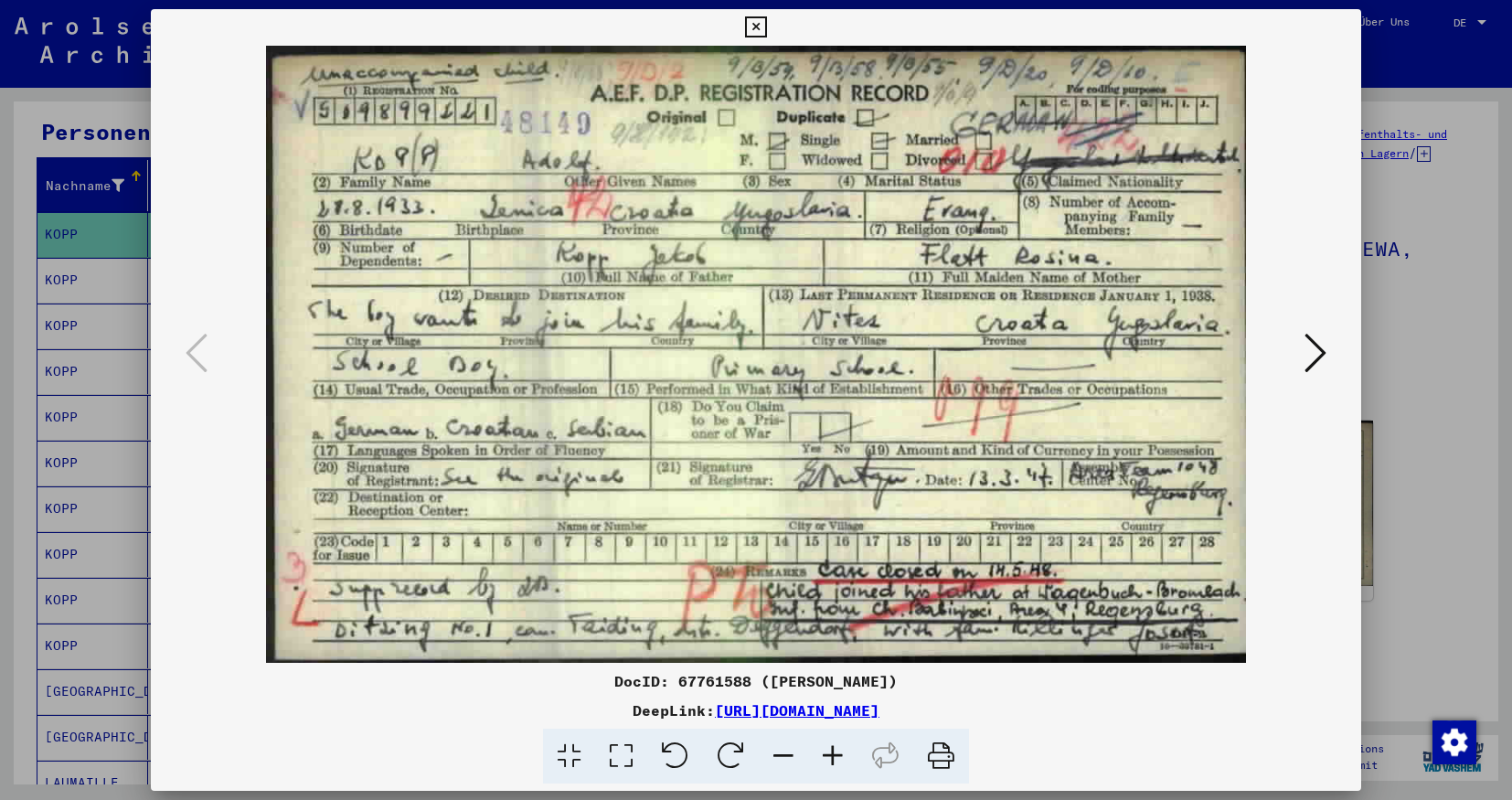
click at [766, 21] on icon at bounding box center [756, 27] width 21 height 22
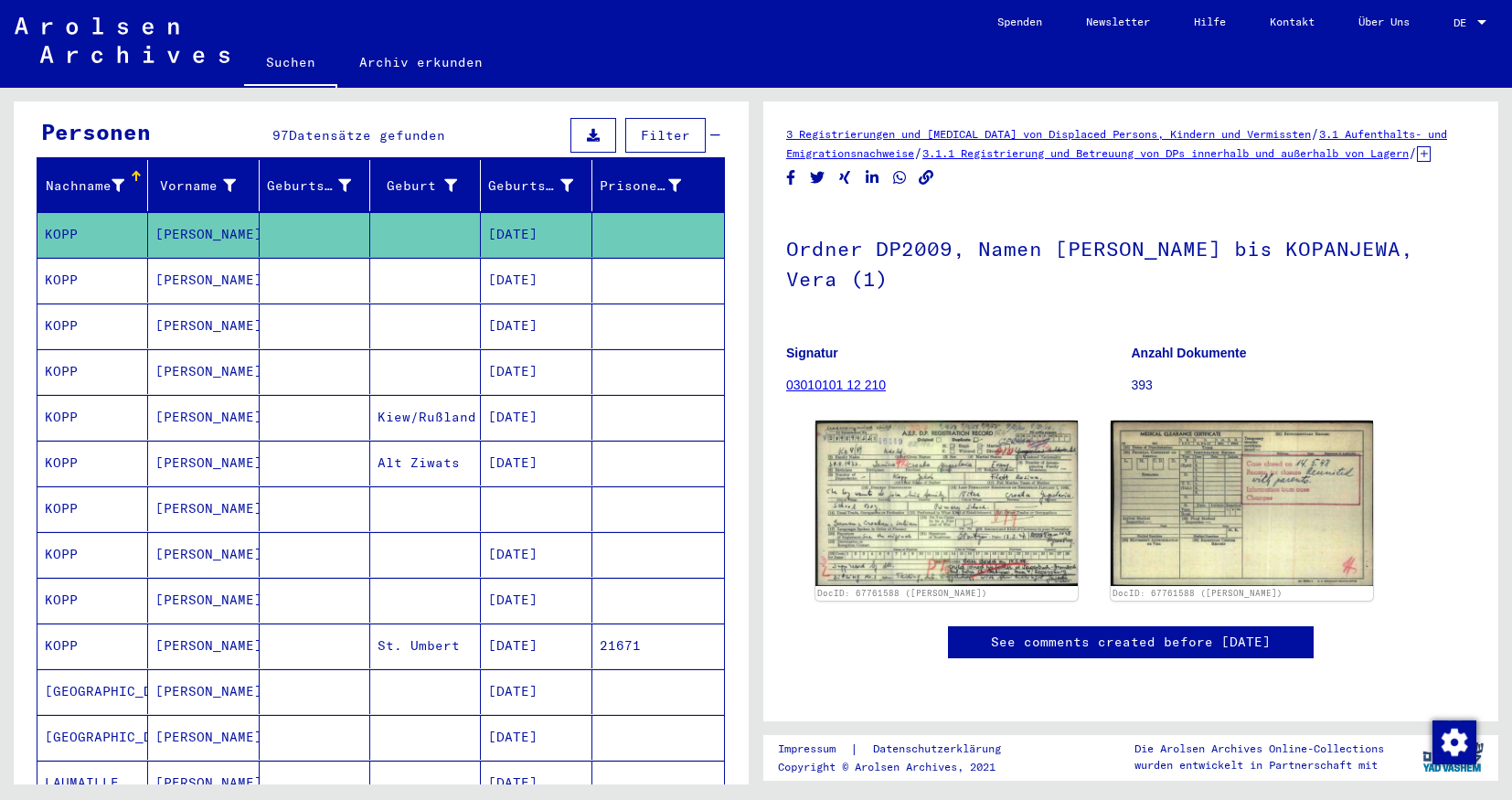
click at [286, 454] on mat-cell at bounding box center [315, 463] width 111 height 45
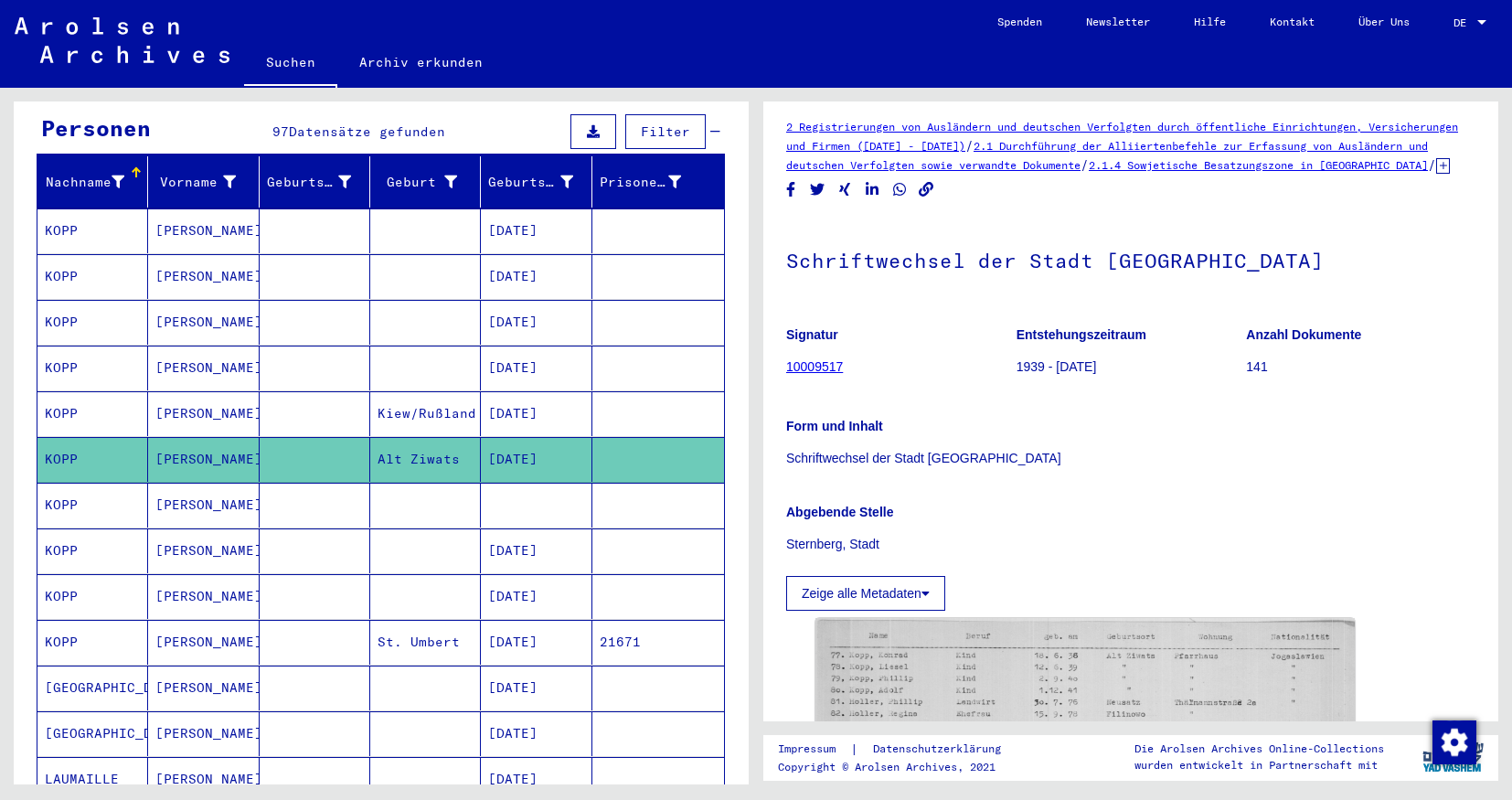
scroll to position [208, 0]
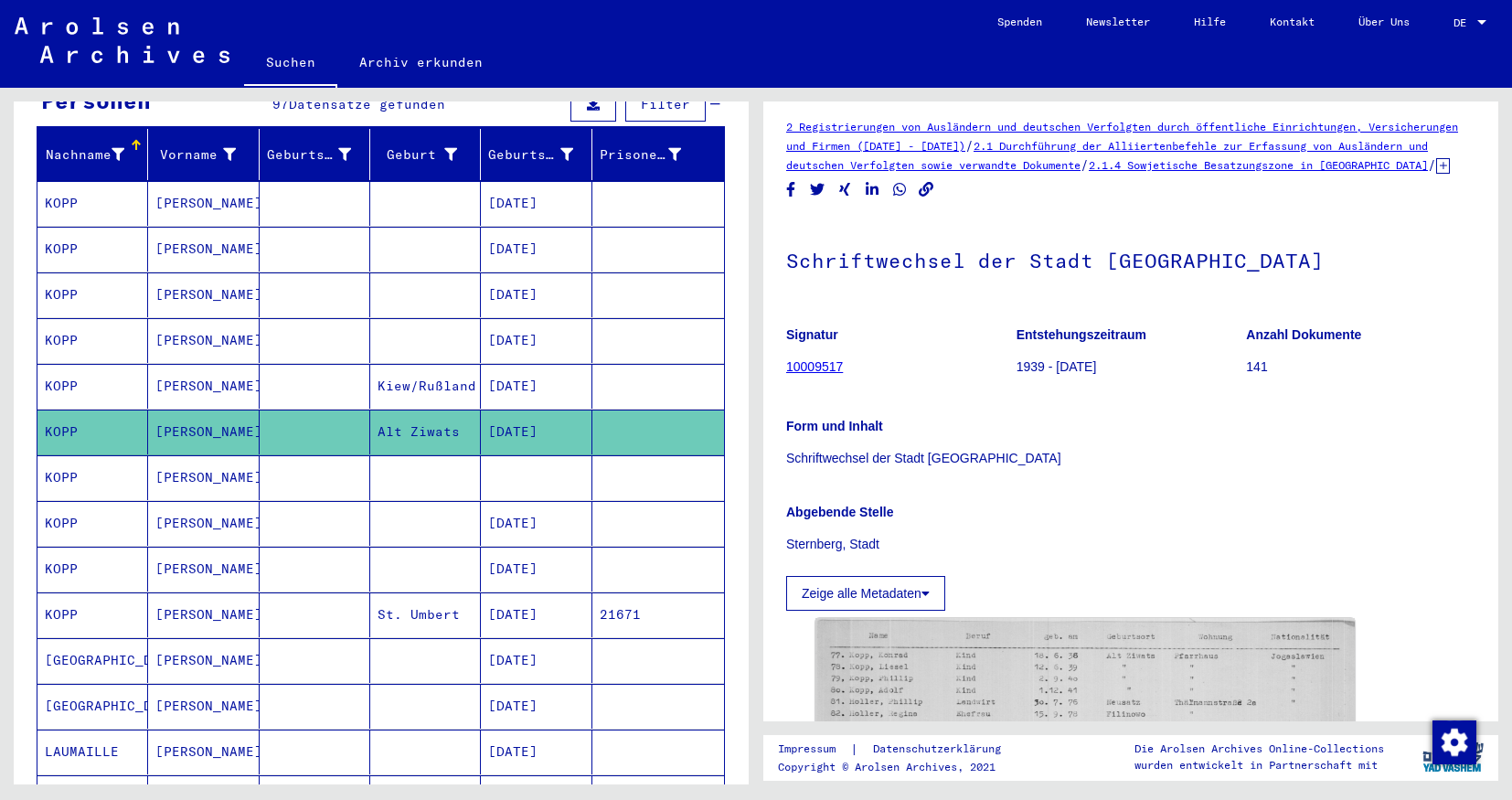
click at [293, 518] on mat-cell at bounding box center [315, 523] width 111 height 45
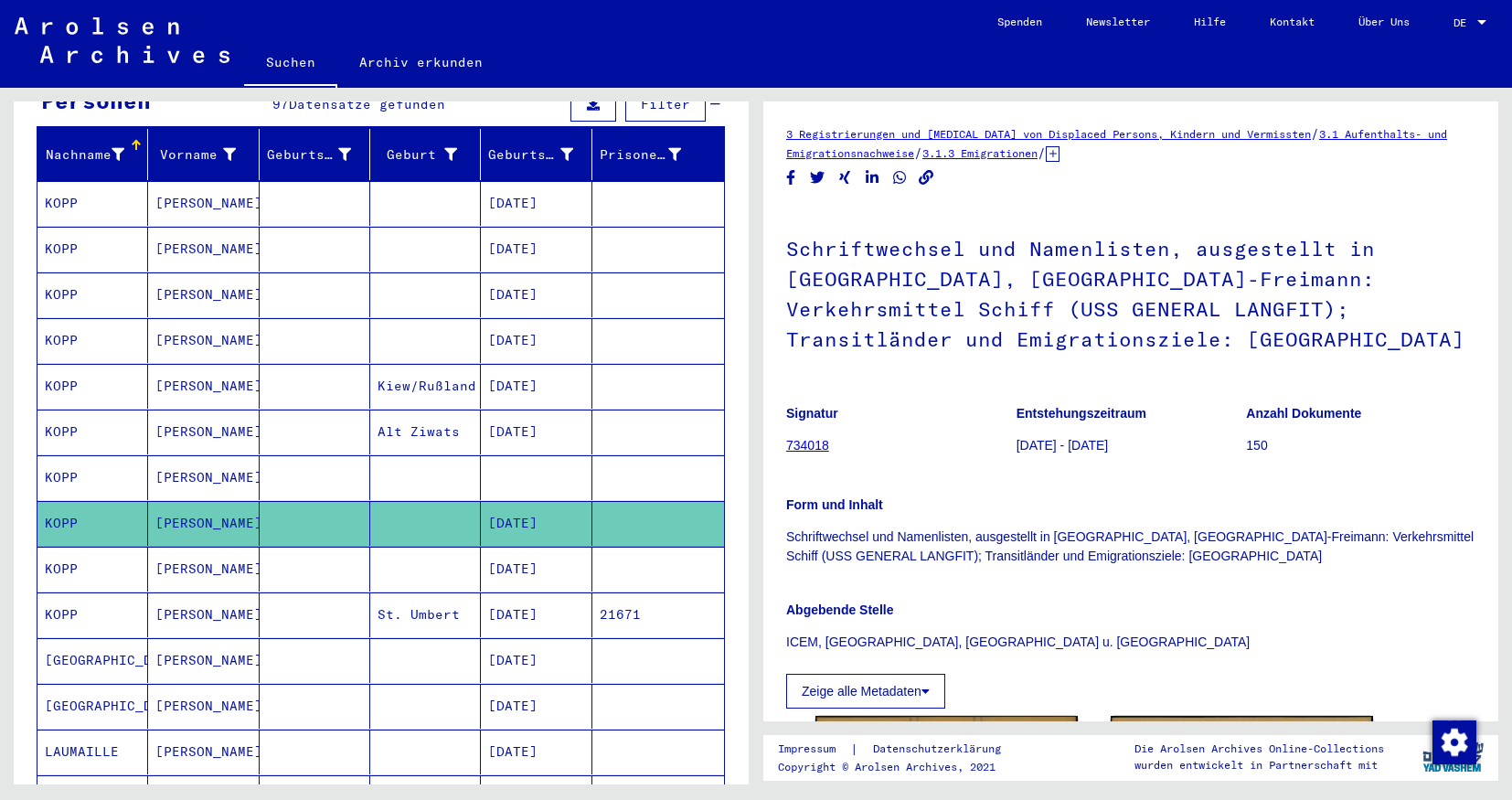
scroll to position [270, 0]
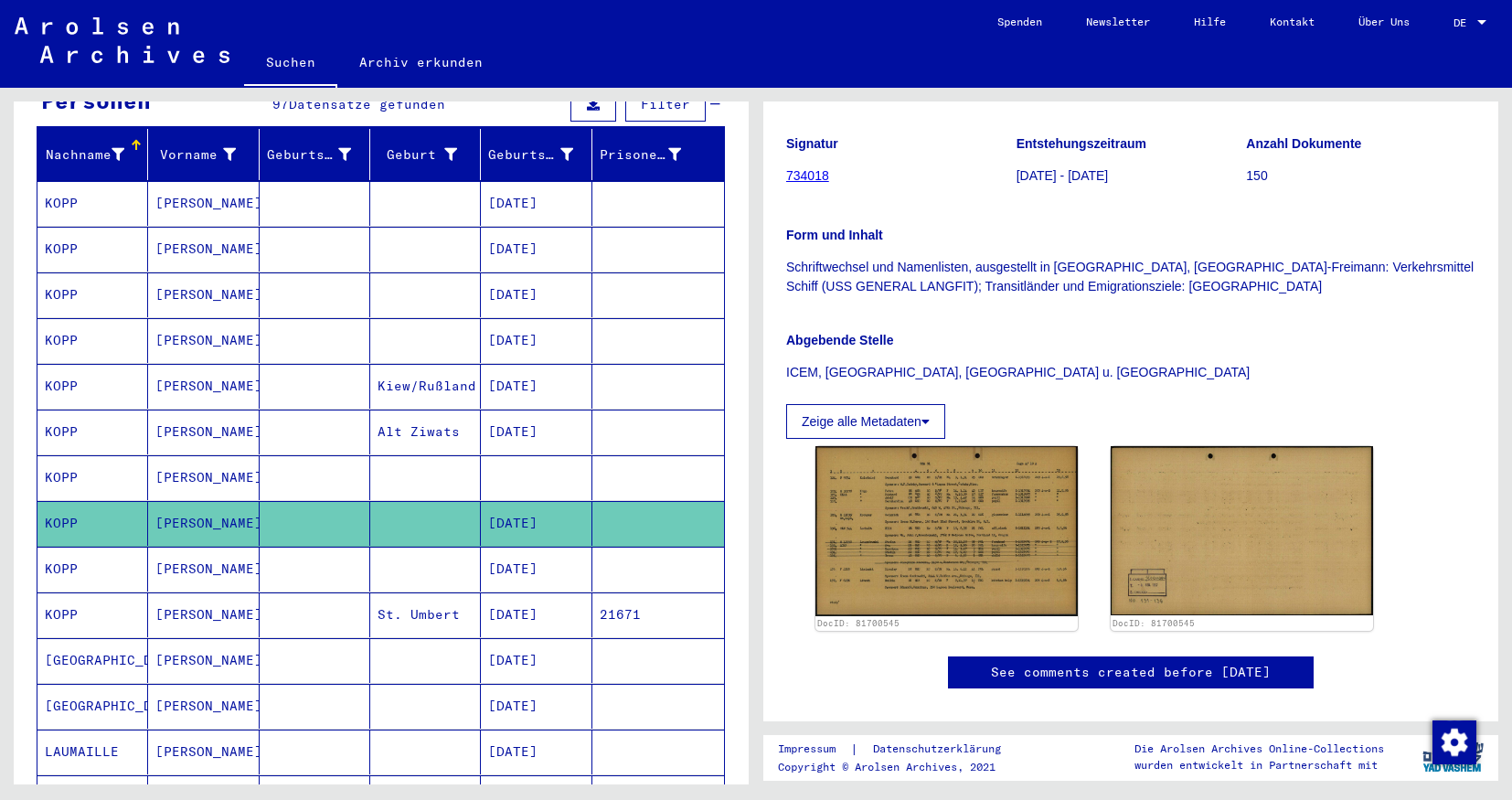
click at [297, 547] on mat-cell at bounding box center [315, 569] width 111 height 45
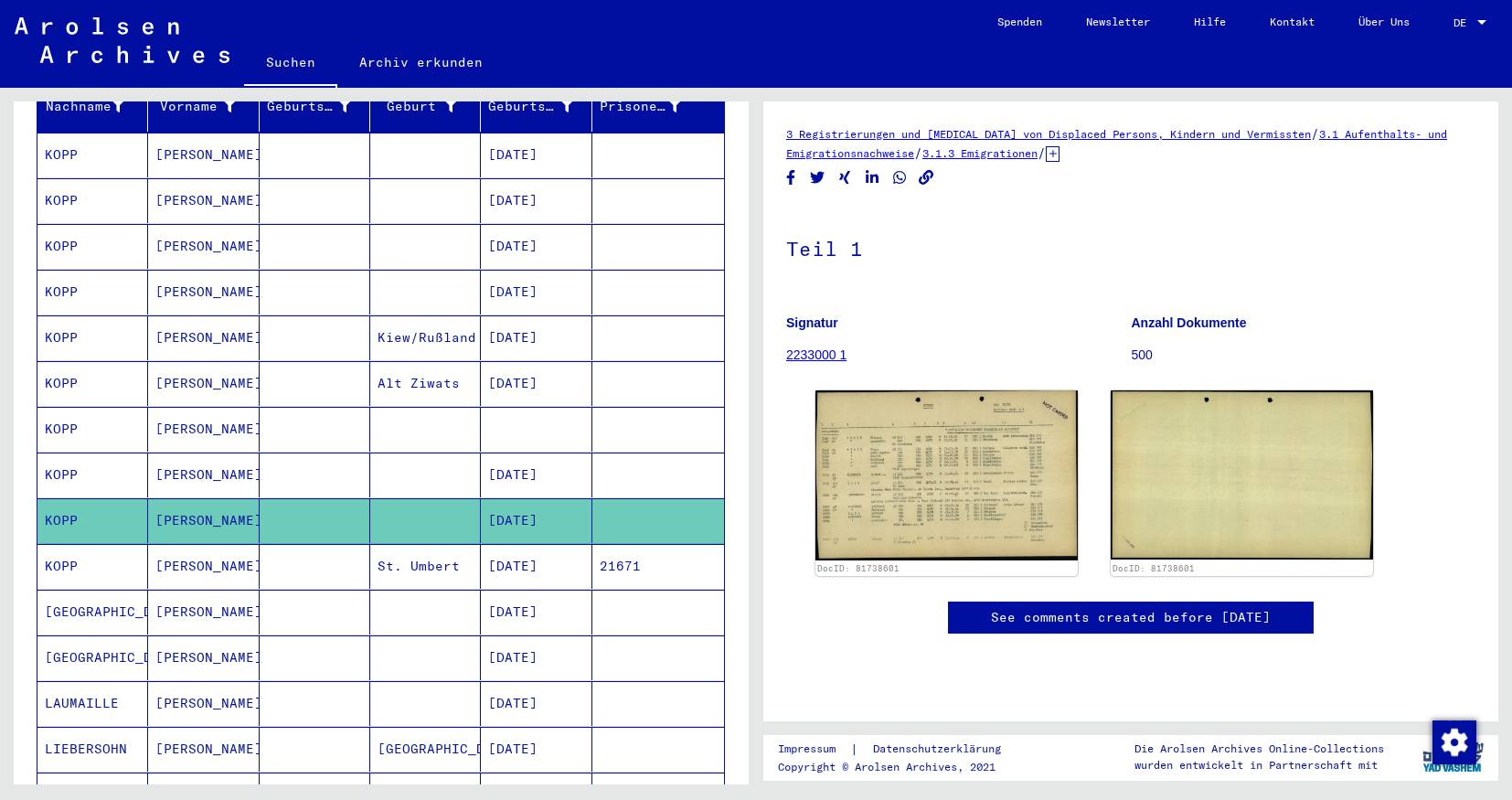
scroll to position [324, 0]
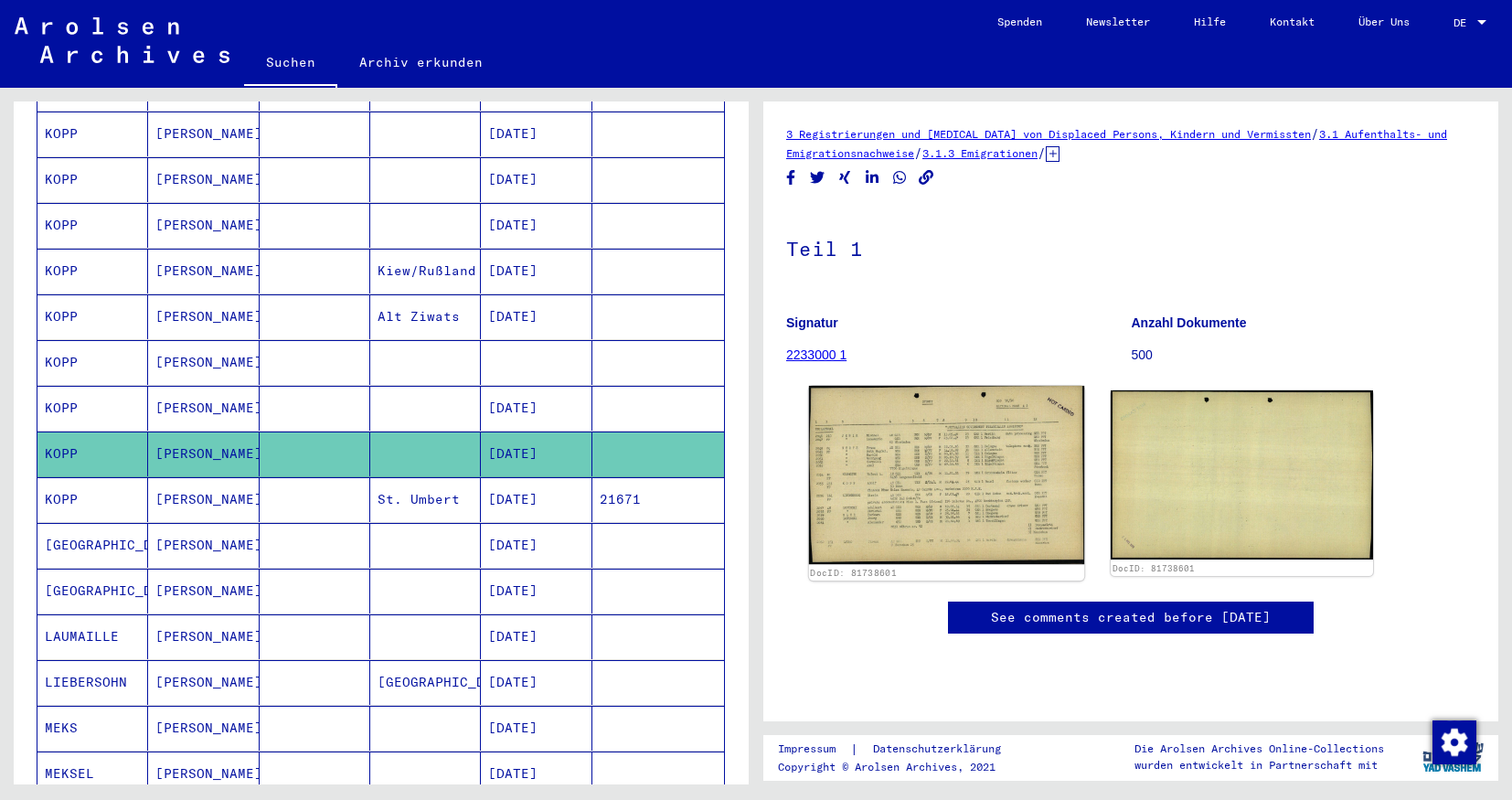
click at [926, 418] on img at bounding box center [947, 475] width 276 height 179
